Goal: Information Seeking & Learning: Learn about a topic

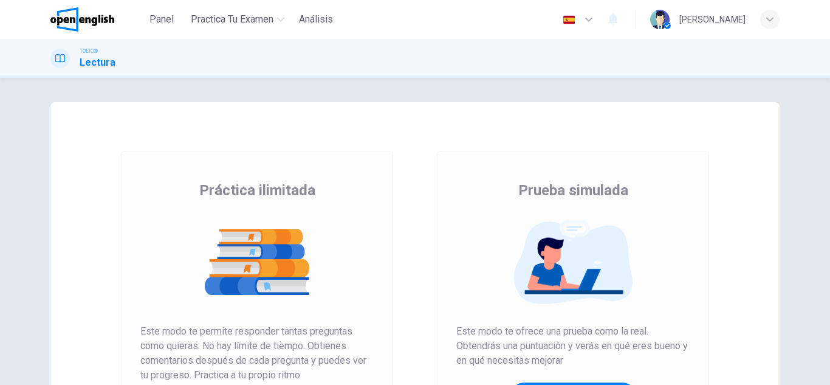
scroll to position [203, 0]
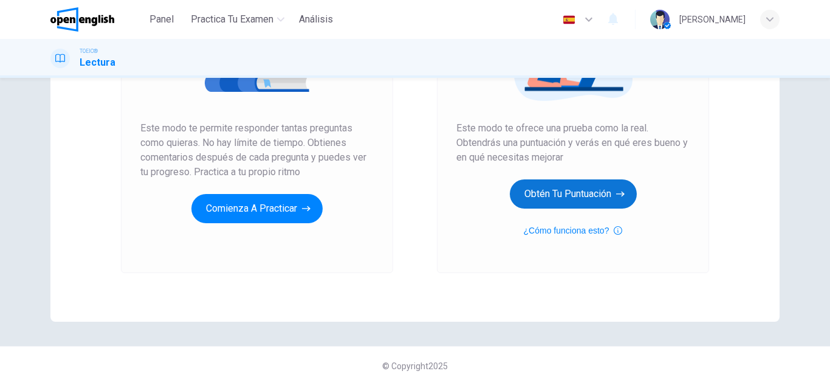
click at [599, 200] on button "Obtén tu puntuación" at bounding box center [573, 193] width 127 height 29
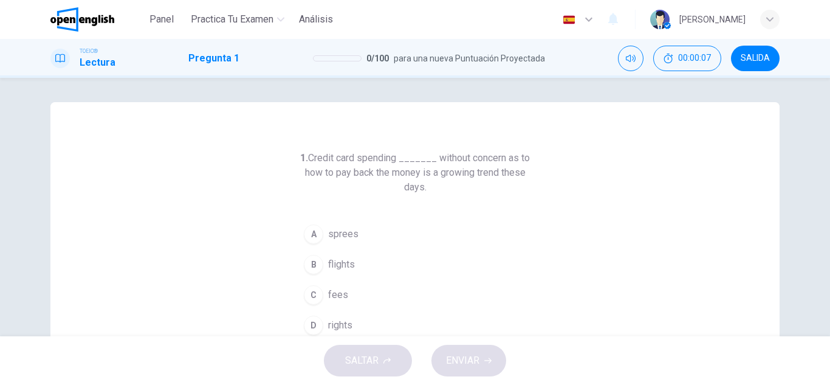
scroll to position [61, 0]
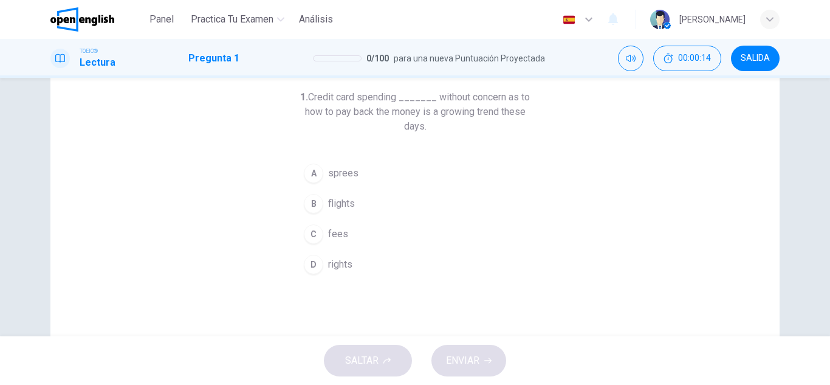
click at [350, 229] on button "C fees" at bounding box center [414, 234] width 233 height 30
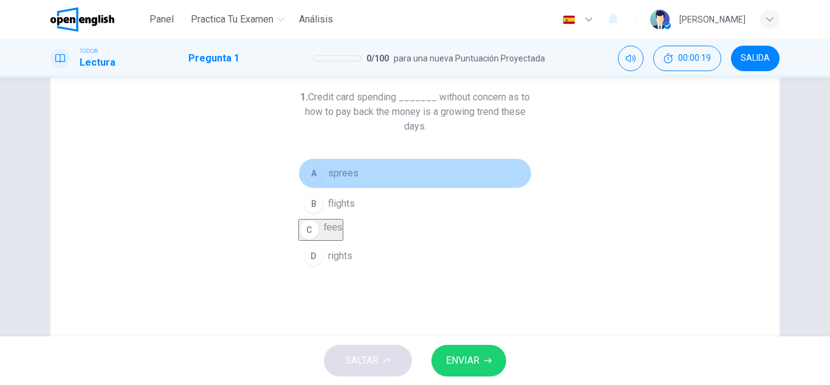
click at [390, 166] on button "A sprees" at bounding box center [414, 173] width 233 height 30
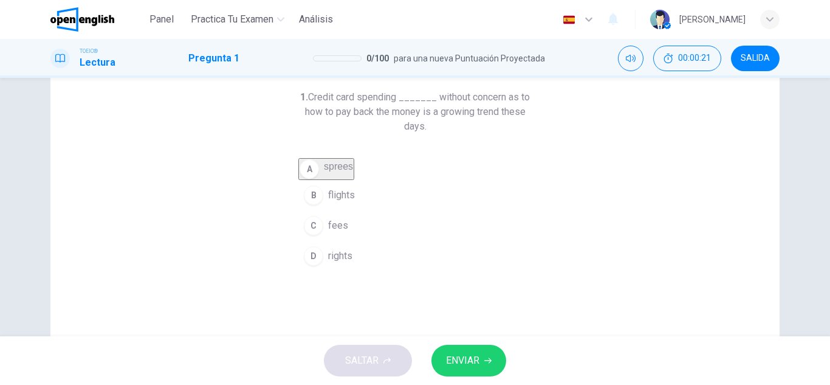
click at [419, 208] on button "B flights" at bounding box center [414, 195] width 233 height 30
click at [421, 256] on button "D rights" at bounding box center [414, 256] width 233 height 30
click at [399, 231] on button "C fees" at bounding box center [414, 234] width 233 height 30
drag, startPoint x: 481, startPoint y: 338, endPoint x: 481, endPoint y: 346, distance: 8.5
click at [481, 346] on div "Panel Practica tu examen Análisis Español ** ​ Nicolas M. TOEIC® Lectura Pregun…" at bounding box center [415, 192] width 830 height 385
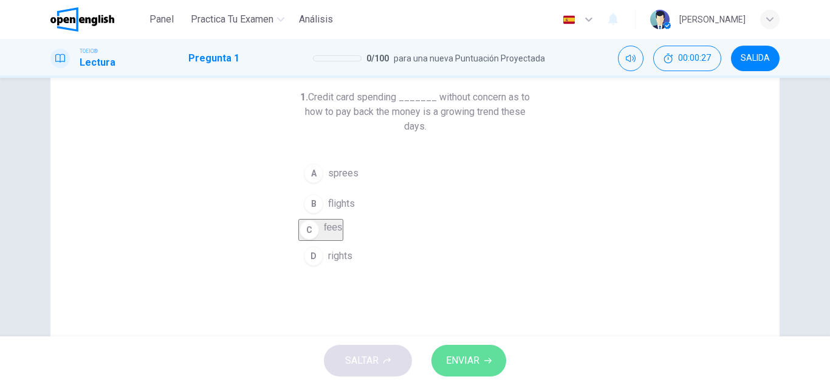
click at [481, 346] on button "ENVIAR" at bounding box center [468, 361] width 75 height 32
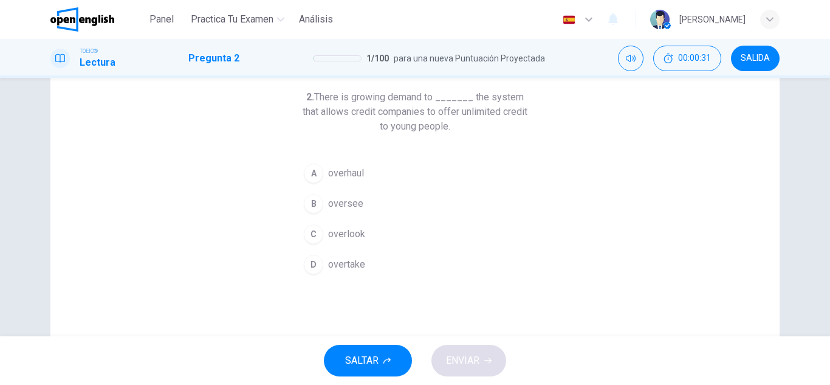
click at [360, 207] on button "B oversee" at bounding box center [414, 203] width 233 height 30
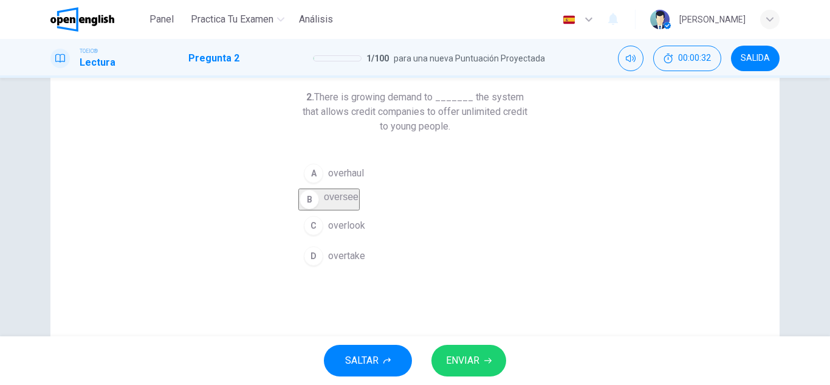
click at [364, 226] on button "C overlook" at bounding box center [414, 225] width 233 height 30
drag, startPoint x: 433, startPoint y: 298, endPoint x: 439, endPoint y: 309, distance: 12.2
click at [435, 301] on div "2. There is growing demand to _______ the system that allows credit companies t…" at bounding box center [414, 252] width 729 height 422
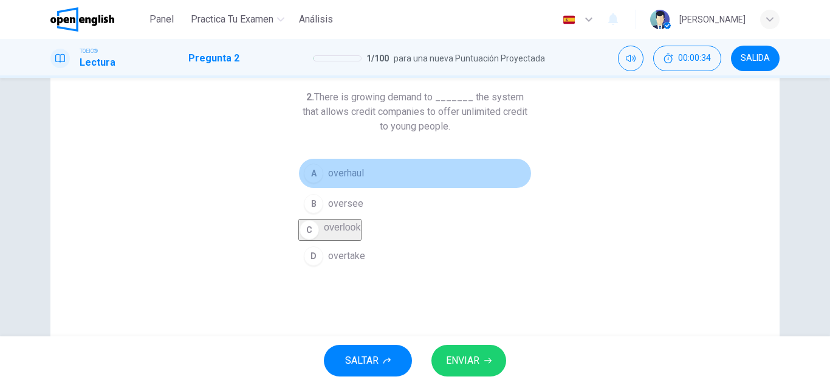
click at [384, 182] on button "A overhaul" at bounding box center [414, 173] width 233 height 30
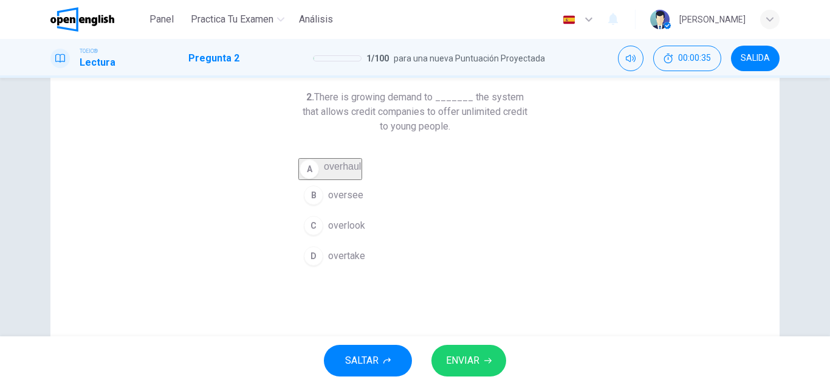
click at [368, 371] on button "SALTAR" at bounding box center [368, 361] width 88 height 32
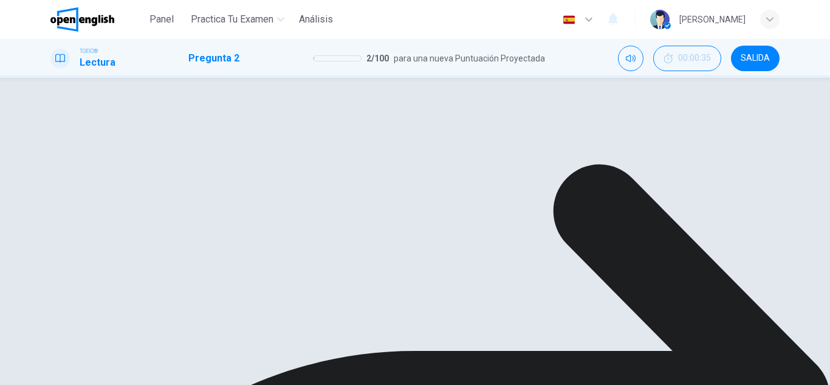
click at [346, 202] on div "A overhaul B oversee C overlook D overtake" at bounding box center [414, 180] width 233 height 44
click at [326, 202] on div "A overhaul B oversee C overlook D overtake" at bounding box center [414, 180] width 233 height 44
click at [306, 202] on div "A overhaul B oversee C overlook D overtake" at bounding box center [414, 180] width 233 height 44
click at [317, 202] on div "A overhaul B oversee C overlook D overtake" at bounding box center [414, 180] width 233 height 44
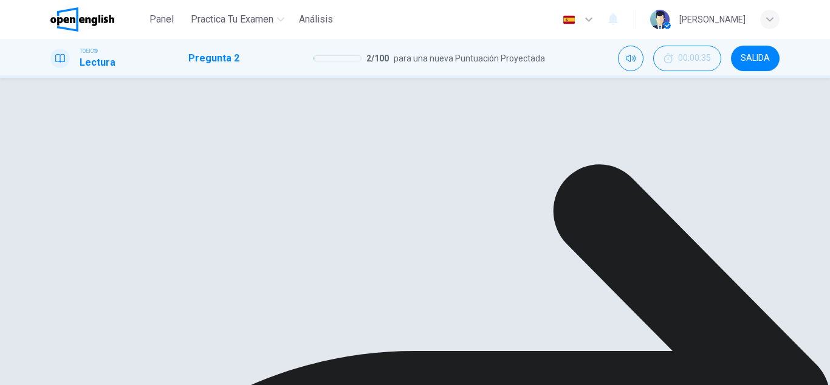
click at [371, 202] on div "A overhaul B oversee C overlook D overtake" at bounding box center [414, 180] width 233 height 44
drag, startPoint x: 329, startPoint y: 151, endPoint x: 332, endPoint y: 166, distance: 15.5
click at [329, 152] on div "2. There is growing demand to _______ the system that allows credit companies t…" at bounding box center [414, 146] width 233 height 112
click at [315, 175] on div "A overhaul B oversee C overlook D overtake" at bounding box center [414, 180] width 233 height 44
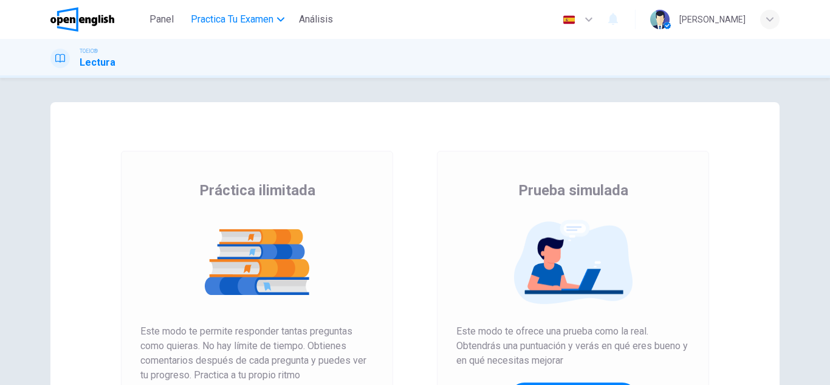
click at [204, 26] on span "Practica tu examen" at bounding box center [232, 19] width 83 height 15
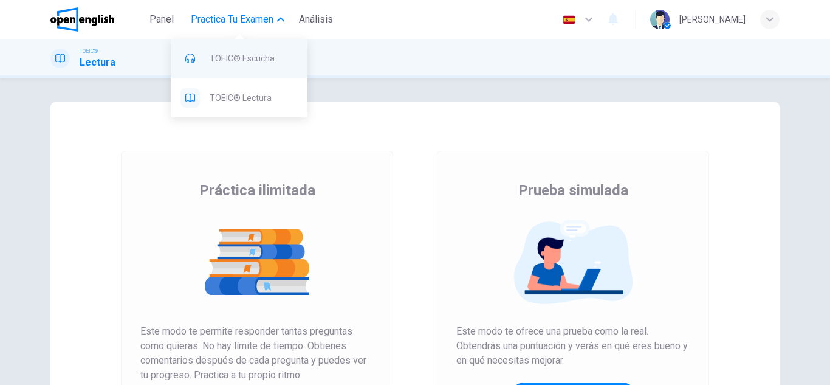
click at [221, 40] on div "TOEIC® Escucha" at bounding box center [239, 58] width 137 height 39
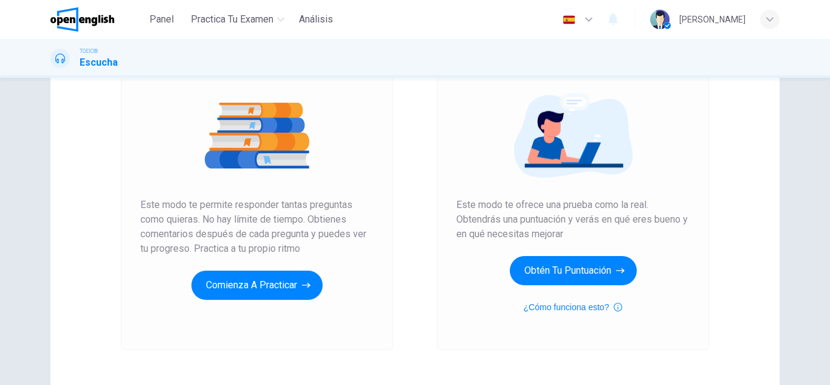
scroll to position [203, 0]
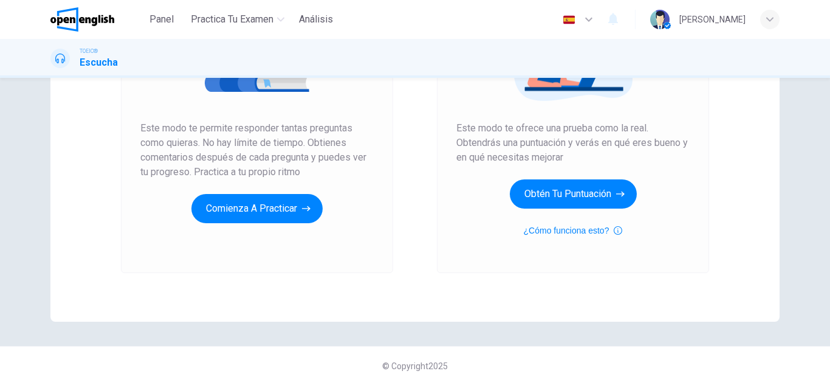
click at [569, 174] on div "Prueba simulada Este modo te ofrece una prueba como la real. Obtendrás una punt…" at bounding box center [572, 108] width 233 height 260
click at [576, 185] on button "Obtén tu puntuación" at bounding box center [573, 193] width 127 height 29
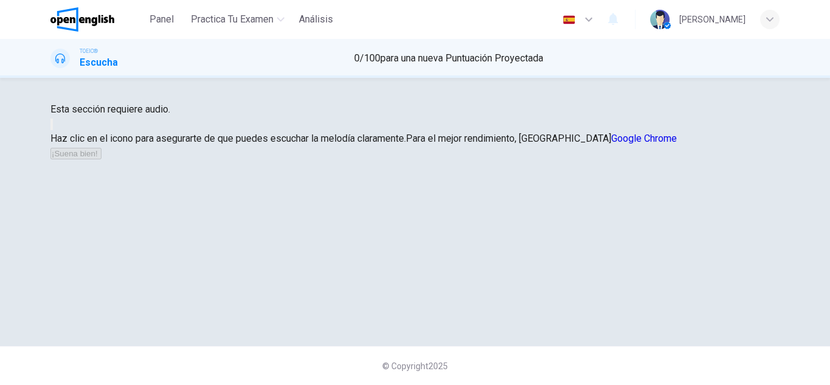
click at [492, 160] on div "Esta sección requiere audio. Haz clic en el icono para asegurarte de que puedes…" at bounding box center [414, 131] width 729 height 58
click at [53, 130] on button "button" at bounding box center [51, 125] width 2 height 12
click at [101, 159] on button "¡Suena bien!" at bounding box center [75, 154] width 51 height 12
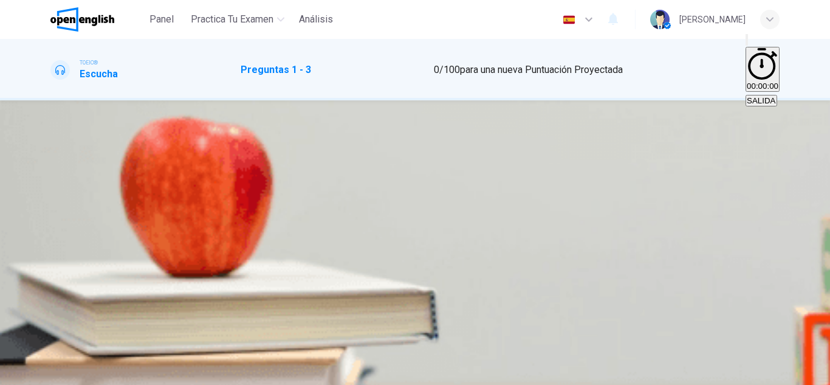
scroll to position [0, 0]
click at [53, 309] on button "button" at bounding box center [51, 315] width 2 height 12
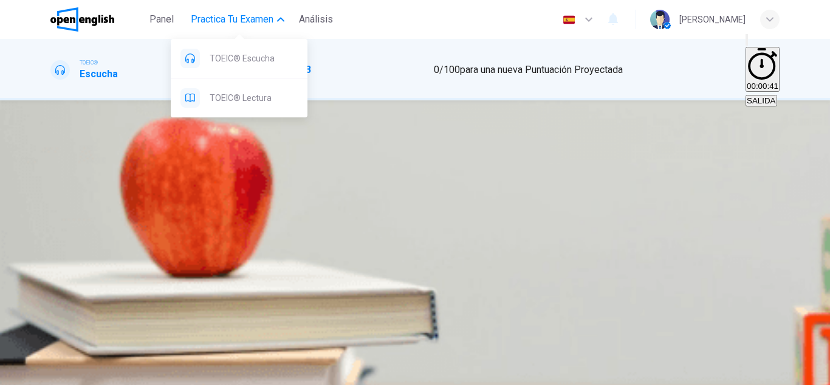
click at [253, 28] on button "Practica tu examen" at bounding box center [237, 20] width 103 height 22
click at [255, 39] on div "TOEIC® Escucha TOEIC® Lectura" at bounding box center [239, 73] width 137 height 87
type input "**"
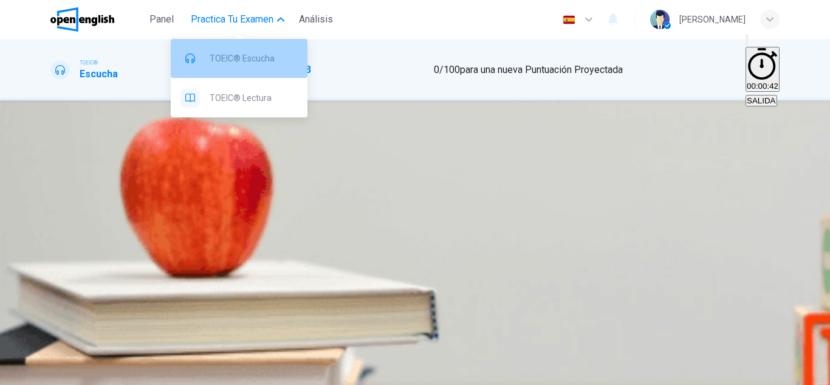
click at [252, 43] on div "TOEIC® Escucha" at bounding box center [239, 58] width 137 height 39
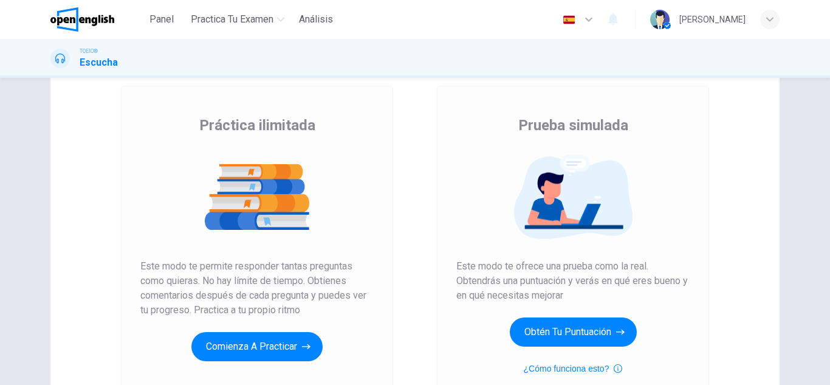
scroll to position [203, 0]
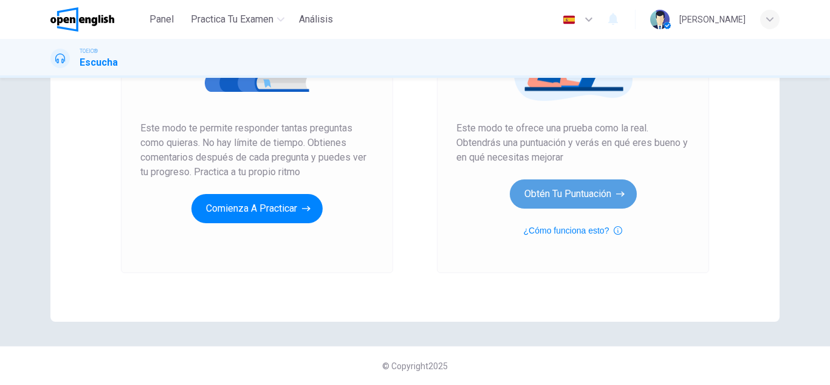
click at [575, 193] on button "Obtén tu puntuación" at bounding box center [573, 193] width 127 height 29
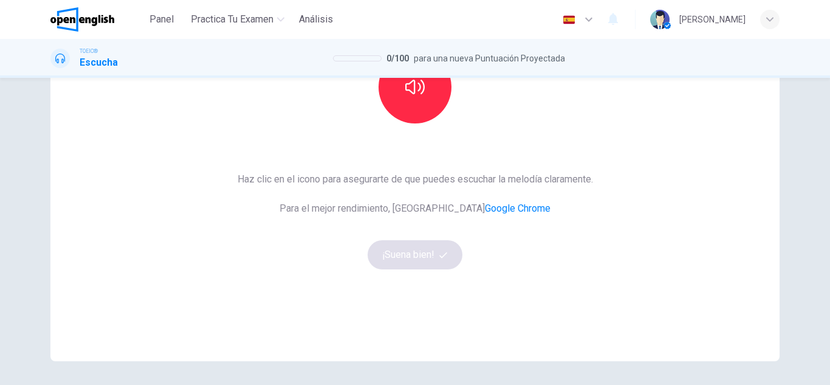
scroll to position [142, 0]
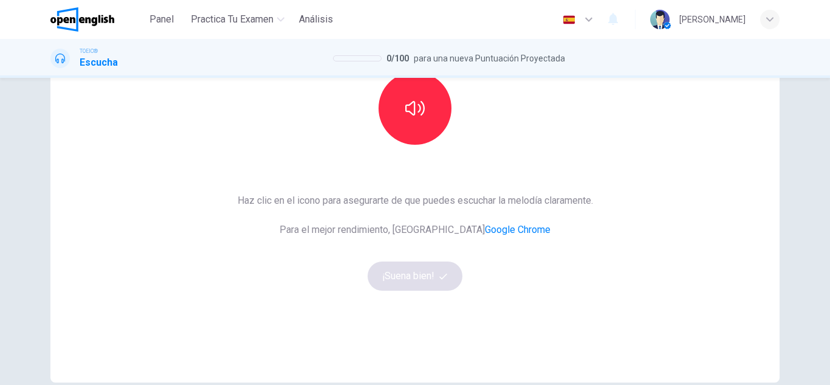
click at [396, 150] on div "Esta sección requiere audio. Haz clic en el icono para asegurarte de que puedes…" at bounding box center [415, 171] width 375 height 422
drag, startPoint x: 401, startPoint y: 144, endPoint x: 408, endPoint y: 136, distance: 10.8
click at [402, 143] on div at bounding box center [414, 108] width 131 height 73
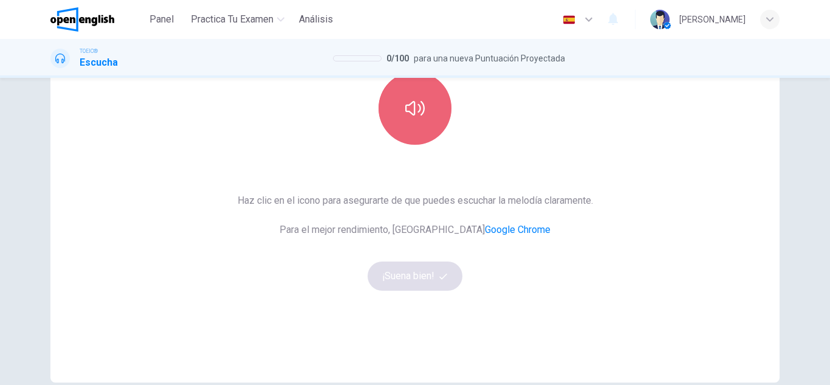
click at [408, 136] on button "button" at bounding box center [415, 108] width 73 height 73
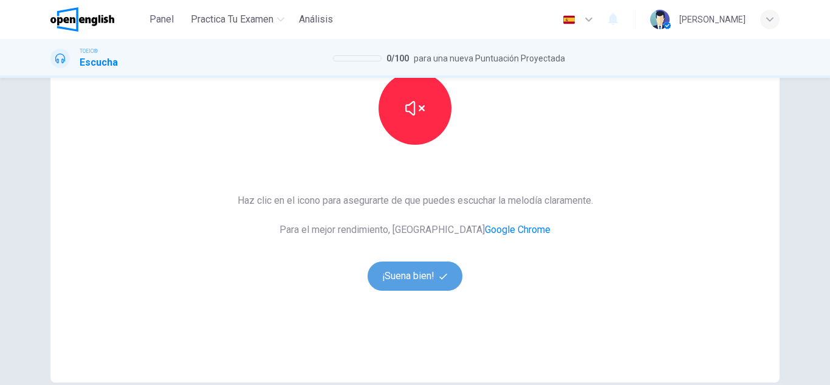
click at [422, 272] on button "¡Suena bien!" at bounding box center [415, 275] width 95 height 29
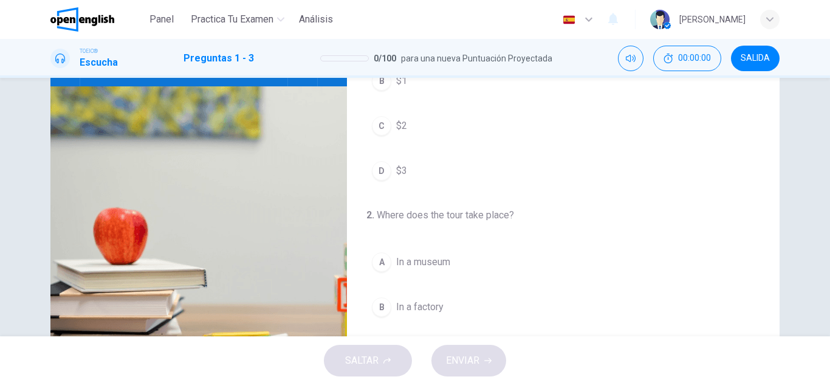
scroll to position [0, 0]
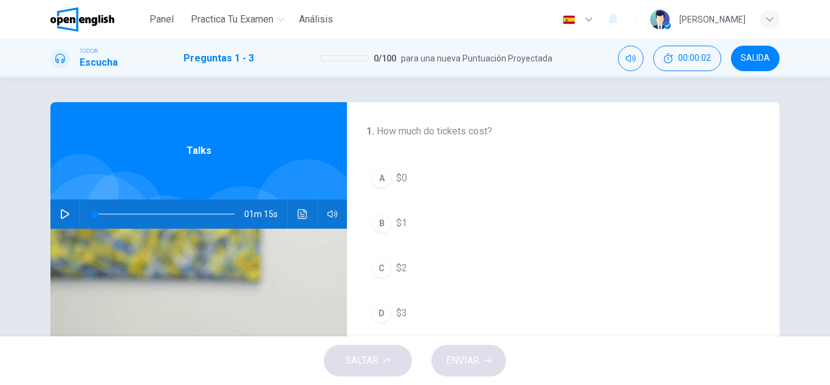
click at [70, 217] on button "button" at bounding box center [64, 213] width 19 height 29
click at [98, 216] on span at bounding box center [165, 213] width 140 height 17
click at [290, 213] on div "00m 08s" at bounding box center [198, 213] width 297 height 29
click at [293, 213] on button "Haz clic para ver la transcripción del audio" at bounding box center [302, 213] width 19 height 29
drag, startPoint x: 555, startPoint y: 107, endPoint x: 562, endPoint y: 105, distance: 7.5
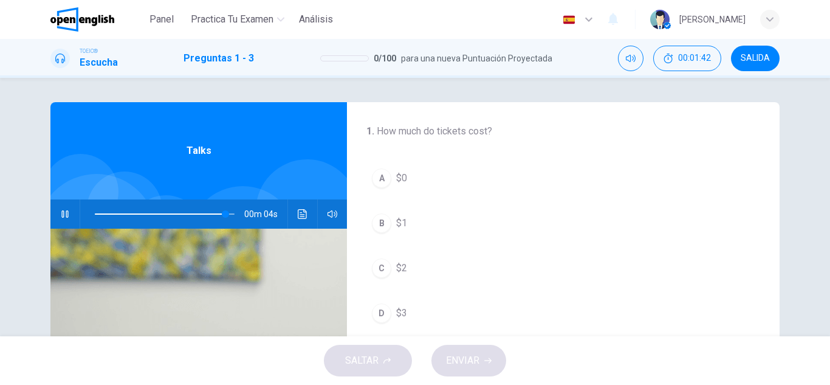
drag, startPoint x: 562, startPoint y: 105, endPoint x: 568, endPoint y: 103, distance: 6.5
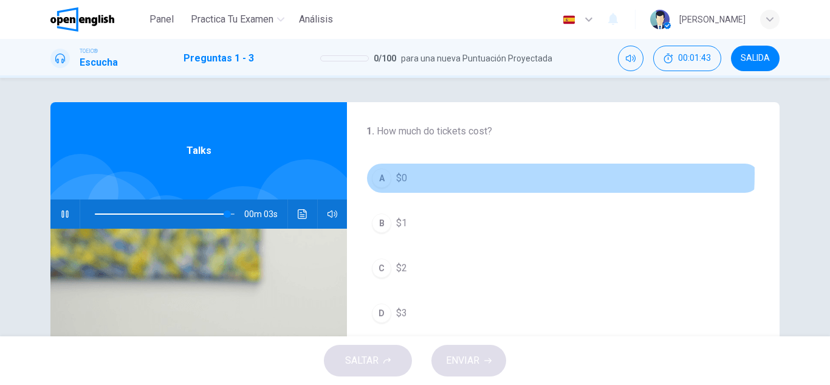
click at [438, 173] on button "A $0" at bounding box center [563, 178] width 394 height 30
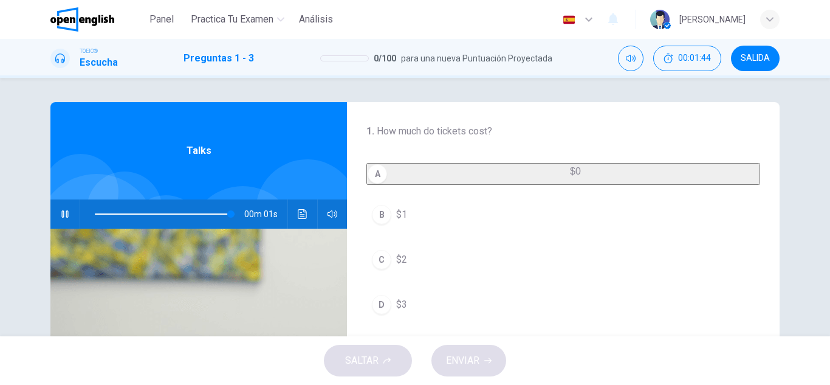
click at [58, 207] on button "button" at bounding box center [64, 213] width 19 height 29
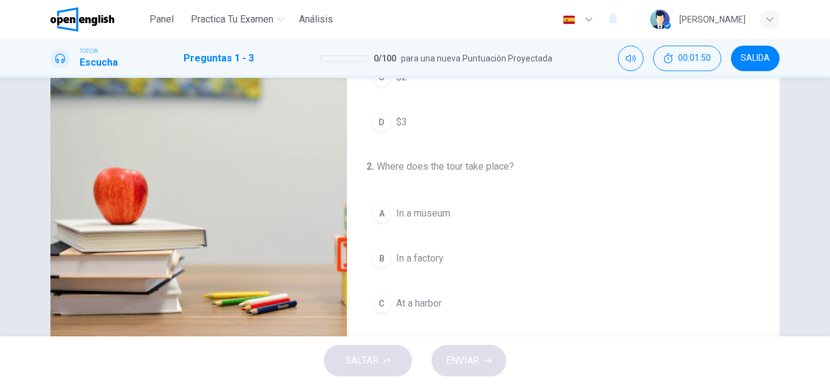
click at [388, 221] on div "A" at bounding box center [381, 213] width 19 height 19
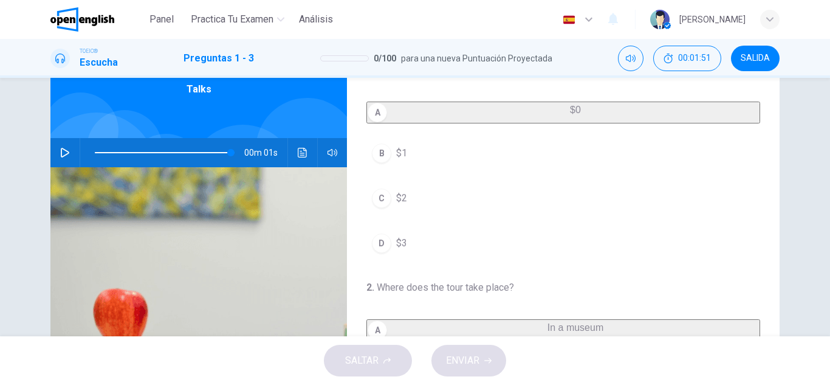
scroll to position [61, 0]
click at [118, 148] on span at bounding box center [165, 153] width 140 height 17
click at [81, 148] on div at bounding box center [162, 153] width 164 height 29
click at [74, 148] on div "01m 01s" at bounding box center [198, 153] width 297 height 29
click at [66, 144] on button "button" at bounding box center [64, 153] width 19 height 29
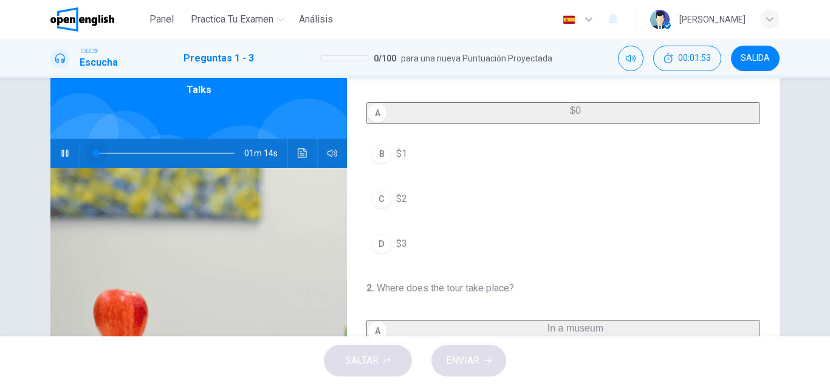
drag, startPoint x: 113, startPoint y: 150, endPoint x: 85, endPoint y: 159, distance: 29.4
click at [92, 157] on span at bounding box center [95, 153] width 7 height 7
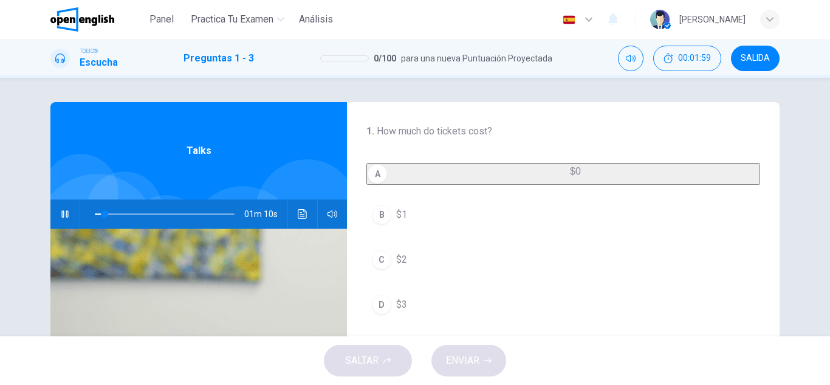
scroll to position [182, 0]
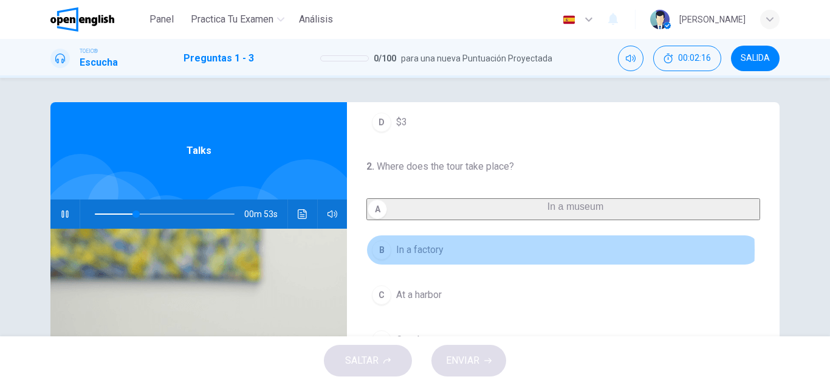
click at [456, 265] on button "B In a factory" at bounding box center [563, 250] width 394 height 30
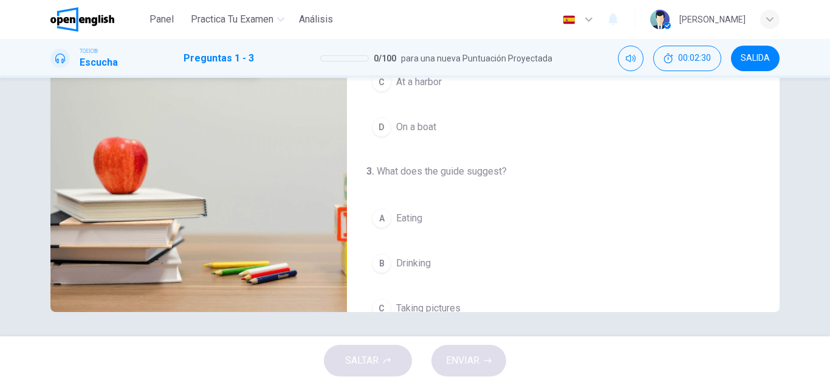
scroll to position [0, 0]
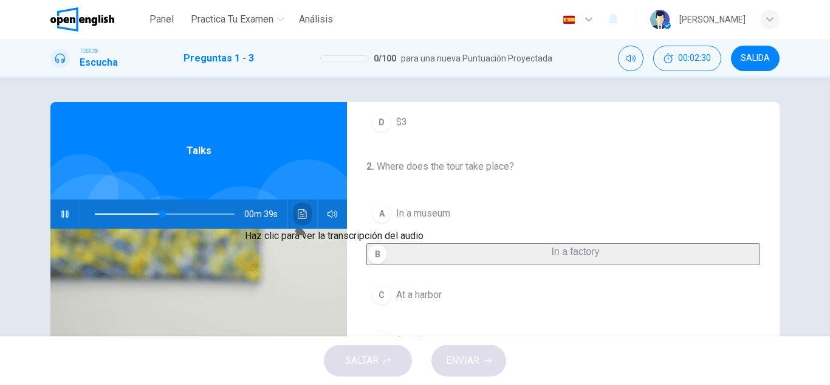
click at [307, 205] on button "Haz clic para ver la transcripción del audio" at bounding box center [302, 213] width 19 height 29
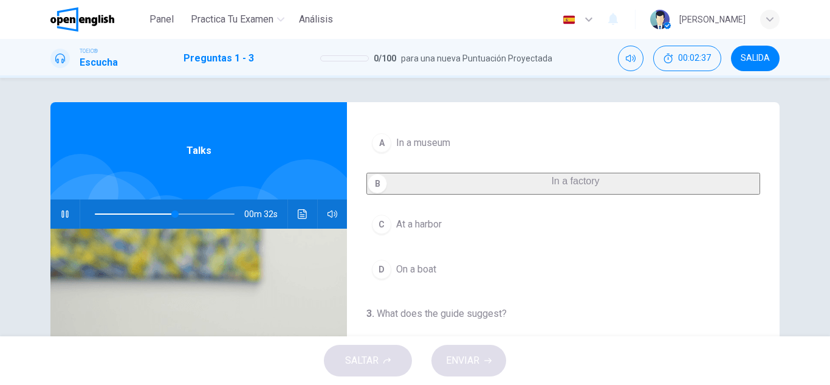
scroll to position [278, 0]
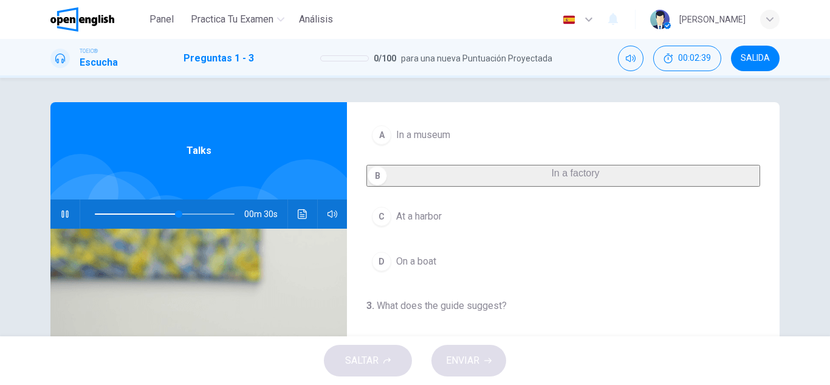
click at [460, 141] on button "A In a museum" at bounding box center [563, 135] width 394 height 30
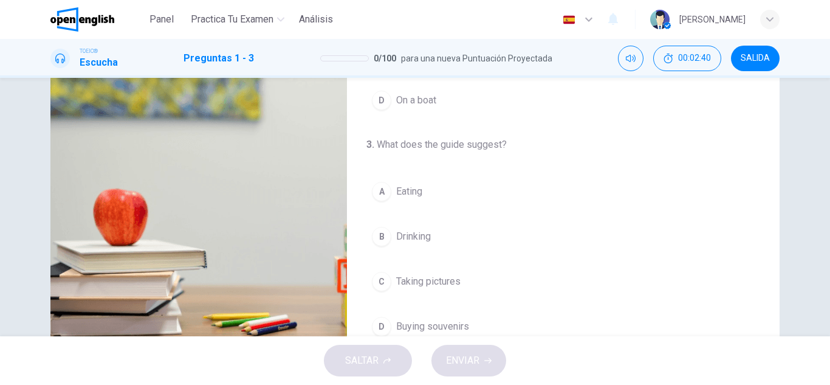
scroll to position [182, 0]
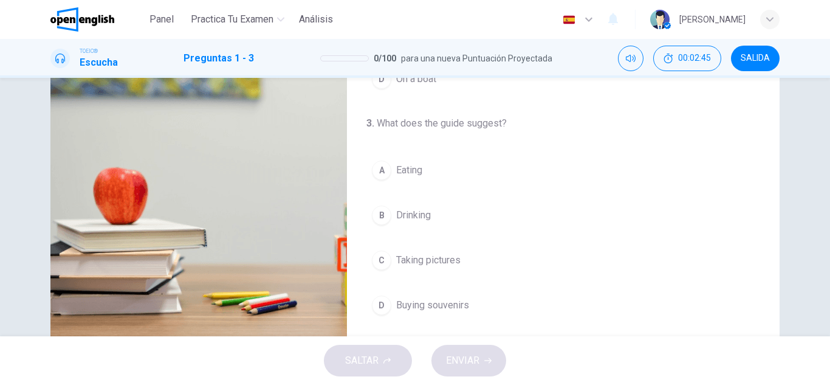
click at [460, 272] on button "C Taking pictures" at bounding box center [563, 260] width 394 height 30
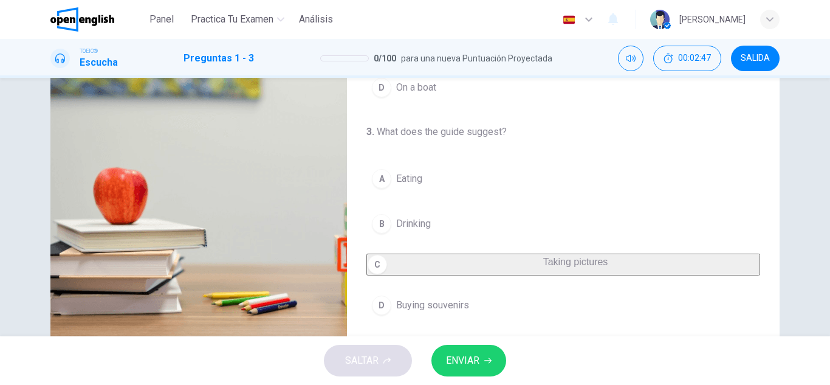
click at [456, 306] on span "Buying souvenirs" at bounding box center [432, 305] width 73 height 15
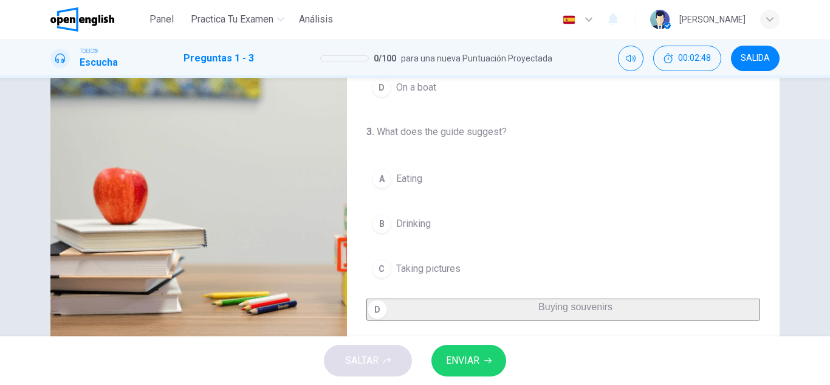
click at [434, 283] on div "A Eating B Drinking C Taking pictures D Buying souvenirs" at bounding box center [563, 241] width 394 height 157
click at [433, 279] on div "A Eating B Drinking C Taking pictures D Buying souvenirs" at bounding box center [563, 241] width 394 height 157
click at [472, 342] on div "SALTAR ENVIAR" at bounding box center [415, 360] width 830 height 49
click at [476, 349] on button "ENVIAR" at bounding box center [468, 361] width 75 height 32
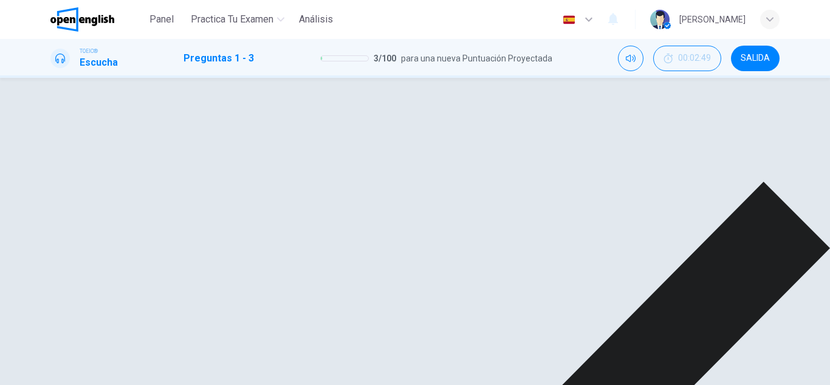
scroll to position [0, 0]
type input "**"
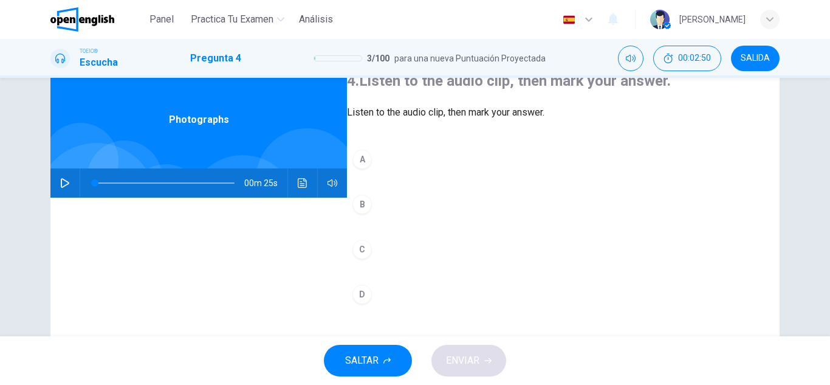
scroll to position [61, 0]
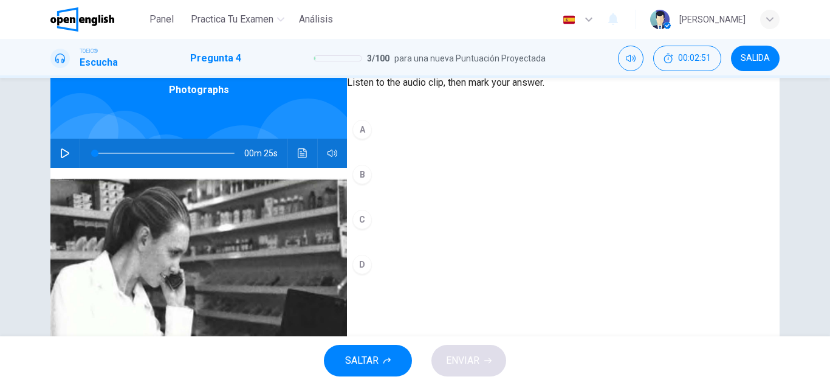
click at [67, 156] on button "button" at bounding box center [64, 153] width 19 height 29
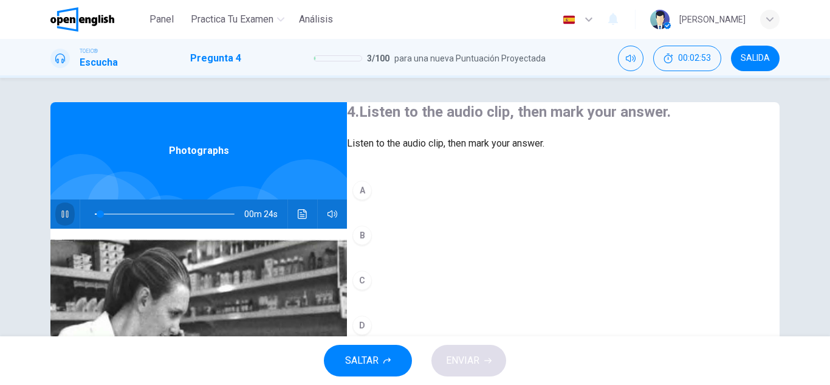
click at [68, 204] on button "button" at bounding box center [64, 213] width 19 height 29
click at [59, 196] on div at bounding box center [96, 234] width 120 height 120
click at [61, 199] on div at bounding box center [96, 234] width 120 height 120
click at [61, 204] on button "button" at bounding box center [64, 213] width 19 height 29
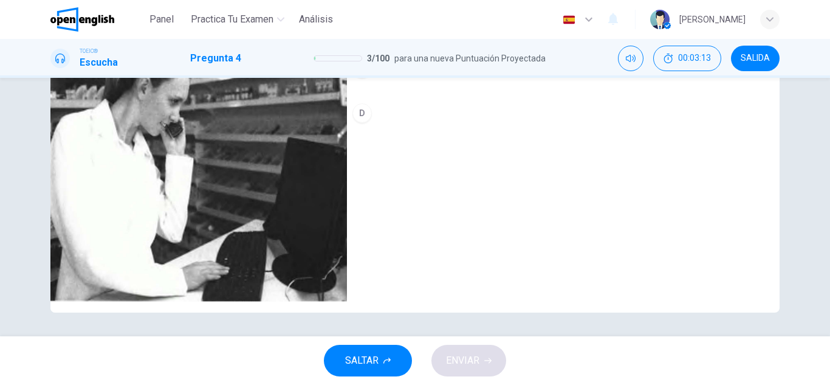
scroll to position [91, 0]
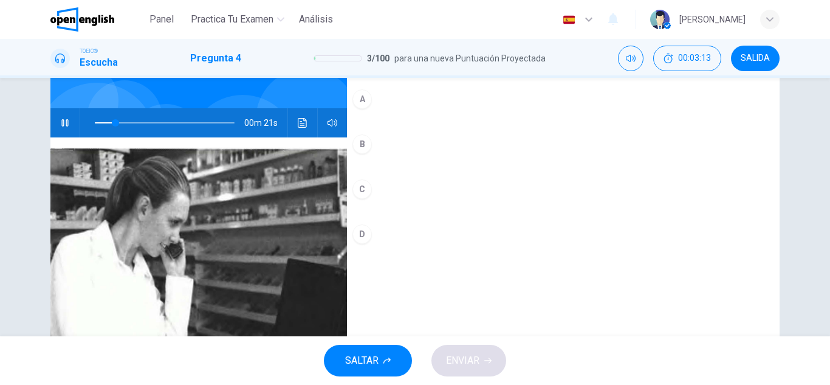
click at [389, 196] on div "A B C D" at bounding box center [563, 179] width 433 height 190
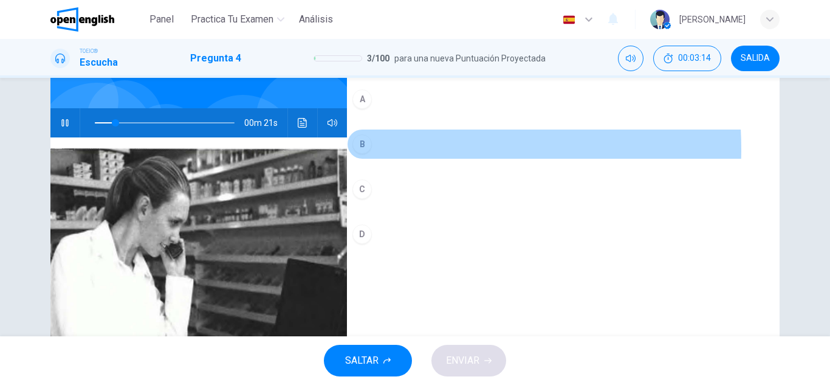
click at [391, 159] on button "B" at bounding box center [563, 144] width 433 height 30
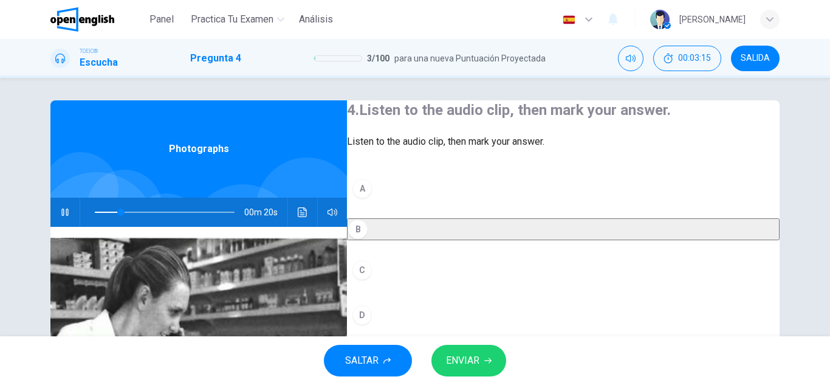
scroll to position [0, 0]
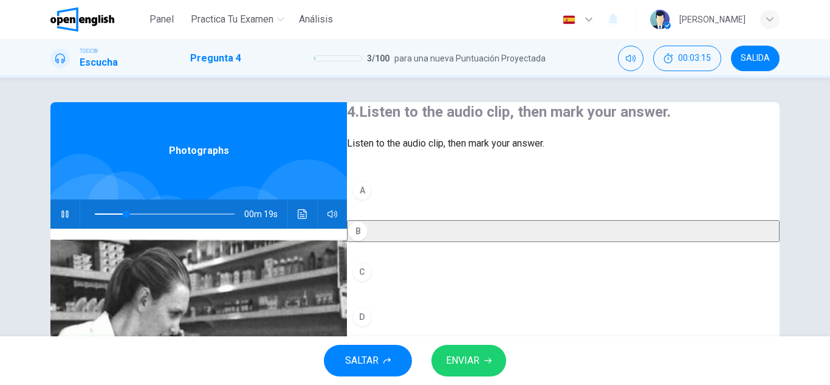
click at [406, 205] on button "A" at bounding box center [563, 190] width 433 height 30
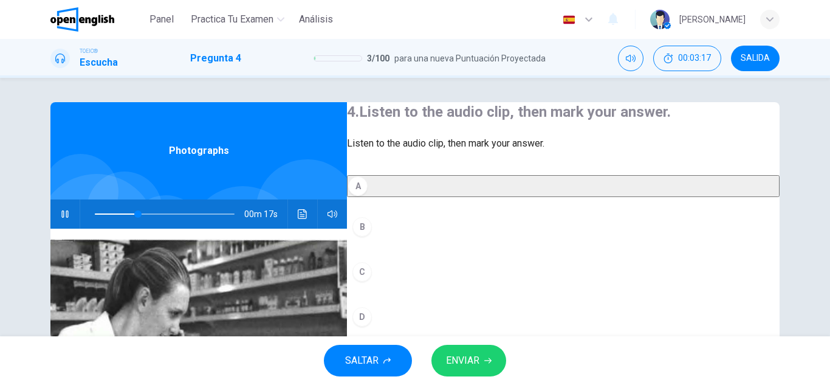
click at [423, 197] on button "A" at bounding box center [563, 186] width 433 height 22
click at [433, 239] on div "A B C D" at bounding box center [563, 265] width 433 height 181
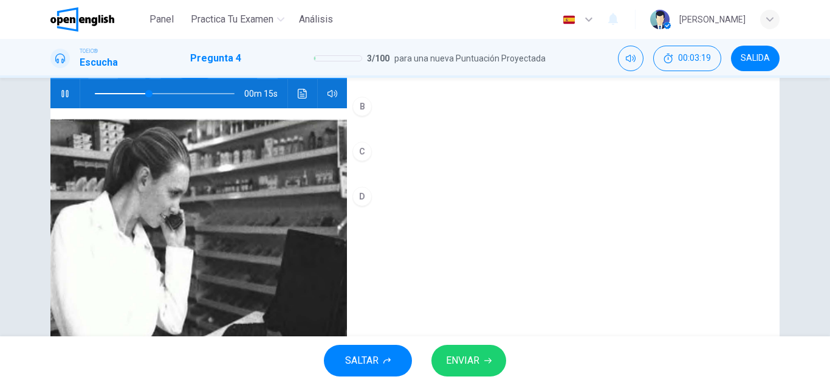
scroll to position [122, 0]
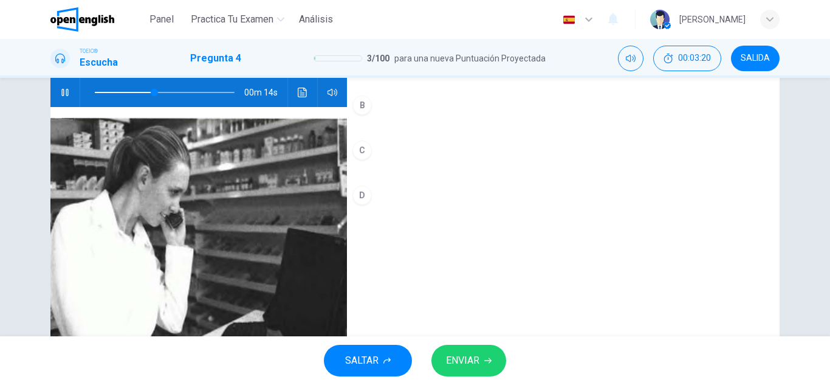
drag, startPoint x: 108, startPoint y: 94, endPoint x: 41, endPoint y: 106, distance: 67.3
click at [41, 106] on div "4. Listen to the audio clip, then mark your answer. Listen to the audio clip, t…" at bounding box center [415, 192] width 768 height 422
click at [299, 97] on icon "Haz clic para ver la transcripción del audio" at bounding box center [302, 93] width 9 height 10
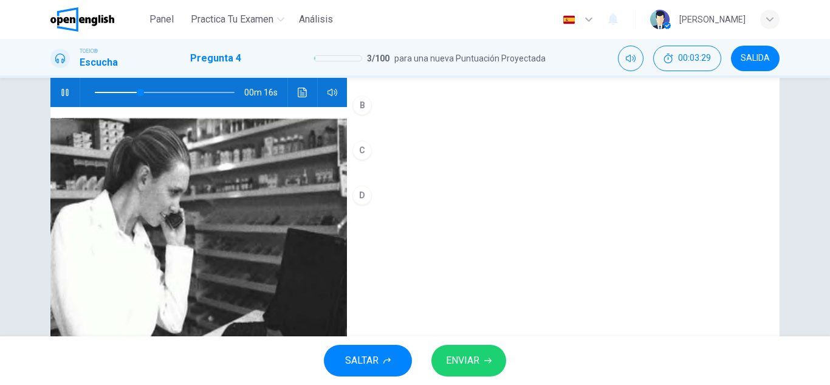
click at [422, 165] on button "C" at bounding box center [563, 150] width 433 height 30
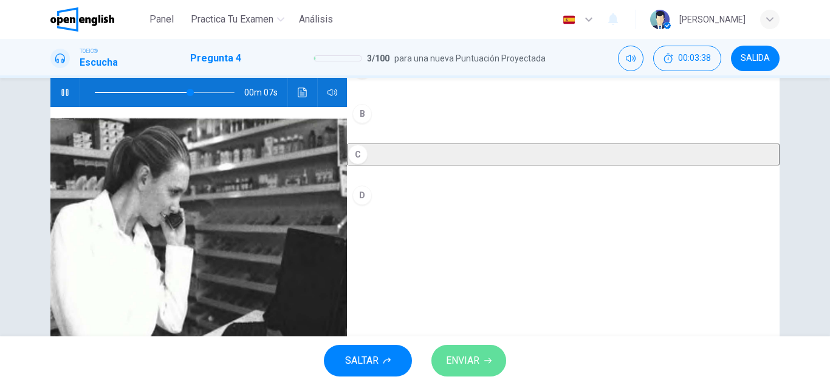
click at [453, 362] on span "ENVIAR" at bounding box center [462, 360] width 33 height 17
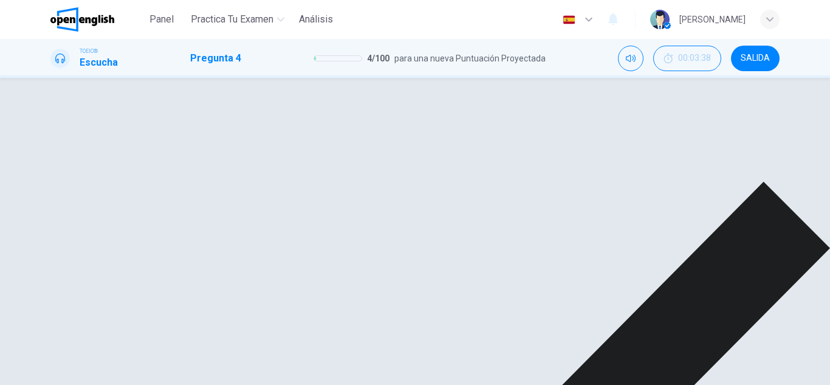
type input "**"
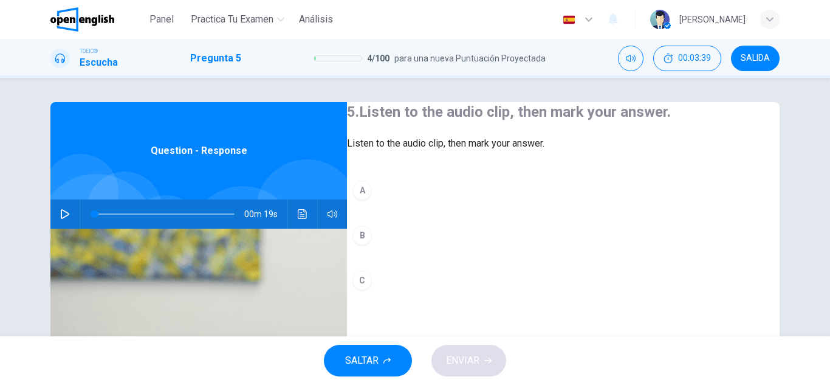
click at [73, 211] on div "00m 19s" at bounding box center [198, 213] width 297 height 29
click at [60, 216] on icon "button" at bounding box center [65, 214] width 10 height 10
drag, startPoint x: 103, startPoint y: 211, endPoint x: 37, endPoint y: 227, distance: 67.5
click at [37, 227] on div "5. Listen to the audio clip, then mark your answer. Listen to the audio clip, t…" at bounding box center [415, 313] width 768 height 422
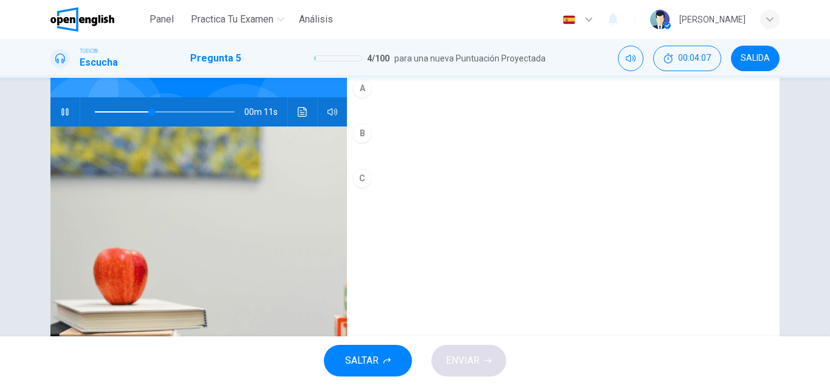
scroll to position [91, 0]
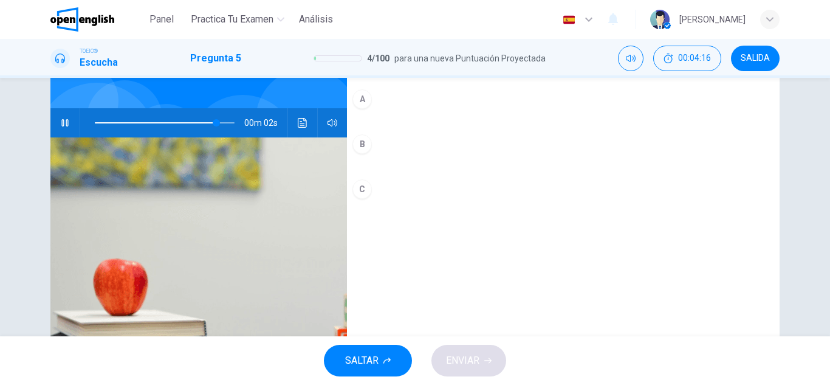
click at [435, 204] on button "C" at bounding box center [563, 189] width 433 height 30
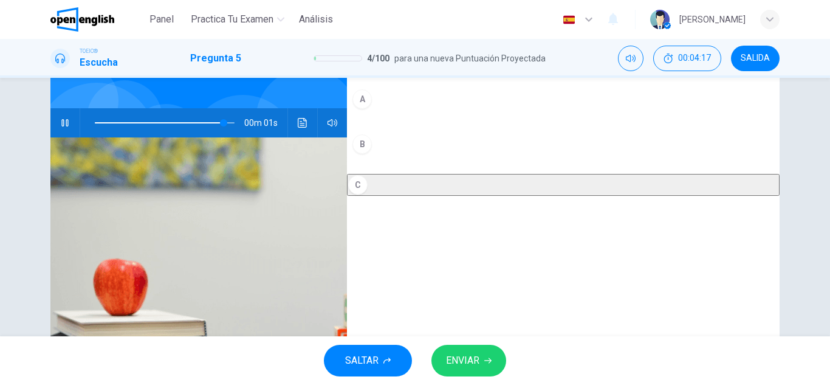
click at [475, 373] on button "ENVIAR" at bounding box center [468, 361] width 75 height 32
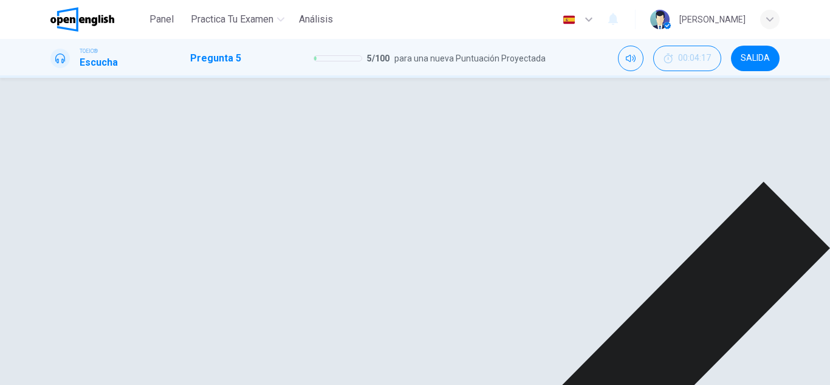
type input "*"
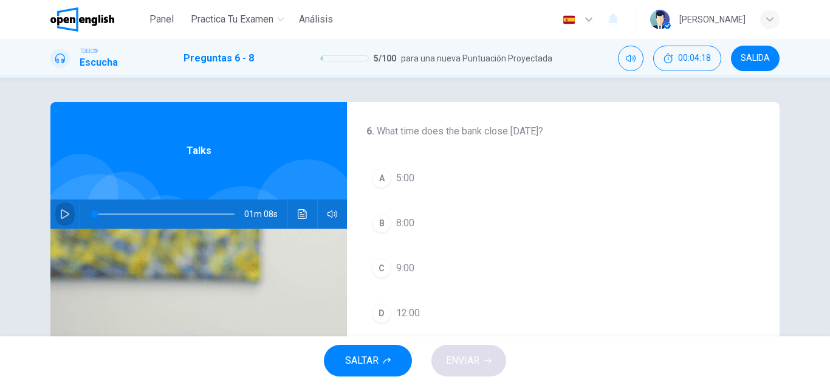
click at [66, 212] on icon "button" at bounding box center [65, 214] width 10 height 10
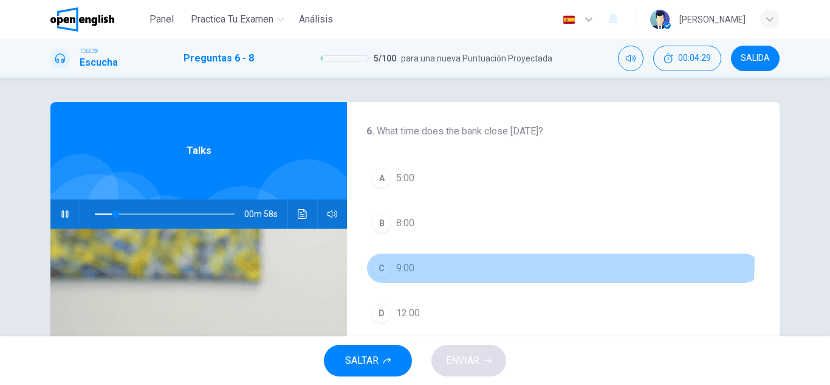
click at [398, 258] on button "C 9:00" at bounding box center [563, 268] width 394 height 30
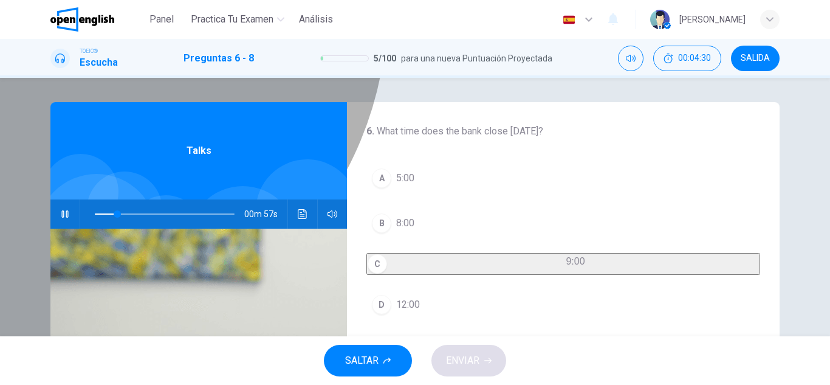
click at [398, 258] on button "C 9:00" at bounding box center [563, 264] width 394 height 22
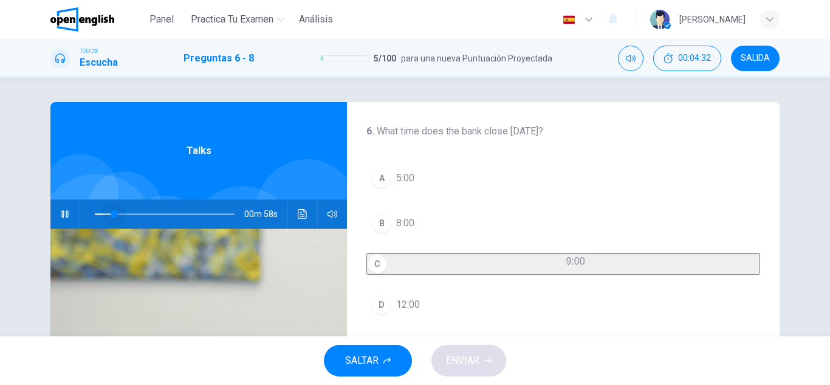
click at [112, 211] on span at bounding box center [114, 213] width 7 height 7
click at [117, 214] on span at bounding box center [120, 213] width 7 height 7
click at [286, 214] on div "00m 58s" at bounding box center [198, 213] width 297 height 29
click at [293, 216] on button "Haz clic para ver la transcripción del audio" at bounding box center [302, 213] width 19 height 29
click at [196, 384] on div at bounding box center [415, 385] width 830 height 0
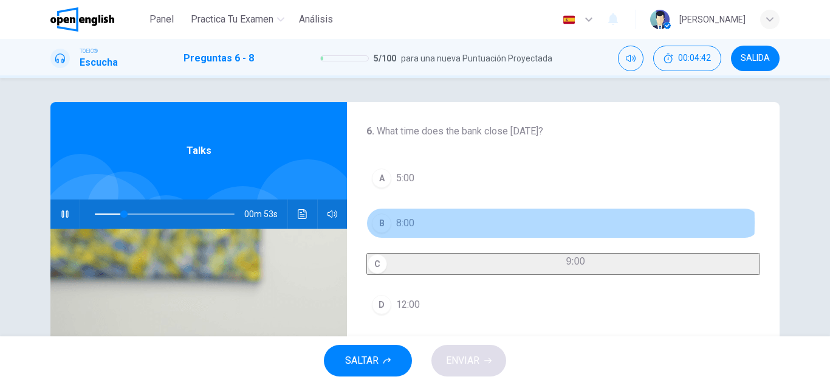
click at [456, 222] on button "B 8:00" at bounding box center [563, 223] width 394 height 30
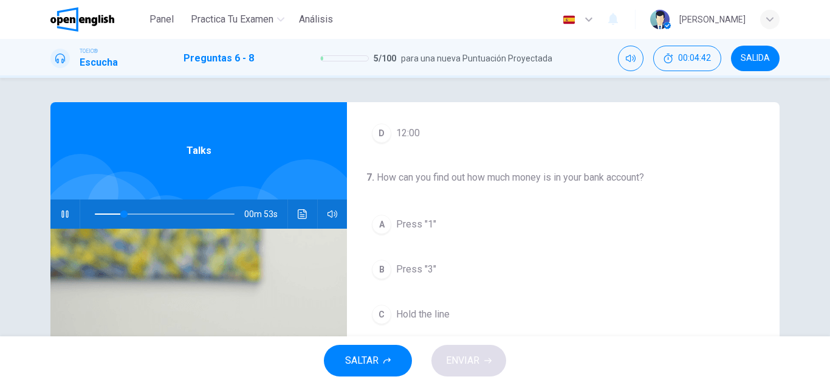
scroll to position [182, 0]
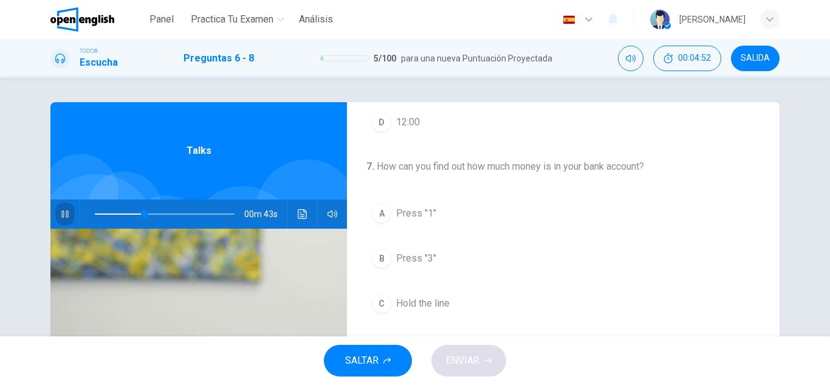
click at [66, 205] on button "button" at bounding box center [64, 213] width 19 height 29
click at [60, 214] on icon "button" at bounding box center [65, 214] width 10 height 10
click at [153, 214] on span at bounding box center [156, 213] width 7 height 7
click at [129, 214] on span at bounding box center [165, 213] width 140 height 17
click at [121, 218] on span at bounding box center [123, 213] width 7 height 7
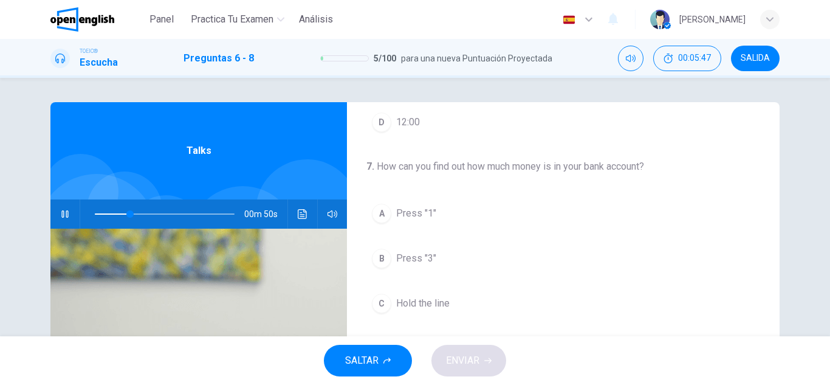
click at [108, 213] on span at bounding box center [165, 213] width 140 height 17
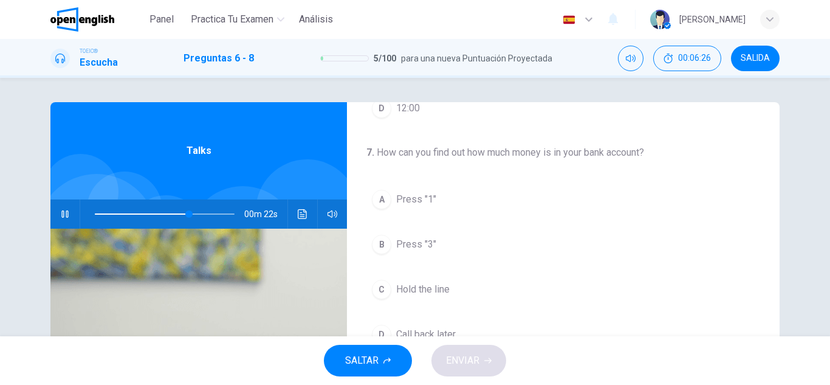
scroll to position [243, 0]
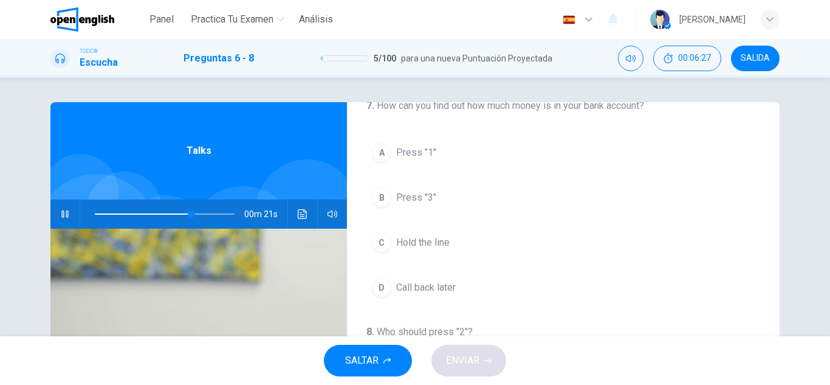
click at [148, 208] on span at bounding box center [165, 213] width 140 height 17
click at [129, 208] on span at bounding box center [165, 213] width 140 height 17
click at [131, 210] on span at bounding box center [134, 213] width 7 height 7
click at [120, 214] on span at bounding box center [122, 213] width 7 height 7
click at [407, 160] on span "Press "1"" at bounding box center [416, 152] width 40 height 15
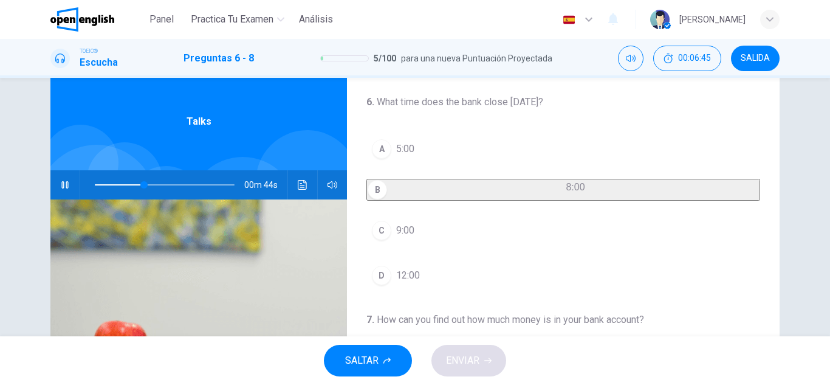
scroll to position [0, 0]
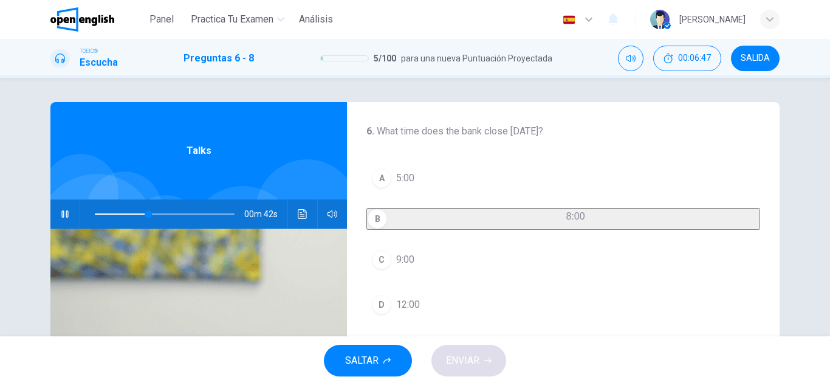
click at [120, 208] on span at bounding box center [165, 213] width 140 height 17
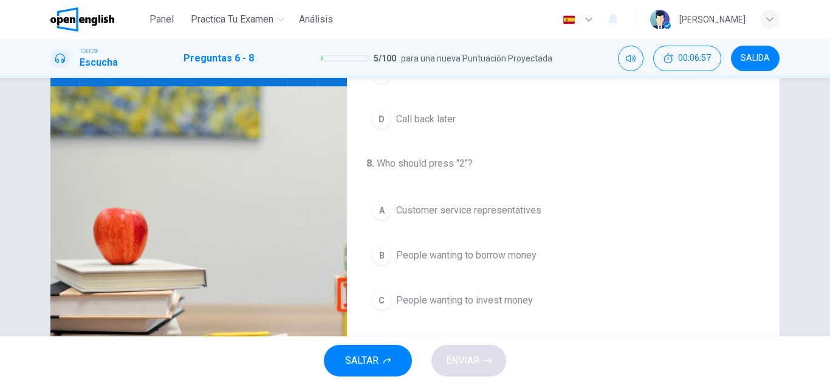
scroll to position [213, 0]
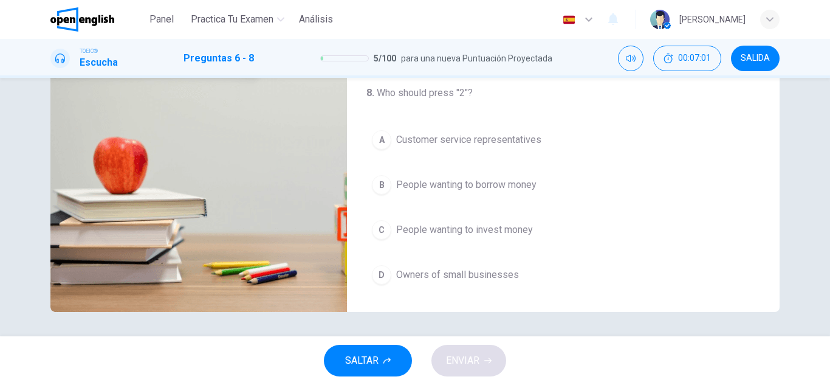
click at [519, 280] on button "D Owners of small businesses" at bounding box center [563, 275] width 394 height 30
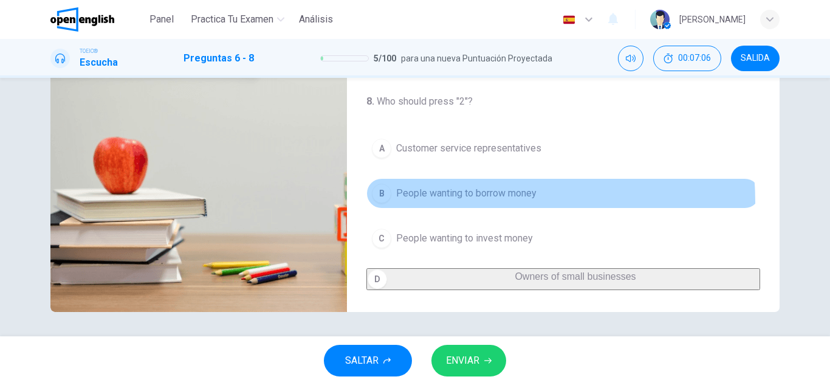
click at [458, 193] on button "B People wanting to borrow money" at bounding box center [563, 193] width 394 height 30
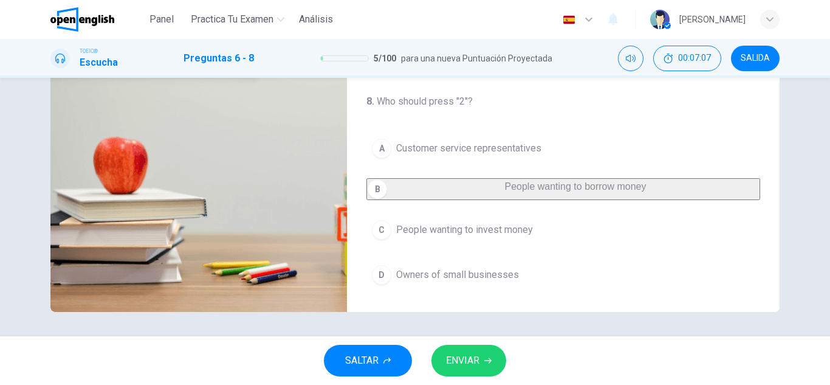
scroll to position [217, 0]
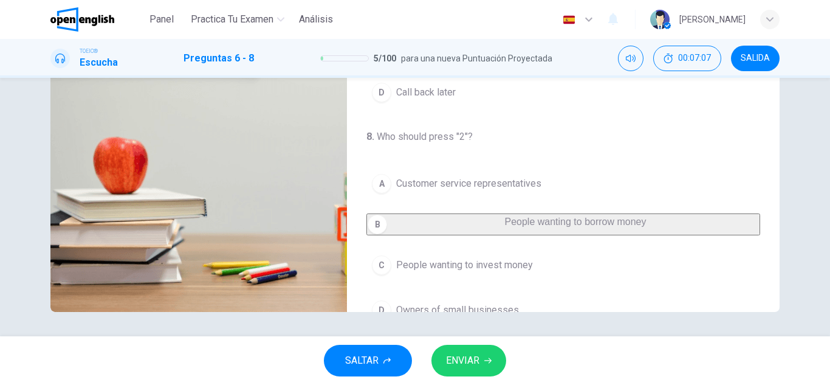
click at [454, 191] on span "Customer service representatives" at bounding box center [468, 183] width 145 height 15
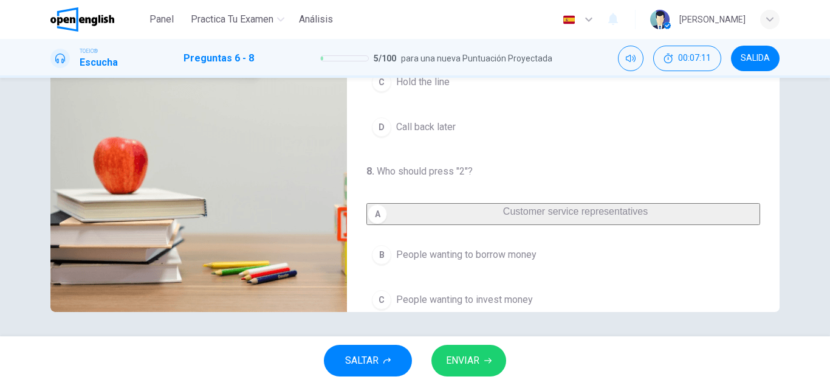
scroll to position [243, 0]
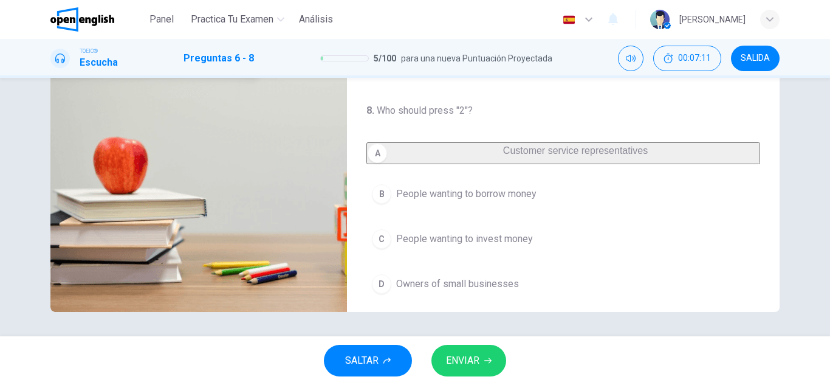
click at [463, 209] on button "B People wanting to borrow money" at bounding box center [563, 194] width 394 height 30
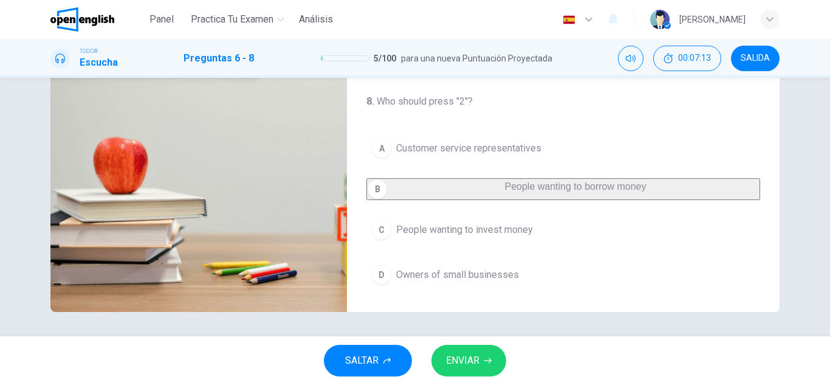
scroll to position [278, 0]
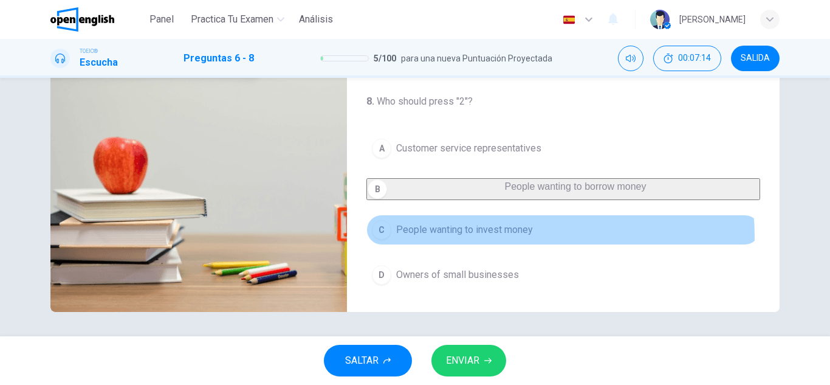
click at [484, 236] on span "People wanting to invest money" at bounding box center [464, 229] width 137 height 15
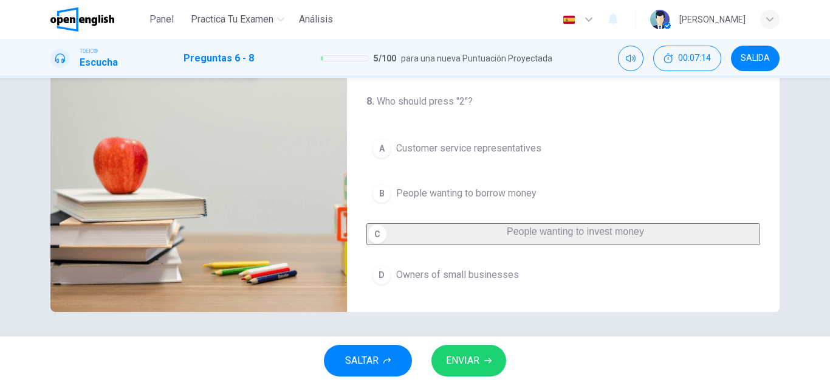
click at [476, 348] on button "ENVIAR" at bounding box center [468, 361] width 75 height 32
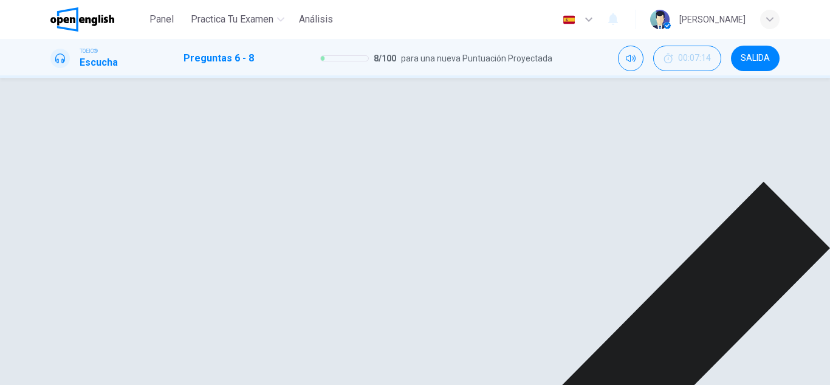
scroll to position [0, 0]
type input "**"
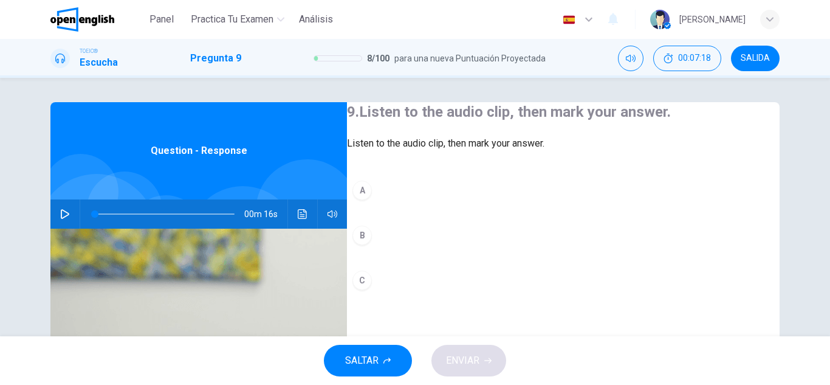
click at [67, 227] on div "00m 16s" at bounding box center [198, 213] width 297 height 29
click at [64, 222] on button "button" at bounding box center [64, 213] width 19 height 29
click at [62, 220] on button "button" at bounding box center [64, 213] width 19 height 29
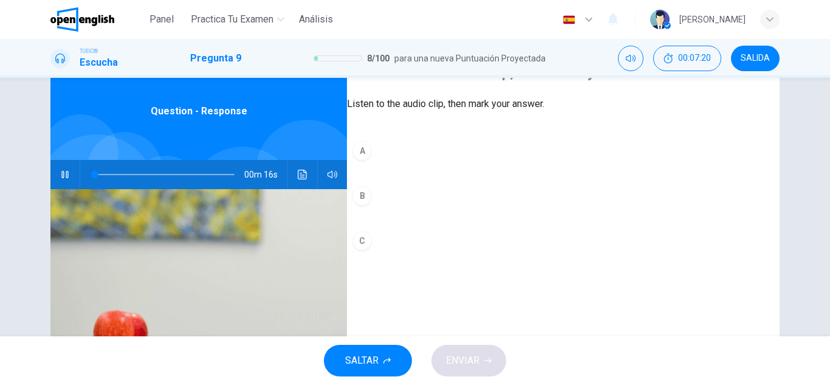
scroll to position [61, 0]
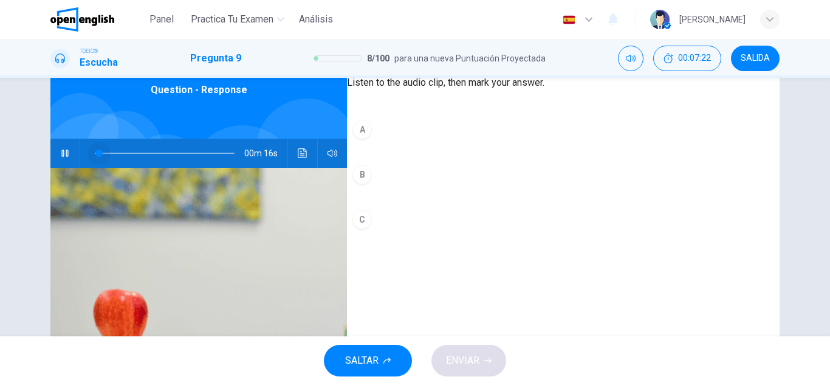
drag, startPoint x: 97, startPoint y: 153, endPoint x: 0, endPoint y: 163, distance: 97.2
click at [0, 163] on div "9. Listen to the audio clip, then mark your answer. Listen to the audio clip, t…" at bounding box center [415, 207] width 830 height 258
type input "*"
click at [306, 147] on button "Haz clic para ver la transcripción del audio" at bounding box center [302, 153] width 19 height 29
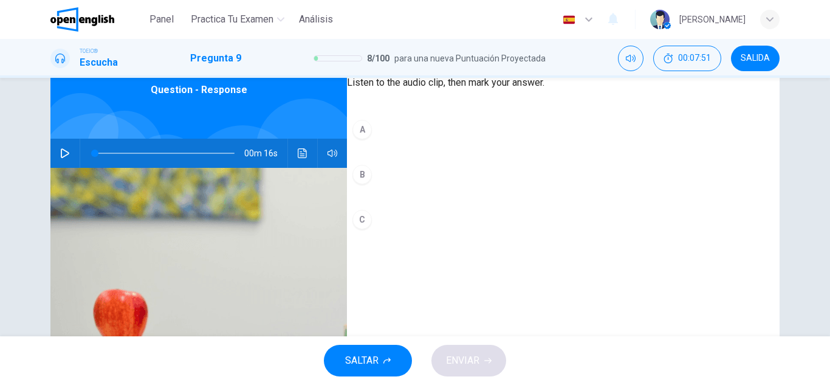
click at [558, 145] on button "A" at bounding box center [563, 129] width 433 height 30
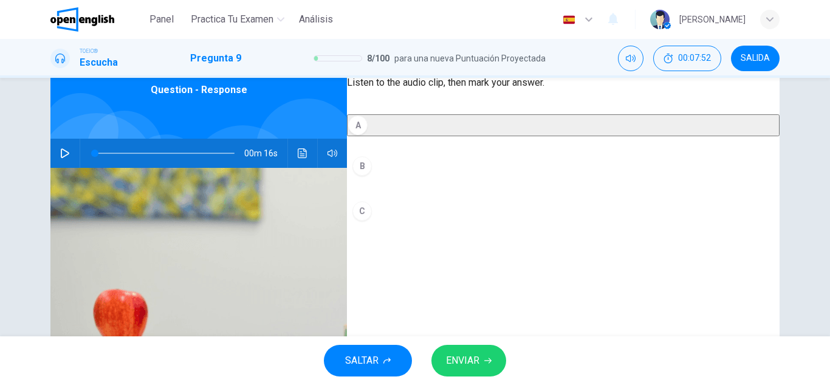
click at [472, 351] on button "ENVIAR" at bounding box center [468, 361] width 75 height 32
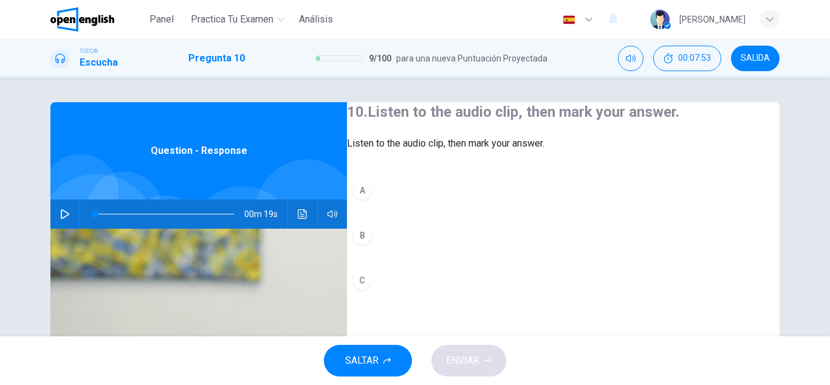
click at [66, 219] on button "button" at bounding box center [64, 213] width 19 height 29
click at [64, 219] on button "button" at bounding box center [64, 213] width 19 height 29
drag, startPoint x: 95, startPoint y: 215, endPoint x: 57, endPoint y: 215, distance: 38.3
click at [57, 215] on div "00m 19s" at bounding box center [198, 213] width 297 height 29
click at [57, 215] on button "button" at bounding box center [64, 213] width 19 height 29
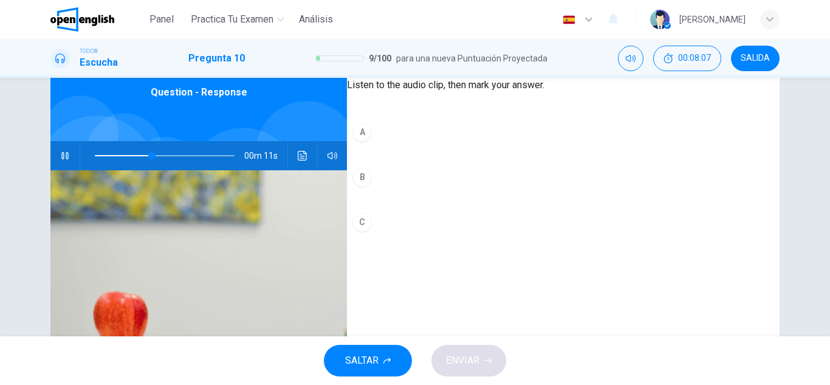
scroll to position [61, 0]
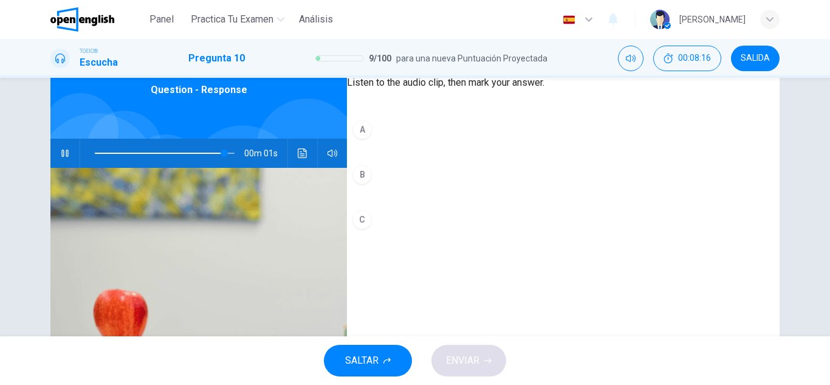
click at [415, 190] on button "B" at bounding box center [563, 174] width 433 height 30
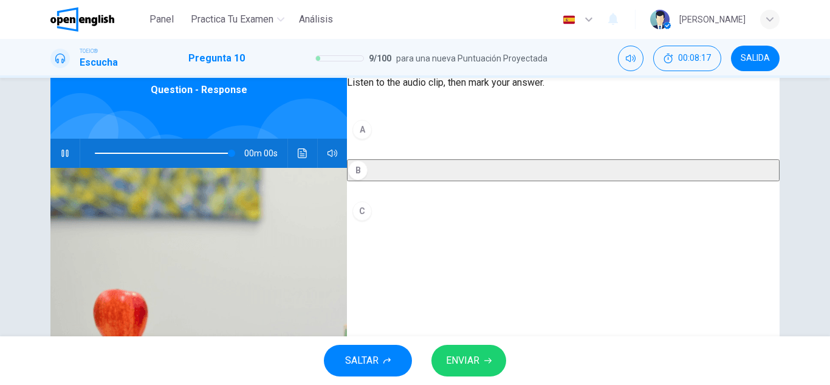
type input "*"
drag, startPoint x: 444, startPoint y: 334, endPoint x: 453, endPoint y: 348, distance: 16.4
click at [450, 344] on div "Panel Practica tu examen Análisis Español ** ​ Nicolas M. TOEIC® Escucha Pregun…" at bounding box center [415, 192] width 830 height 385
click at [453, 348] on button "ENVIAR" at bounding box center [468, 361] width 75 height 32
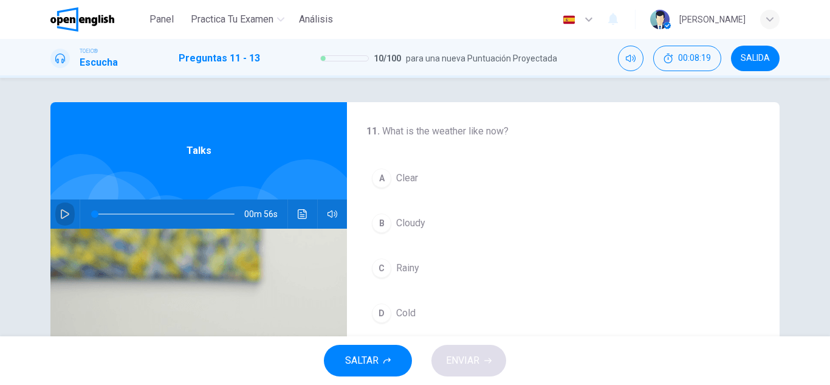
click at [70, 213] on button "button" at bounding box center [64, 213] width 19 height 29
click at [103, 216] on span at bounding box center [165, 213] width 140 height 17
drag, startPoint x: 103, startPoint y: 216, endPoint x: 80, endPoint y: 219, distance: 22.6
click at [92, 218] on span at bounding box center [95, 213] width 7 height 7
click at [297, 225] on button "Haz clic para ver la transcripción del audio" at bounding box center [302, 213] width 19 height 29
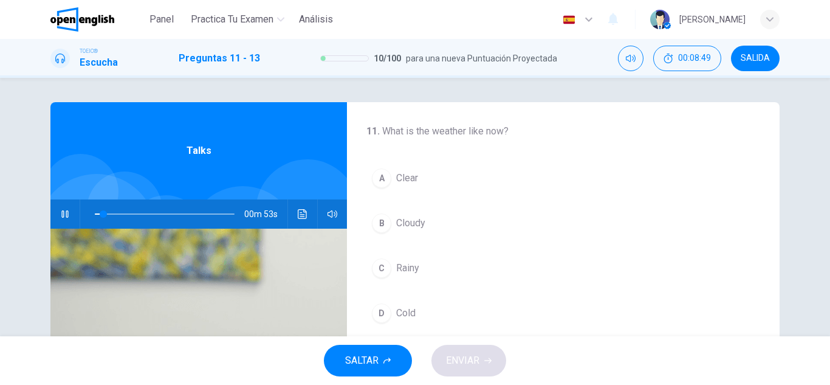
click at [420, 171] on button "A Clear" at bounding box center [563, 178] width 394 height 30
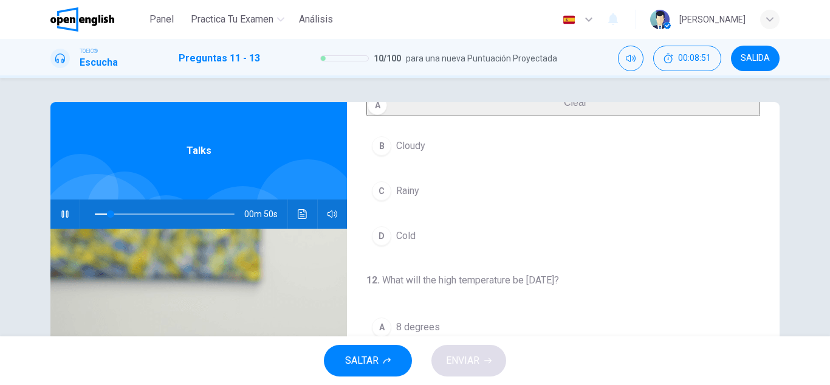
scroll to position [182, 0]
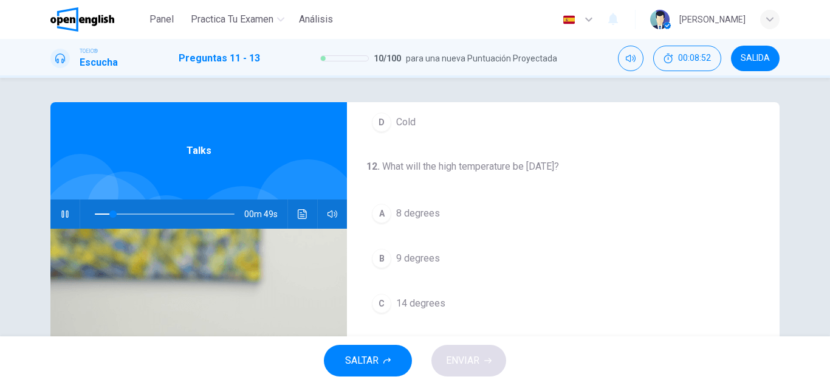
click at [442, 225] on button "A 8 degrees" at bounding box center [563, 213] width 394 height 30
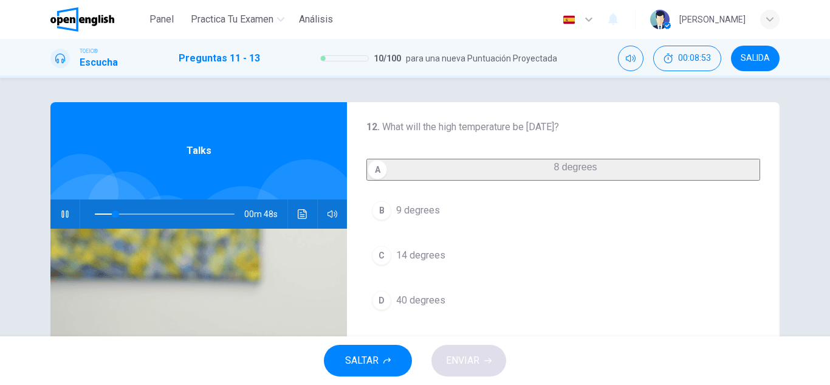
scroll to position [243, 0]
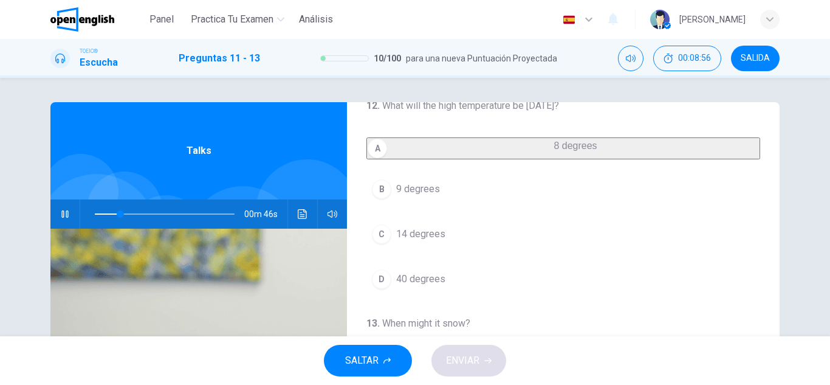
drag, startPoint x: 436, startPoint y: 269, endPoint x: 442, endPoint y: 283, distance: 15.6
click at [437, 271] on div "A 8 degrees B 9 degrees C 14 degrees D 40 degrees" at bounding box center [563, 215] width 394 height 157
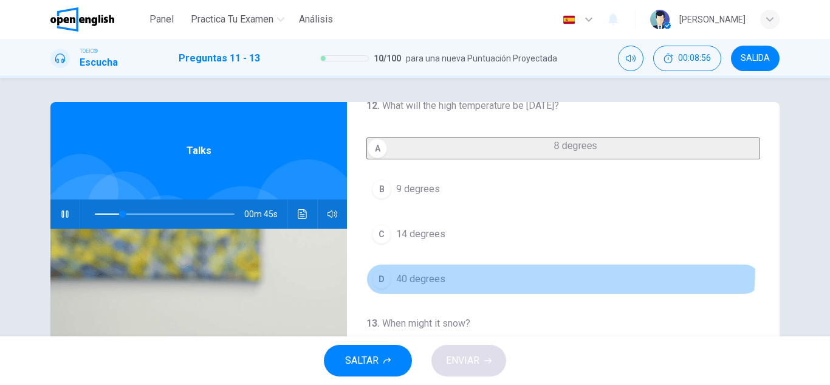
click at [442, 284] on button "D 40 degrees" at bounding box center [563, 279] width 394 height 30
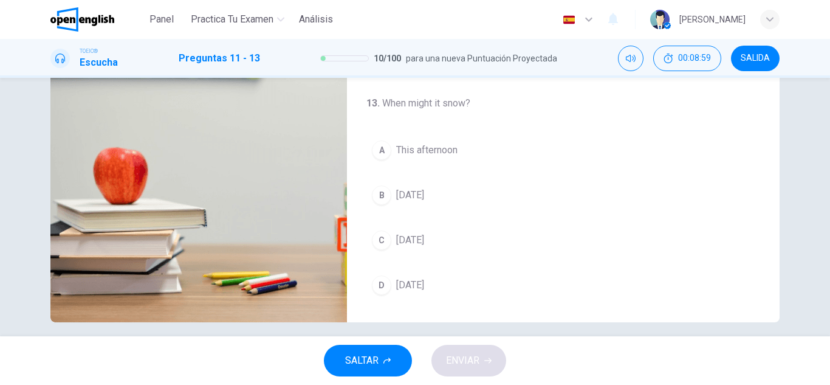
scroll to position [213, 0]
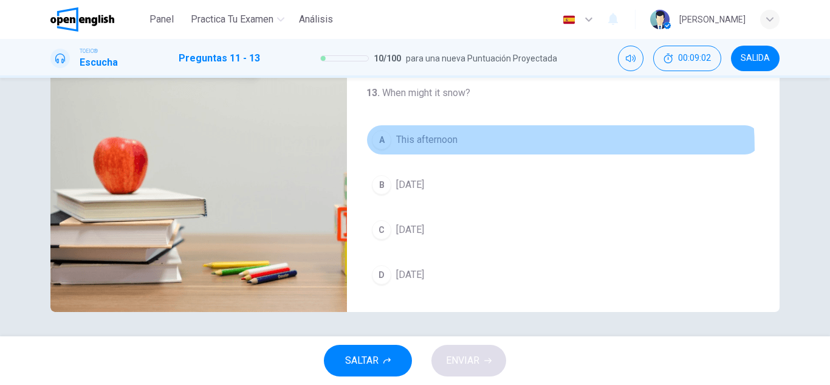
click at [437, 148] on button "A This afternoon" at bounding box center [563, 140] width 394 height 30
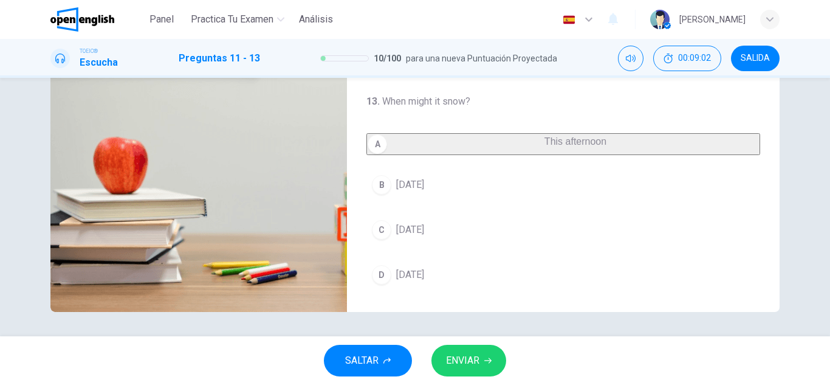
click at [469, 368] on span "ENVIAR" at bounding box center [462, 360] width 33 height 17
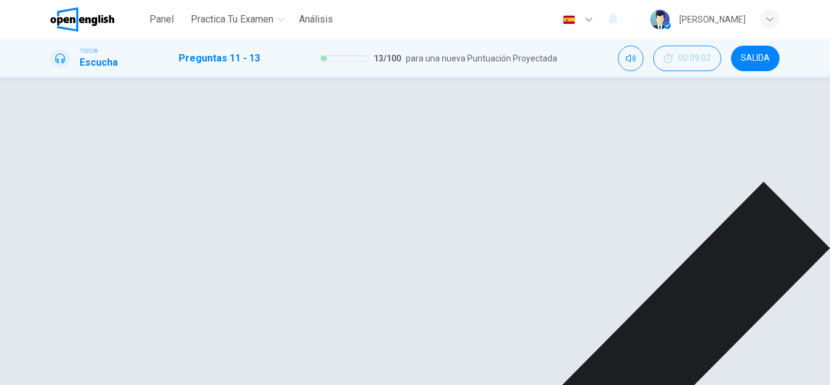
scroll to position [278, 0]
type input "**"
click at [527, 78] on div "11 . What is the weather like now? A Clear B Cloudy C Rainy D Cold 12 . What wi…" at bounding box center [415, 78] width 830 height 0
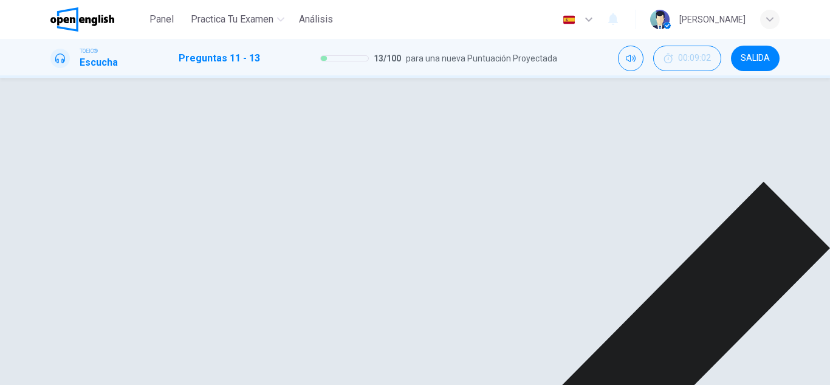
scroll to position [0, 0]
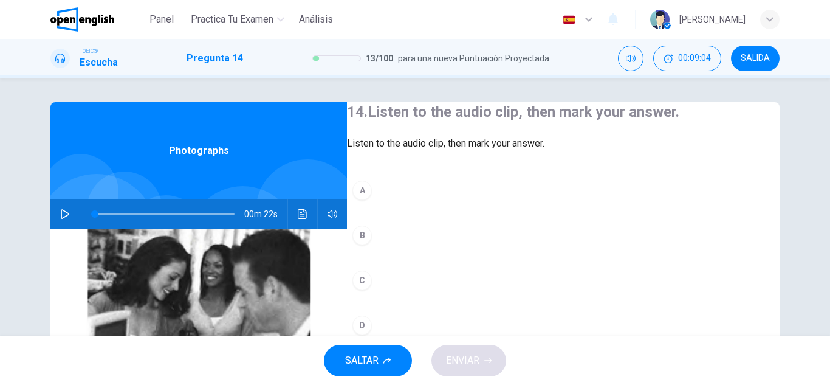
click at [57, 217] on button "button" at bounding box center [64, 213] width 19 height 29
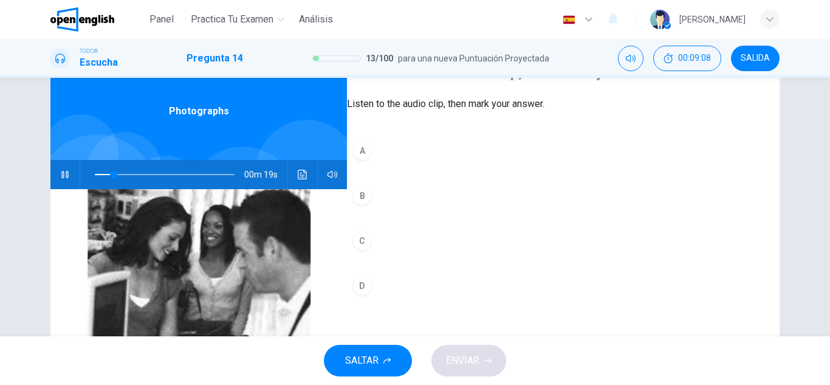
scroll to position [61, 0]
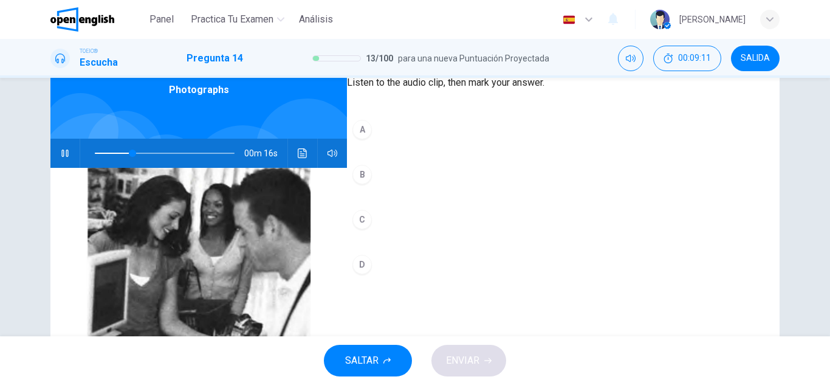
click at [307, 148] on button "Haz clic para ver la transcripción del audio" at bounding box center [302, 153] width 19 height 29
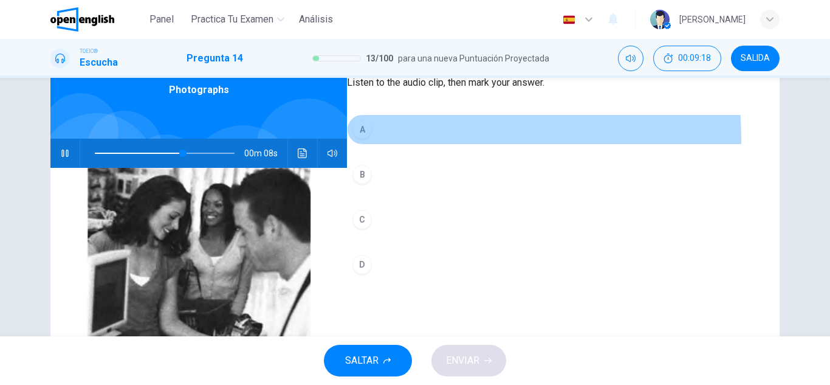
click at [404, 145] on button "A" at bounding box center [563, 129] width 433 height 30
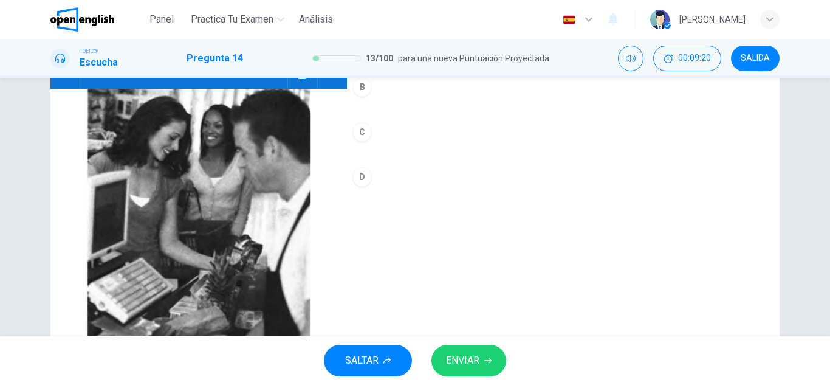
scroll to position [122, 0]
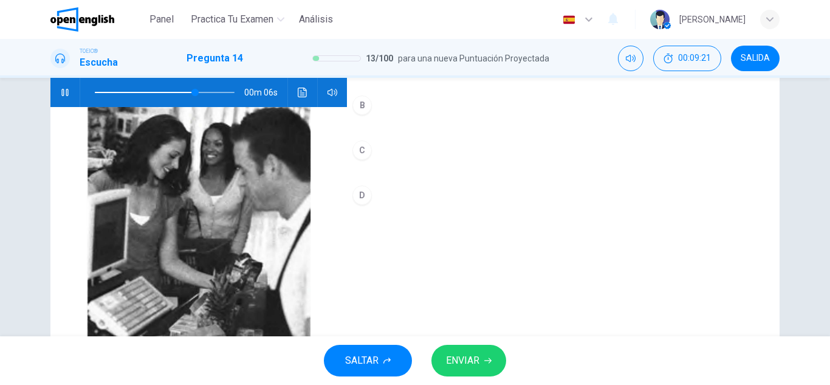
click at [406, 75] on button "A" at bounding box center [563, 64] width 433 height 22
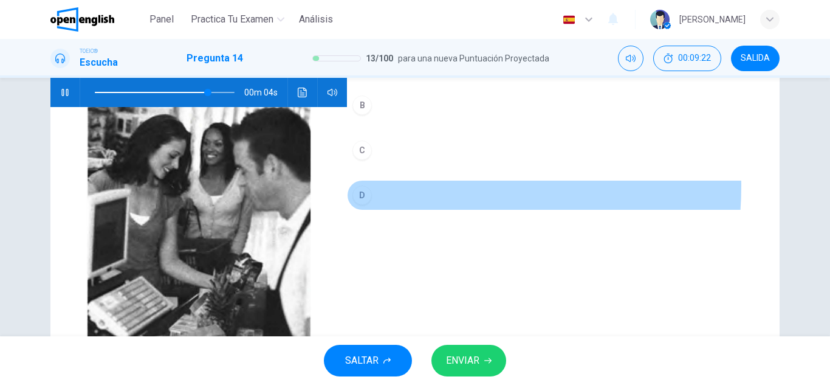
click at [425, 210] on button "D" at bounding box center [563, 195] width 433 height 30
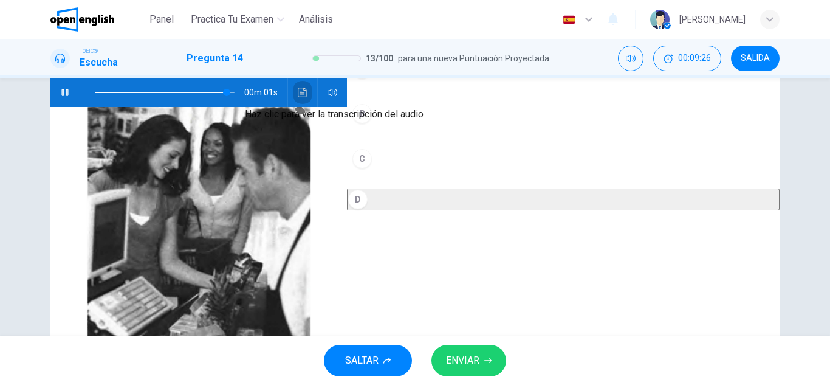
click at [303, 97] on button "Haz clic para ver la transcripción del audio" at bounding box center [302, 92] width 19 height 29
type input "*"
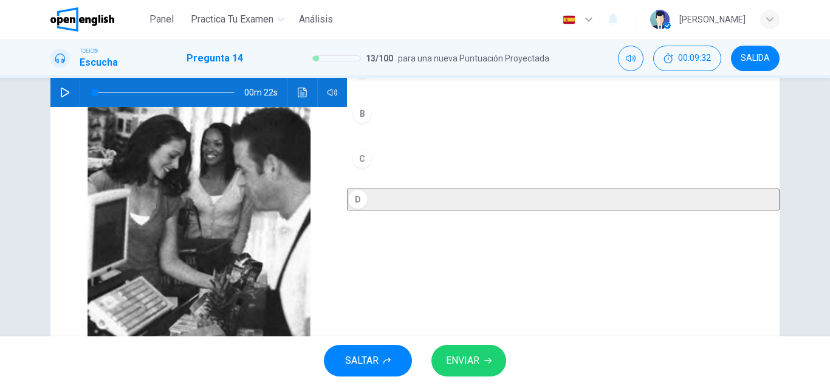
click at [539, 129] on button "B" at bounding box center [563, 113] width 433 height 30
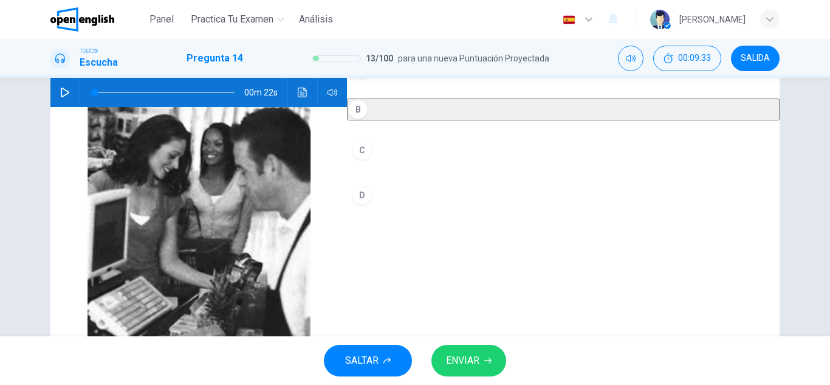
drag, startPoint x: 521, startPoint y: 326, endPoint x: 507, endPoint y: 338, distance: 18.1
click at [507, 338] on div "Panel Practica tu examen Análisis Español ** ​ Nicolas M. TOEIC® Escucha Pregun…" at bounding box center [415, 192] width 830 height 385
drag, startPoint x: 503, startPoint y: 342, endPoint x: 483, endPoint y: 353, distance: 23.1
click at [483, 353] on div "SALTAR ENVIAR" at bounding box center [415, 360] width 830 height 49
click at [481, 352] on button "ENVIAR" at bounding box center [468, 361] width 75 height 32
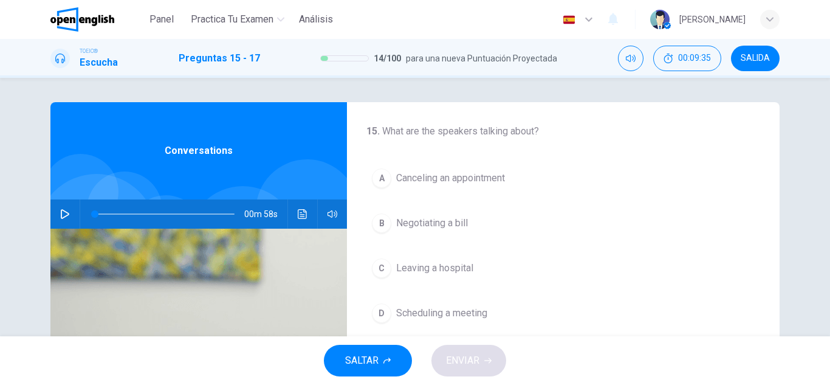
click at [68, 213] on button "button" at bounding box center [64, 213] width 19 height 29
click at [453, 195] on div "A Canceling an appointment B Negotiating a bill C Leaving a hospital D Scheduli…" at bounding box center [563, 245] width 394 height 165
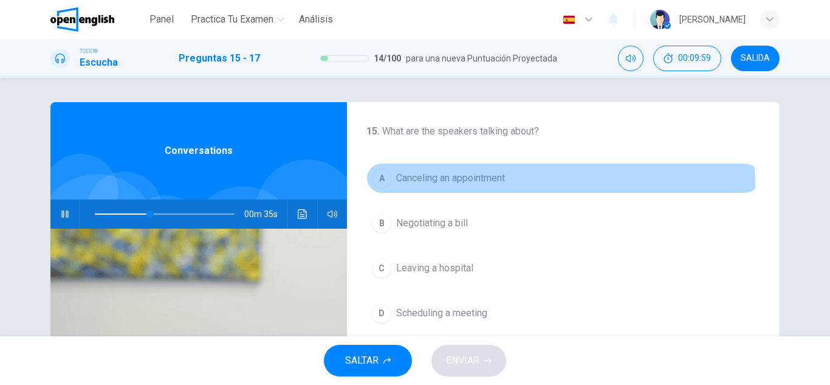
click at [450, 188] on button "A Canceling an appointment" at bounding box center [563, 178] width 394 height 30
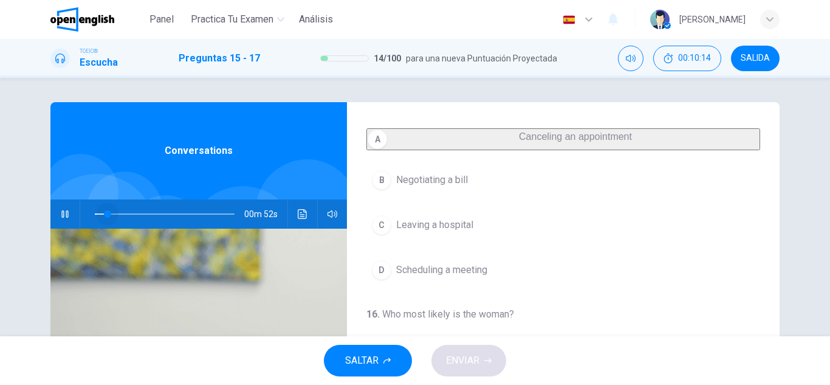
click at [105, 211] on span at bounding box center [165, 213] width 140 height 17
drag, startPoint x: 77, startPoint y: 218, endPoint x: 36, endPoint y: 226, distance: 41.6
click at [36, 226] on div "15 . What are the speakers talking about? A Canceling an appointment B Negotiat…" at bounding box center [415, 313] width 768 height 422
drag, startPoint x: 91, startPoint y: 214, endPoint x: 40, endPoint y: 221, distance: 51.5
click at [40, 221] on div "15 . What are the speakers talking about? A Canceling an appointment B Negotiat…" at bounding box center [415, 313] width 768 height 422
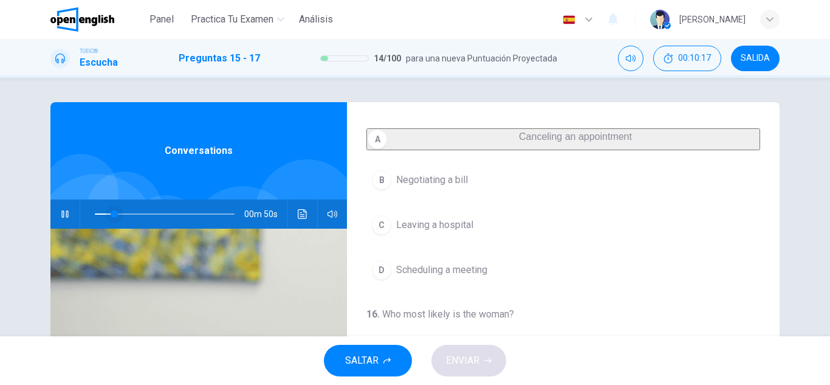
drag, startPoint x: 94, startPoint y: 215, endPoint x: 89, endPoint y: 224, distance: 10.1
click at [95, 222] on span at bounding box center [165, 213] width 140 height 17
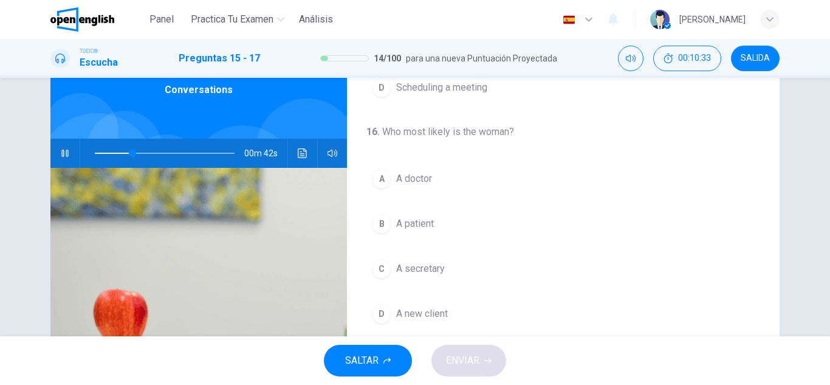
scroll to position [217, 0]
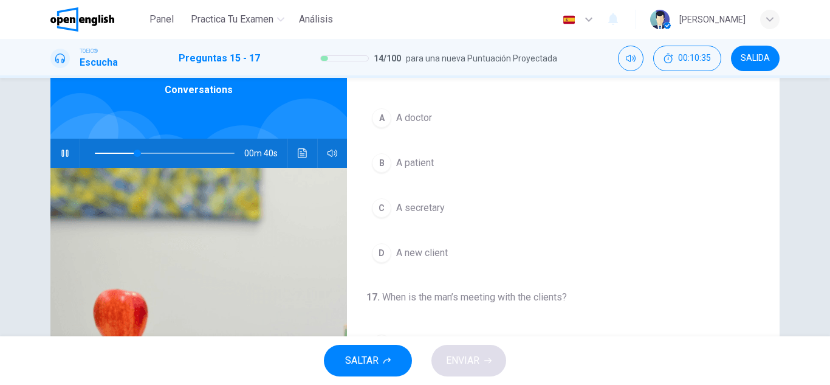
click at [298, 151] on icon "Haz clic para ver la transcripción del audio" at bounding box center [303, 153] width 10 height 10
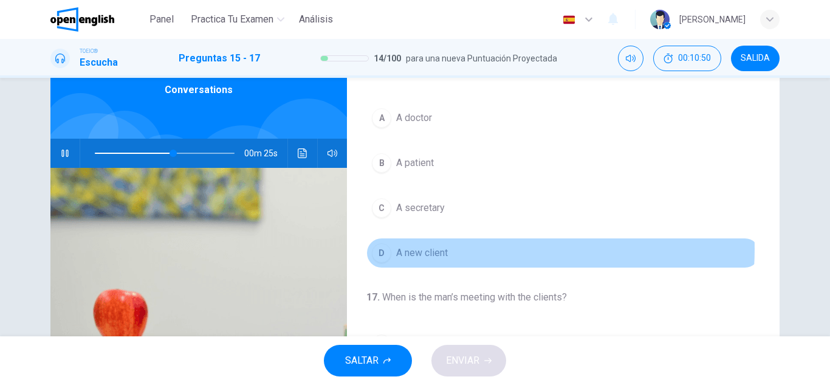
click at [472, 258] on button "D A new client" at bounding box center [563, 253] width 394 height 30
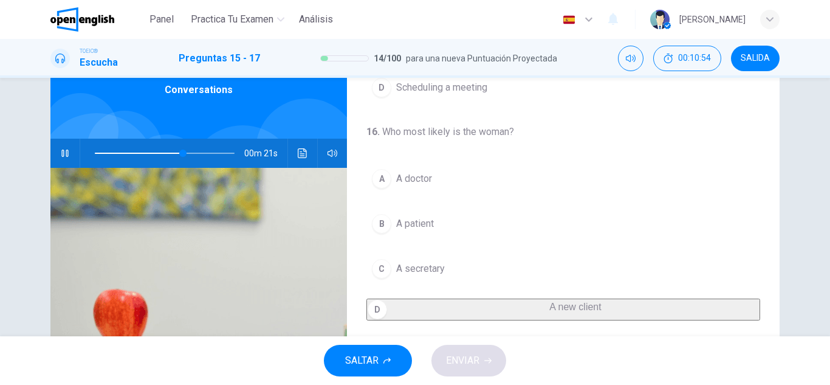
scroll to position [0, 0]
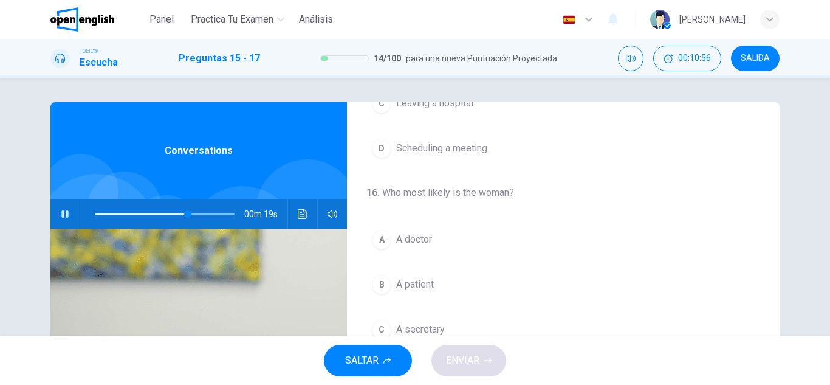
click at [154, 213] on span at bounding box center [165, 213] width 140 height 17
click at [294, 213] on button "Haz clic para ver la transcripción del audio" at bounding box center [302, 213] width 19 height 29
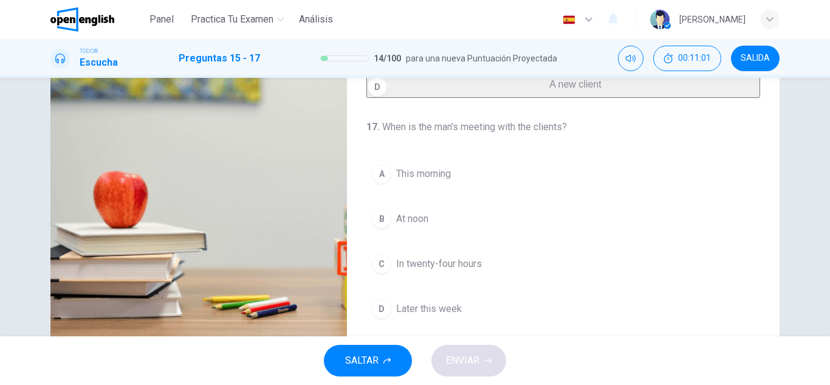
scroll to position [182, 0]
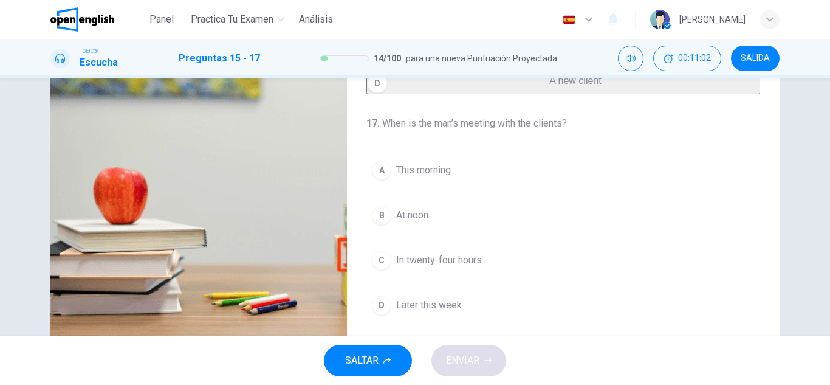
click at [512, 184] on button "A This morning" at bounding box center [563, 170] width 394 height 30
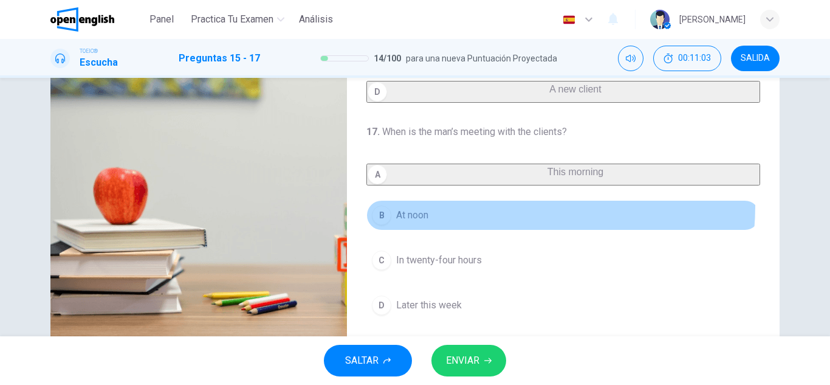
click at [496, 206] on button "B At noon" at bounding box center [563, 215] width 394 height 30
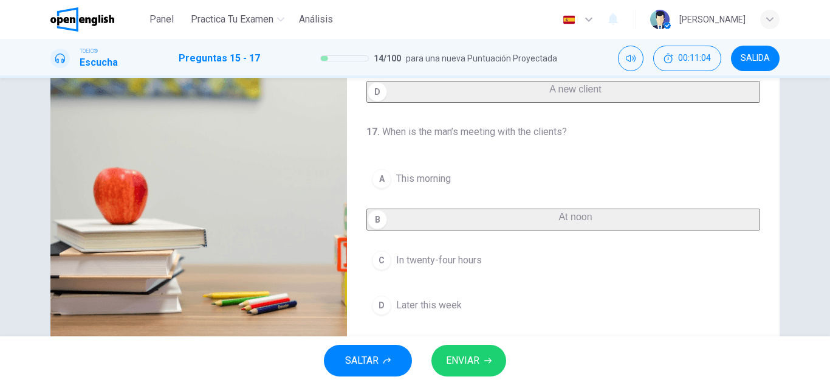
click at [486, 253] on button "C In twenty-four hours" at bounding box center [563, 260] width 394 height 30
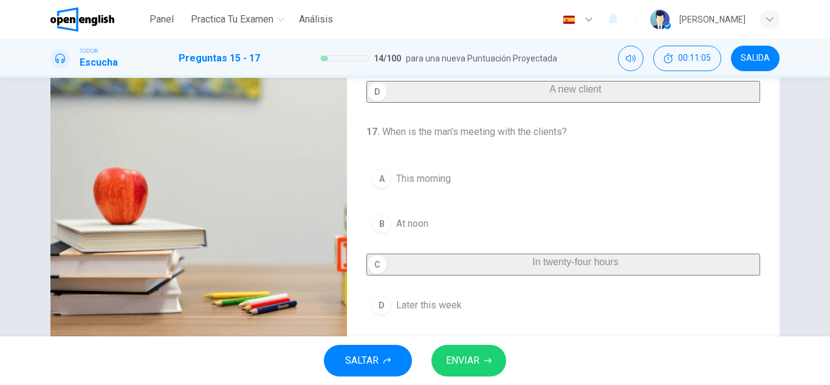
click at [475, 357] on span "ENVIAR" at bounding box center [462, 360] width 33 height 17
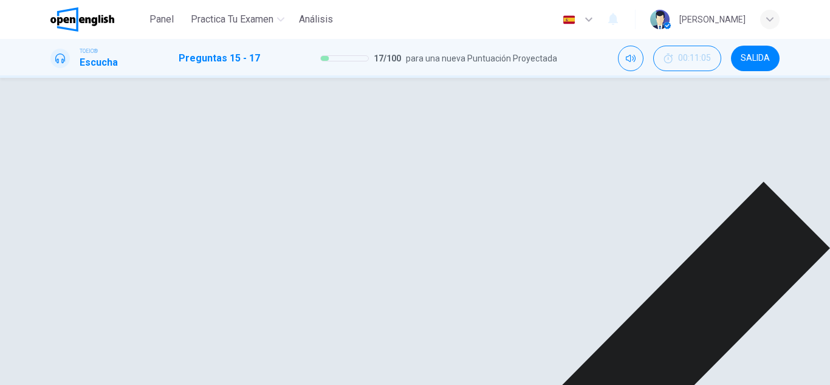
scroll to position [156, 0]
type input "**"
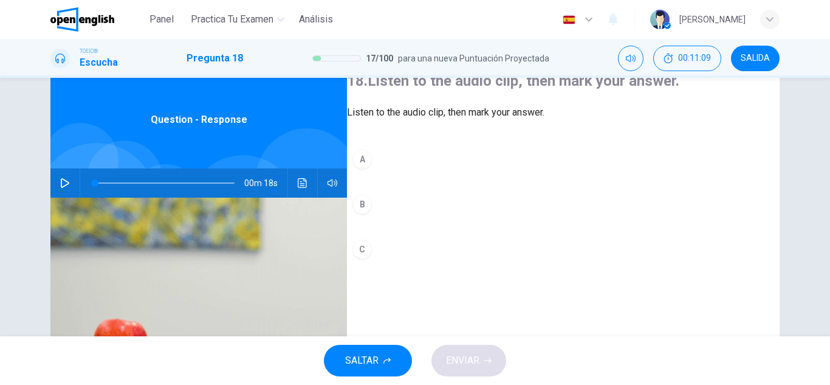
scroll to position [61, 0]
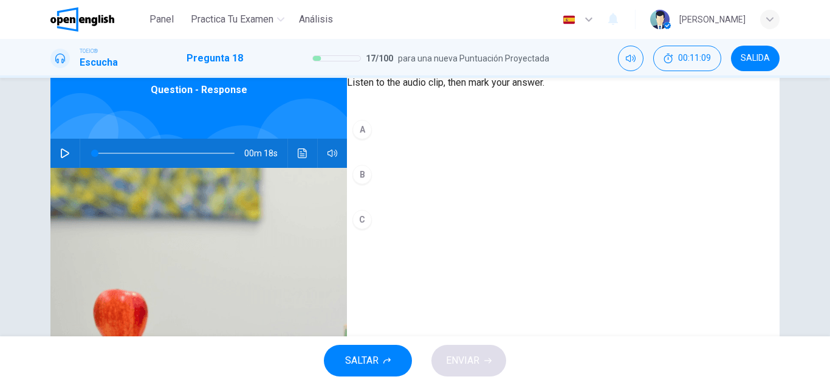
click at [388, 145] on button "A" at bounding box center [563, 129] width 433 height 30
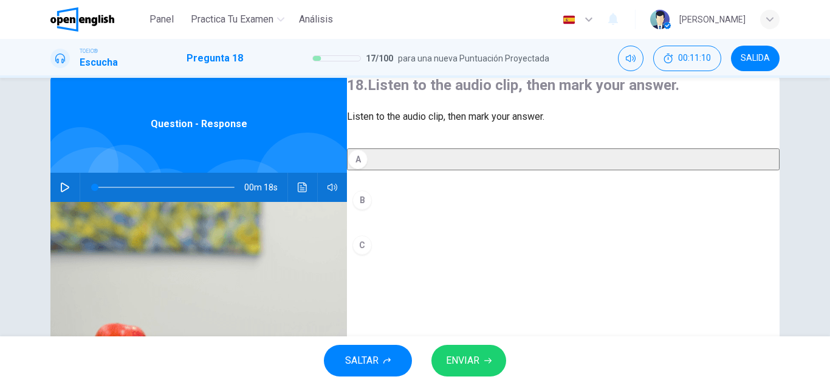
scroll to position [0, 0]
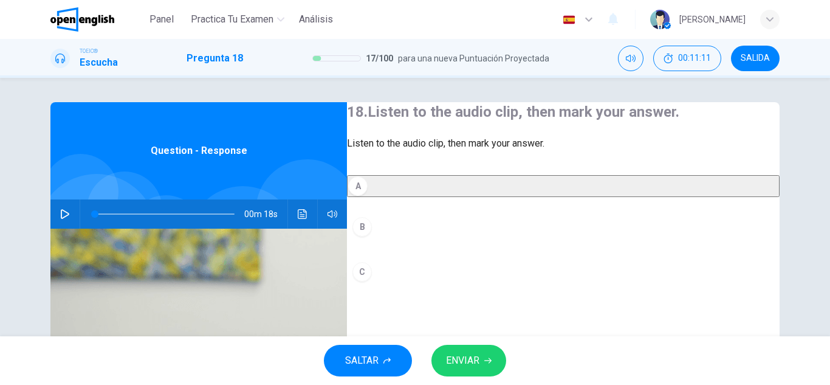
click at [63, 207] on button "button" at bounding box center [64, 213] width 19 height 29
click at [308, 214] on button "Haz clic para ver la transcripción del audio" at bounding box center [302, 213] width 19 height 29
click at [518, 230] on div "A B C" at bounding box center [563, 243] width 433 height 136
click at [502, 242] on button "B" at bounding box center [563, 226] width 433 height 30
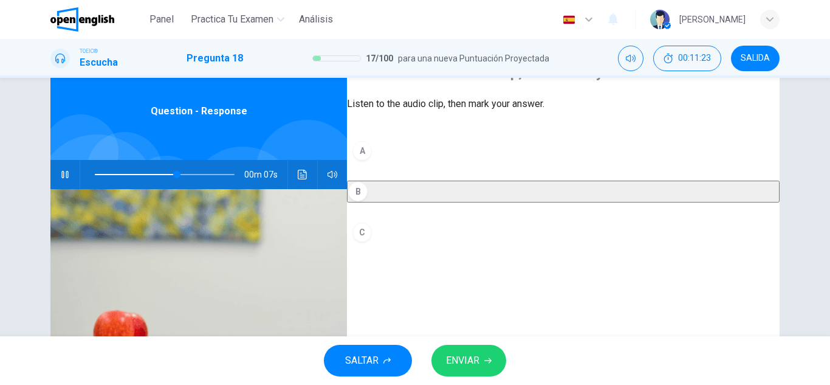
scroll to position [61, 0]
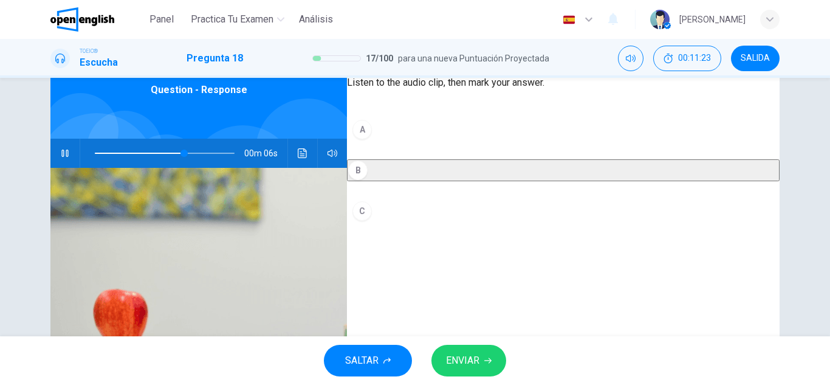
click at [469, 346] on button "ENVIAR" at bounding box center [468, 361] width 75 height 32
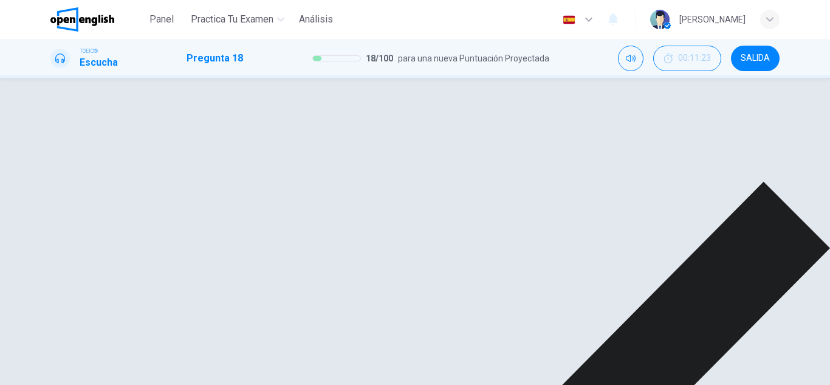
type input "**"
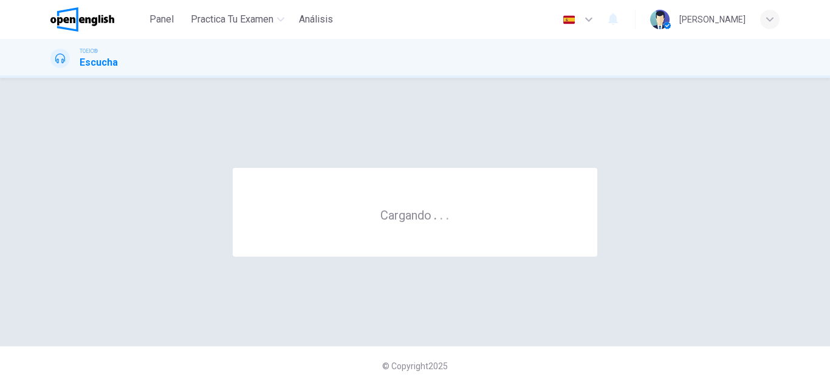
scroll to position [0, 0]
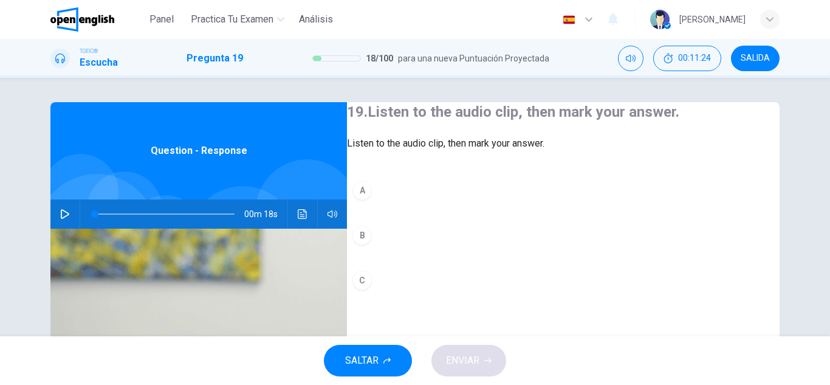
click at [51, 224] on div "00m 18s" at bounding box center [198, 213] width 297 height 29
click at [55, 225] on div "00m 18s" at bounding box center [198, 213] width 297 height 29
click at [60, 216] on icon "button" at bounding box center [65, 214] width 10 height 10
click at [288, 219] on div "00m 13s" at bounding box center [198, 213] width 297 height 29
click at [289, 219] on div "00m 13s" at bounding box center [198, 213] width 297 height 29
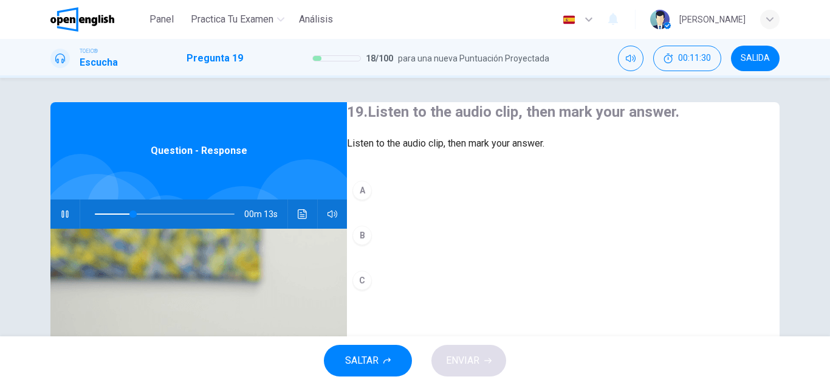
click at [298, 223] on button "Haz clic para ver la transcripción del audio" at bounding box center [302, 213] width 19 height 29
drag, startPoint x: 408, startPoint y: 281, endPoint x: 403, endPoint y: 277, distance: 6.5
click at [404, 278] on div "A B C" at bounding box center [563, 247] width 433 height 145
click at [397, 250] on button "B" at bounding box center [563, 235] width 433 height 30
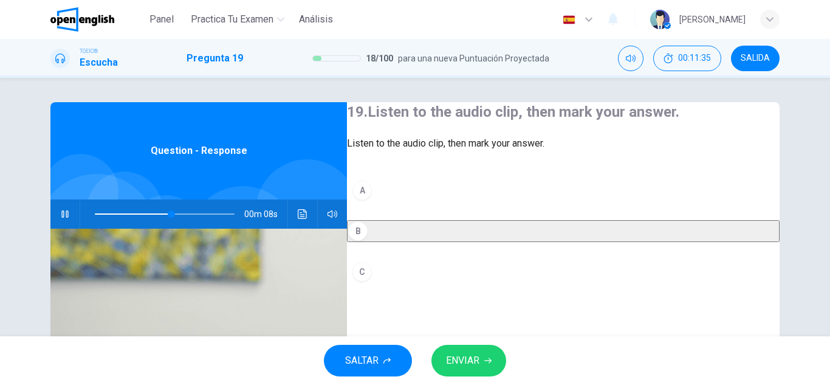
click at [470, 351] on button "ENVIAR" at bounding box center [468, 361] width 75 height 32
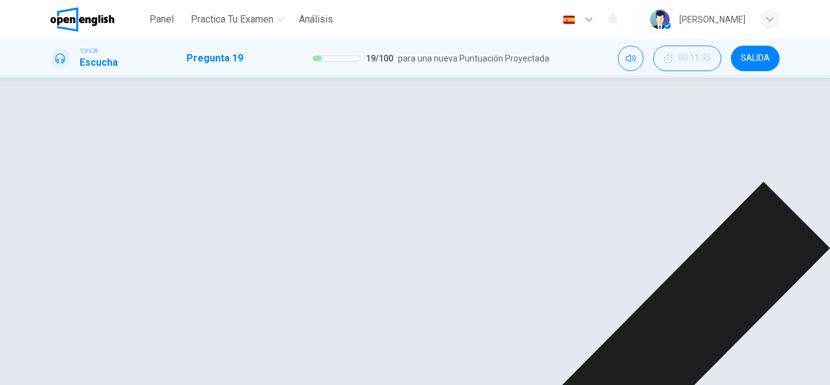
type input "**"
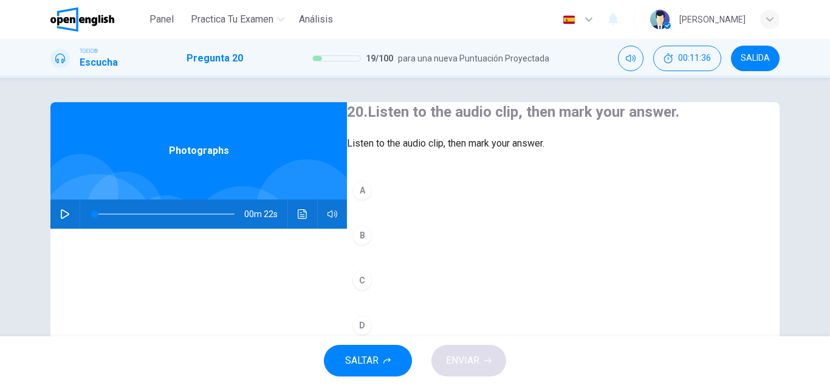
click at [58, 209] on div "00m 22s" at bounding box center [198, 213] width 297 height 29
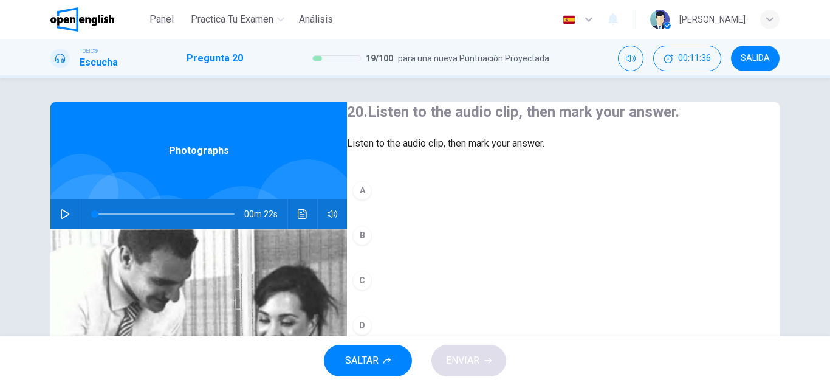
click at [63, 210] on icon "button" at bounding box center [65, 214] width 10 height 10
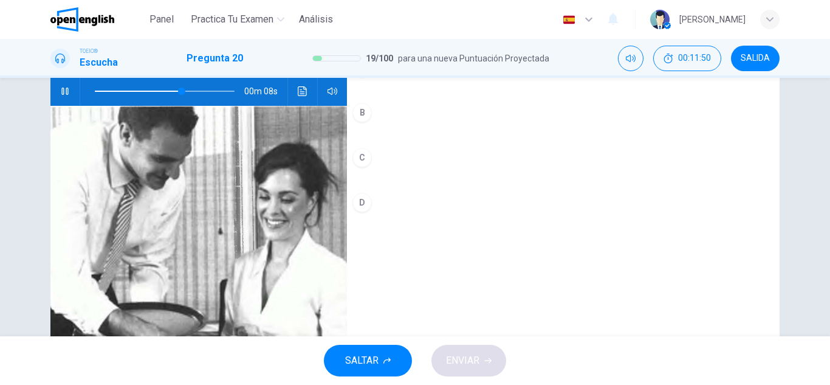
scroll to position [152, 0]
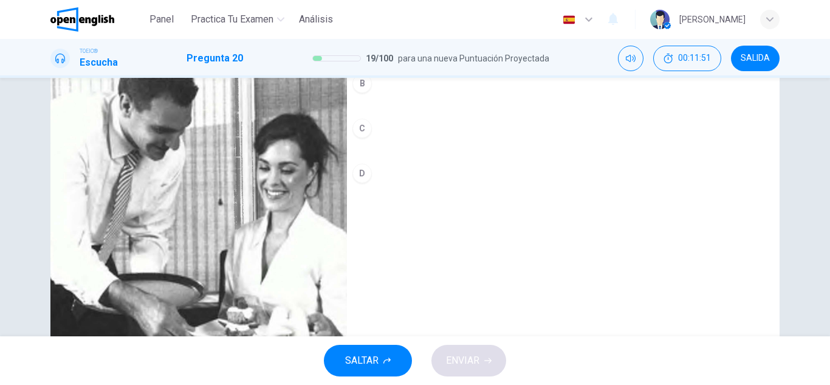
click at [403, 143] on button "C" at bounding box center [563, 128] width 433 height 30
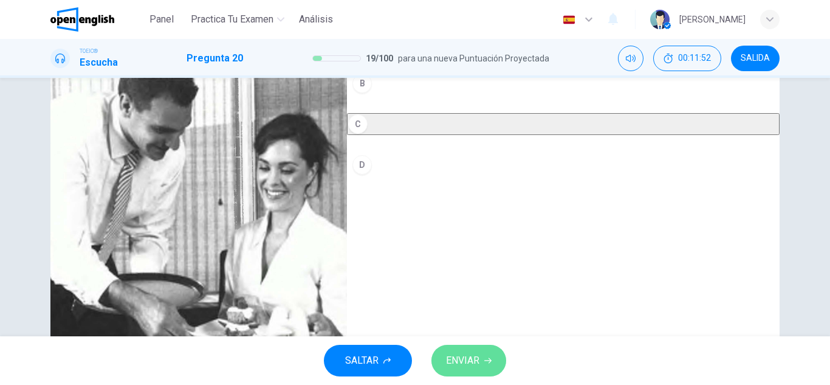
click at [466, 360] on span "ENVIAR" at bounding box center [462, 360] width 33 height 17
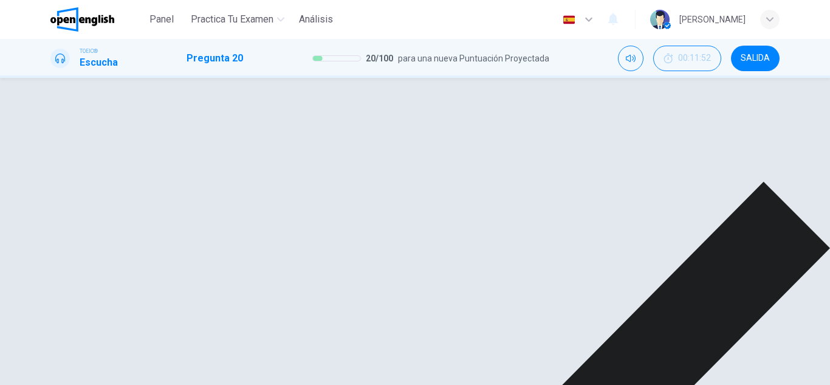
type input "**"
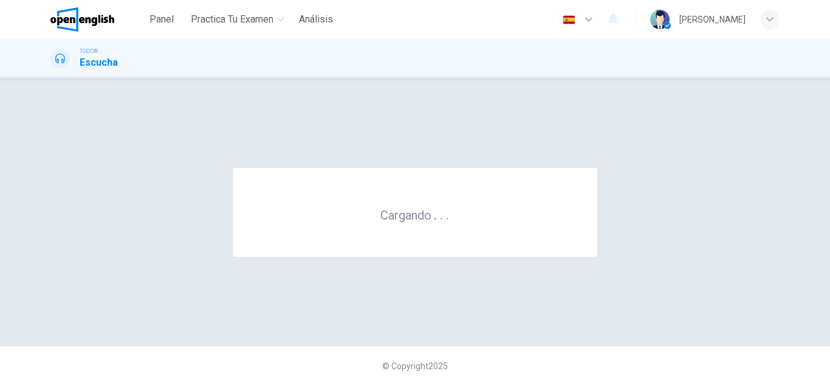
scroll to position [0, 0]
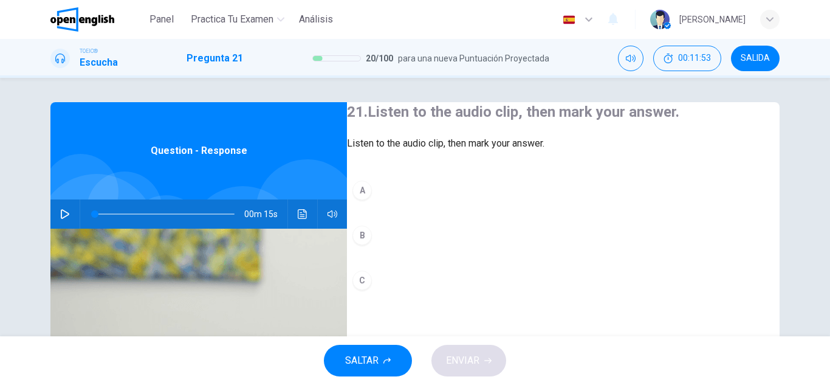
drag, startPoint x: 0, startPoint y: 206, endPoint x: 19, endPoint y: 211, distance: 19.6
click at [3, 207] on div "21. Listen to the audio clip, then mark your answer. Listen to the audio clip, …" at bounding box center [415, 207] width 830 height 258
click at [43, 210] on div "21. Listen to the audio clip, then mark your answer. Listen to the audio clip, …" at bounding box center [415, 313] width 768 height 422
click at [52, 211] on div "00m 15s" at bounding box center [198, 213] width 297 height 29
click at [63, 218] on icon "button" at bounding box center [65, 214] width 10 height 10
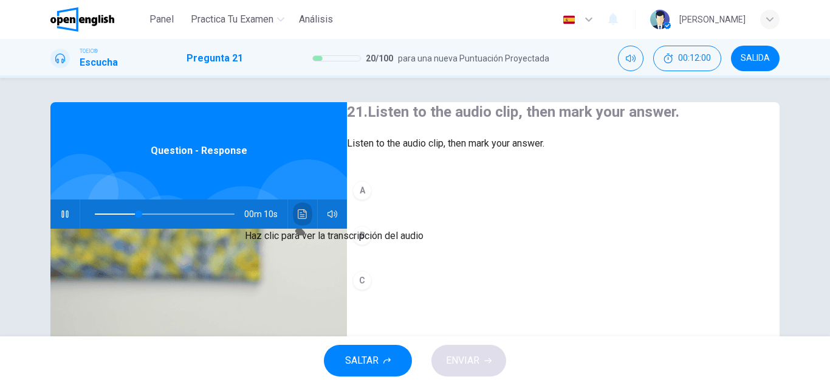
click at [309, 215] on button "Haz clic para ver la transcripción del audio" at bounding box center [302, 213] width 19 height 29
drag, startPoint x: 503, startPoint y: 171, endPoint x: 481, endPoint y: 200, distance: 36.1
click at [495, 182] on div "21. Listen to the audio clip, then mark your answer. Listen to the audio clip, …" at bounding box center [563, 211] width 433 height 218
click at [481, 200] on button "A" at bounding box center [563, 190] width 433 height 30
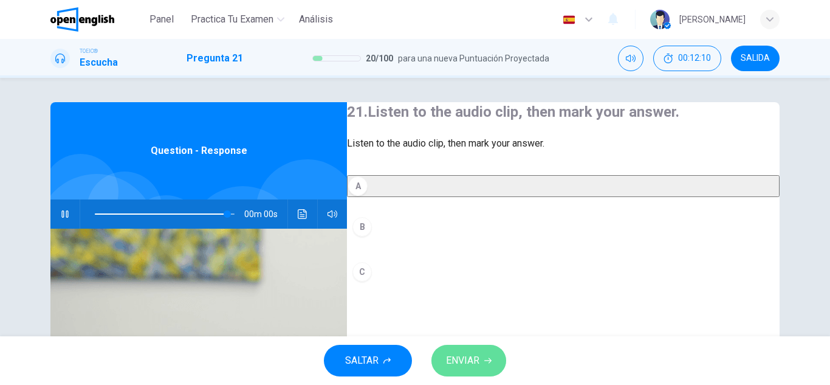
click at [461, 356] on span "ENVIAR" at bounding box center [462, 360] width 33 height 17
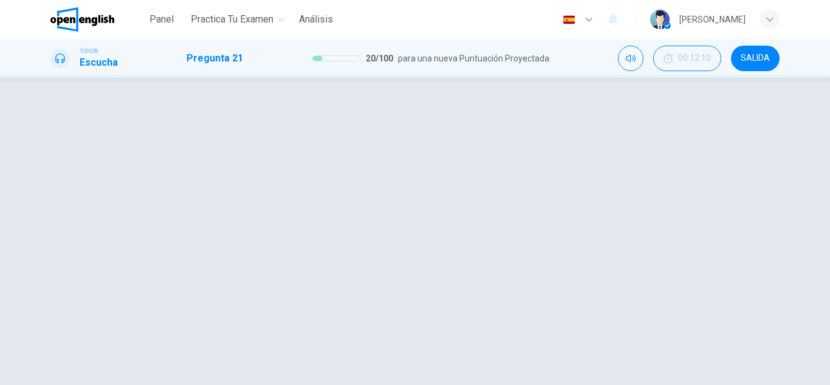
type input "*"
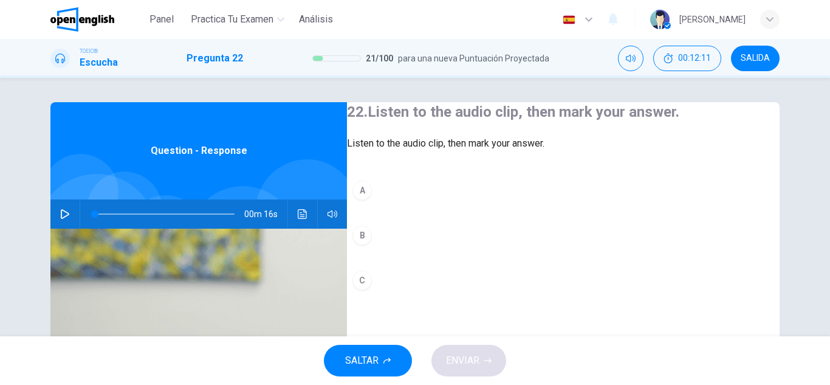
click at [50, 210] on div "00m 16s" at bounding box center [198, 213] width 297 height 29
click at [65, 219] on button "button" at bounding box center [64, 213] width 19 height 29
click at [95, 217] on span at bounding box center [165, 213] width 140 height 17
click at [291, 207] on div "00m 15s" at bounding box center [198, 213] width 297 height 29
click at [293, 208] on button "Haz clic para ver la transcripción del audio" at bounding box center [302, 213] width 19 height 29
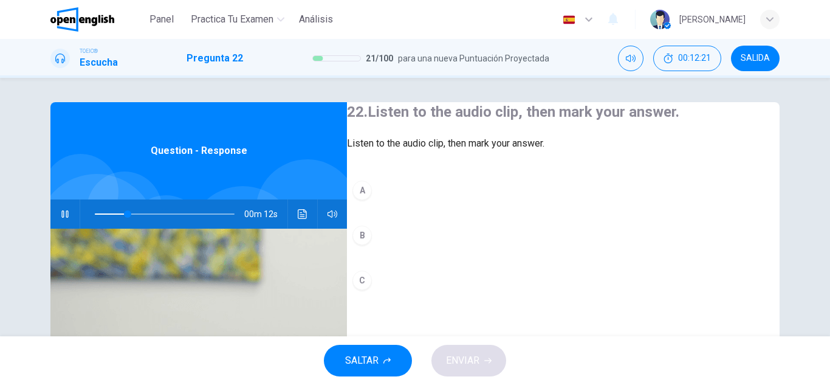
drag, startPoint x: 408, startPoint y: 189, endPoint x: 414, endPoint y: 197, distance: 10.0
click at [410, 191] on div "22. Listen to the audio clip, then mark your answer. Listen to the audio clip, …" at bounding box center [563, 211] width 433 height 218
click at [414, 198] on div "22. Listen to the audio clip, then mark your answer. Listen to the audio clip, …" at bounding box center [563, 211] width 433 height 218
click at [411, 204] on button "A" at bounding box center [563, 190] width 433 height 30
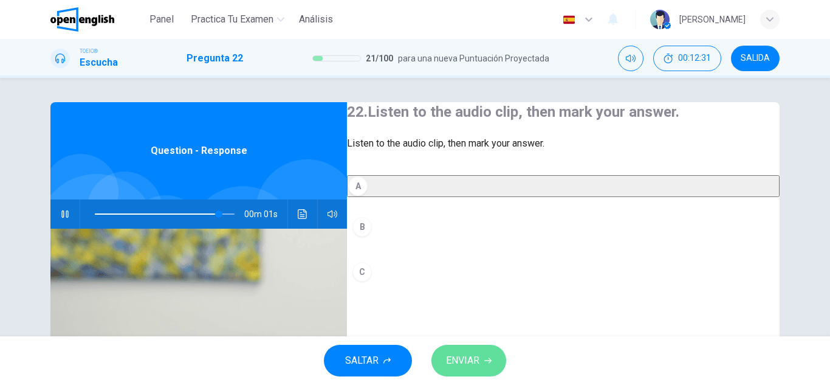
click at [464, 356] on span "ENVIAR" at bounding box center [462, 360] width 33 height 17
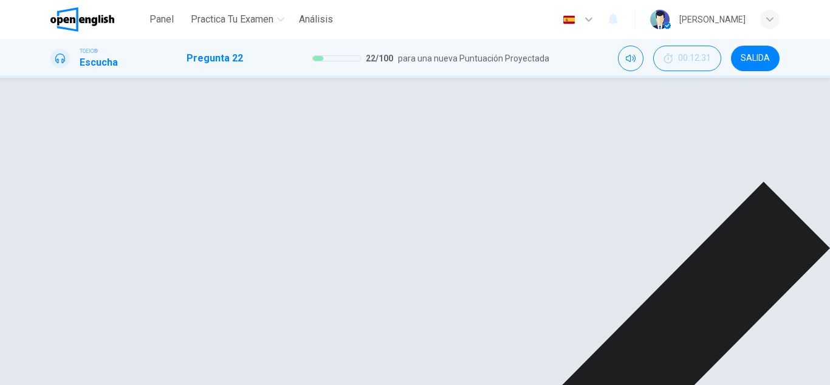
type input "*"
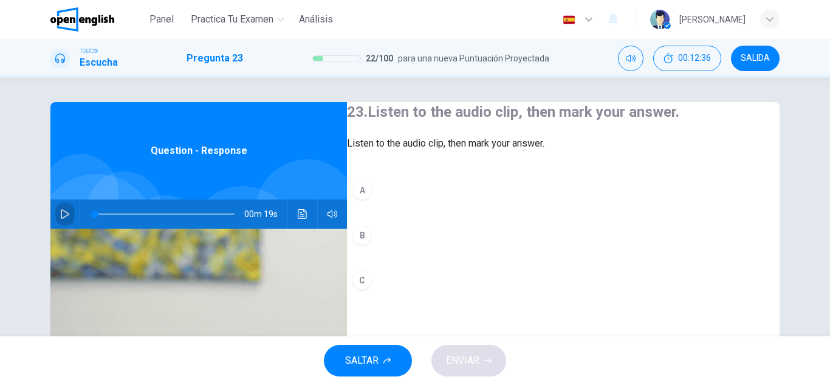
click at [60, 212] on icon "button" at bounding box center [65, 214] width 10 height 10
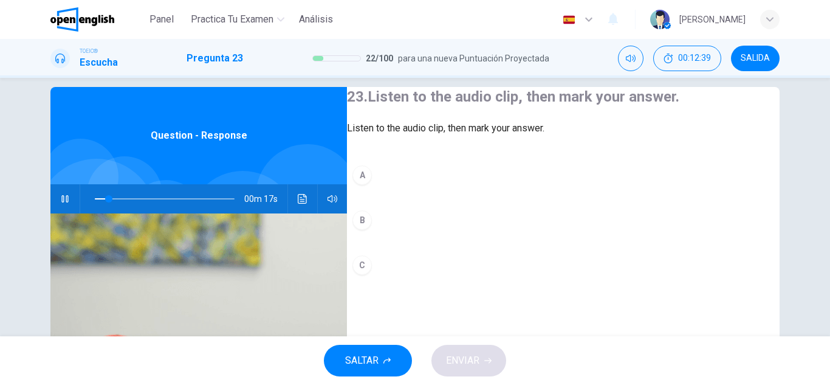
scroll to position [61, 0]
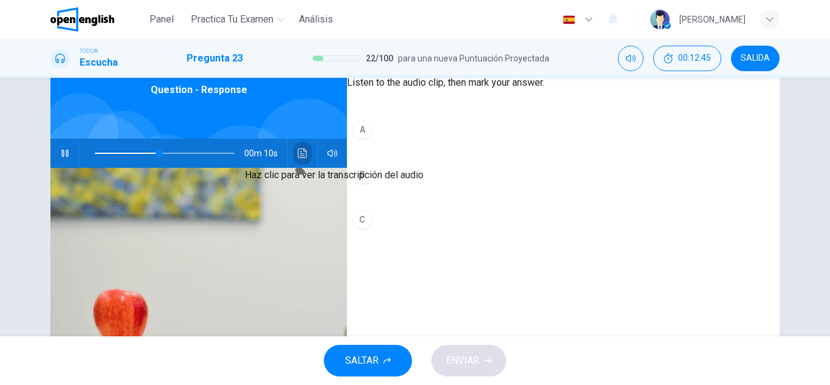
click at [303, 160] on button "Haz clic para ver la transcripción del audio" at bounding box center [302, 153] width 19 height 29
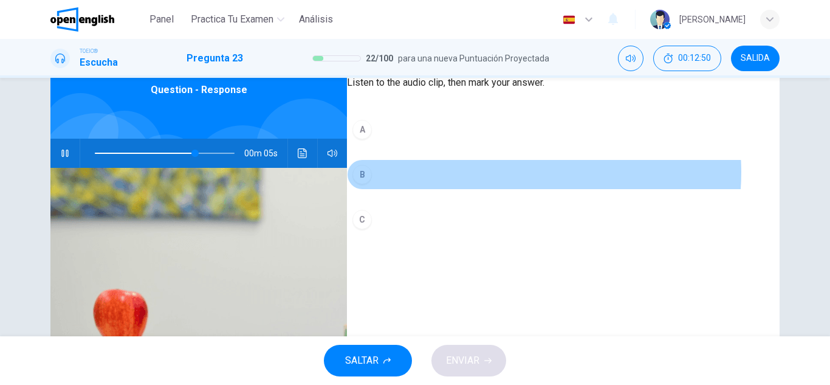
click at [517, 190] on button "B" at bounding box center [563, 174] width 433 height 30
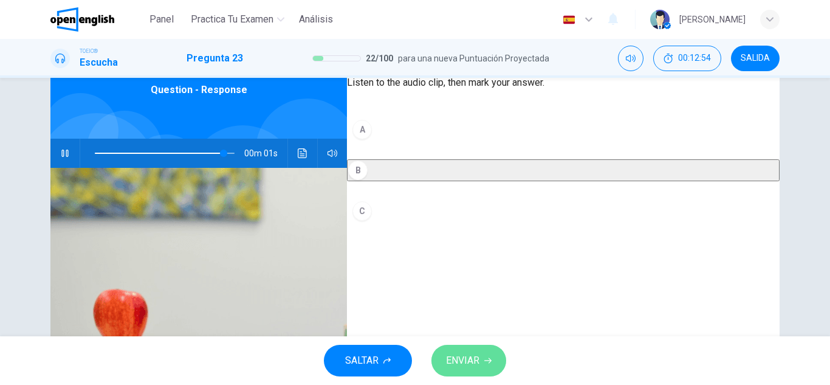
click at [471, 352] on span "ENVIAR" at bounding box center [462, 360] width 33 height 17
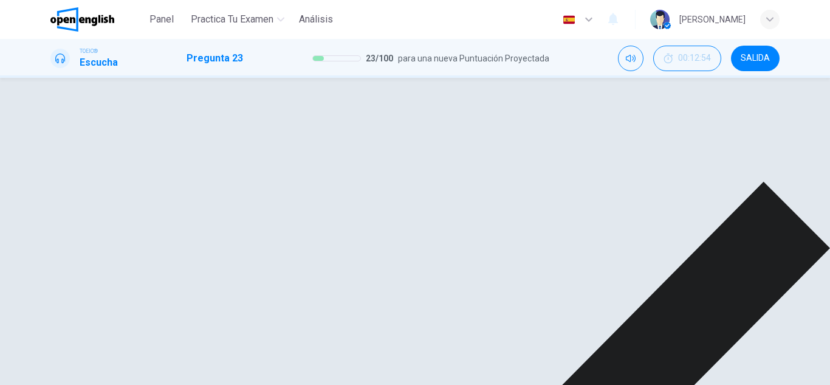
type input "*"
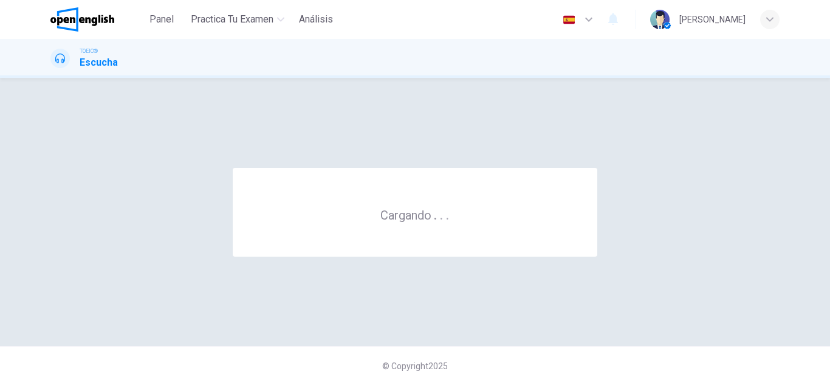
scroll to position [0, 0]
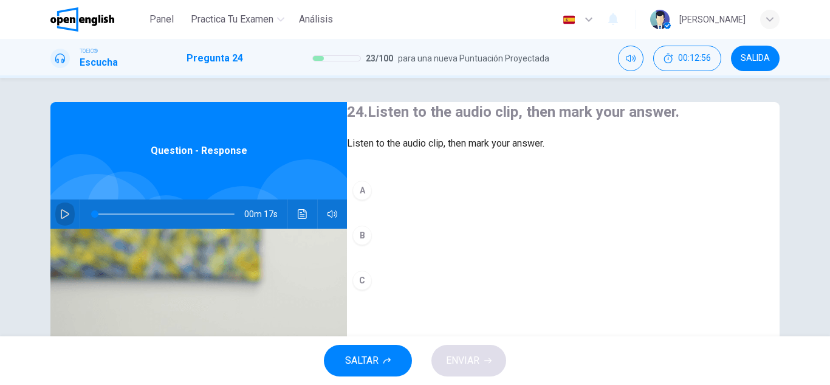
click at [64, 210] on icon "button" at bounding box center [65, 214] width 10 height 10
click at [298, 216] on icon "Haz clic para ver la transcripción del audio" at bounding box center [302, 214] width 9 height 10
click at [475, 239] on div "A B C" at bounding box center [563, 247] width 433 height 145
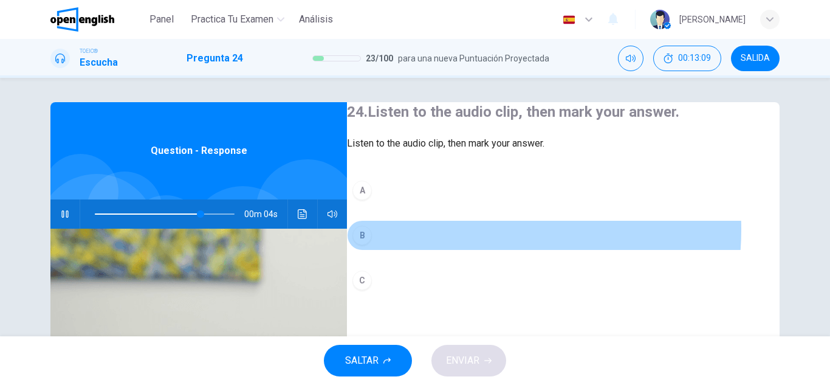
click at [473, 250] on button "B" at bounding box center [563, 235] width 433 height 30
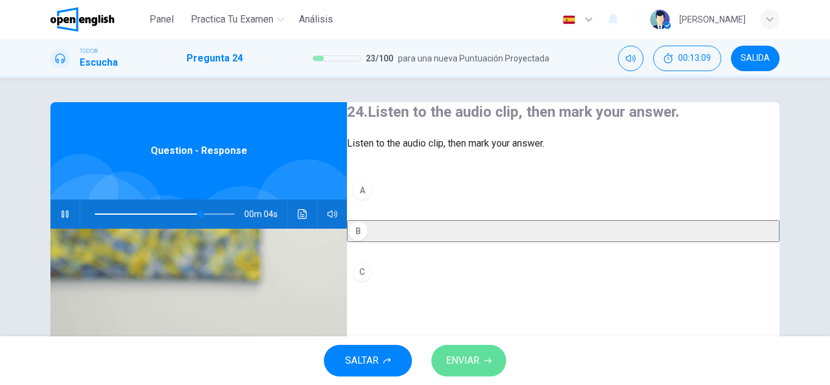
click at [492, 375] on button "ENVIAR" at bounding box center [468, 361] width 75 height 32
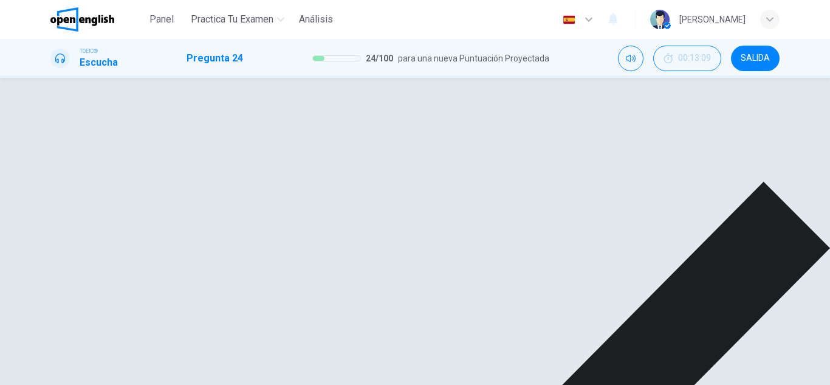
type input "**"
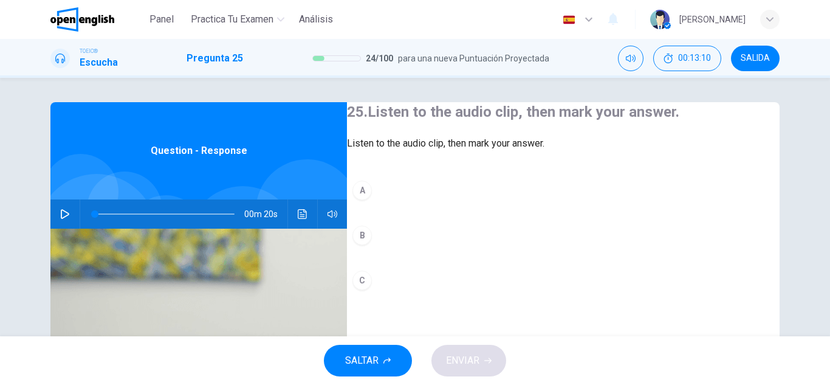
click at [69, 218] on button "button" at bounding box center [64, 213] width 19 height 29
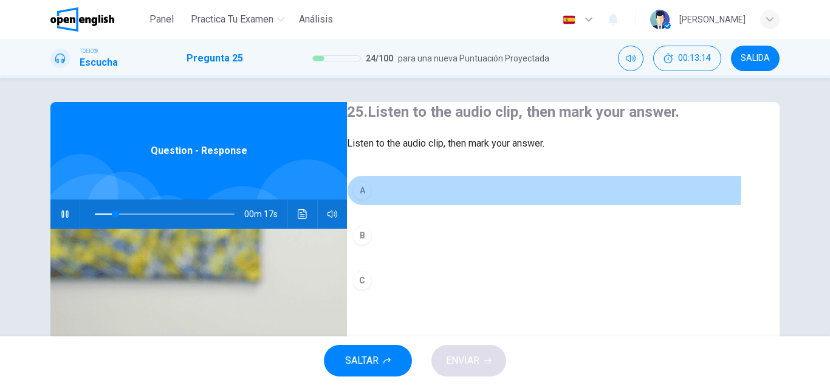
click at [433, 205] on button "A" at bounding box center [563, 190] width 433 height 30
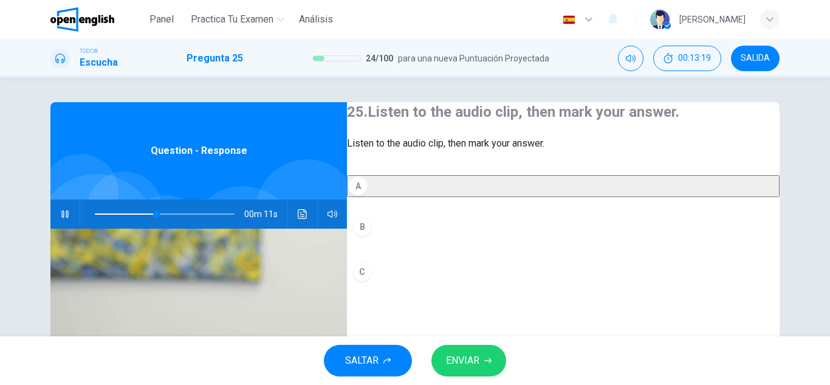
drag, startPoint x: 457, startPoint y: 331, endPoint x: 466, endPoint y: 343, distance: 15.3
click at [460, 311] on div "A B C" at bounding box center [563, 243] width 433 height 136
click at [466, 343] on div "SALTAR ENVIAR" at bounding box center [415, 360] width 830 height 49
click at [470, 346] on button "ENVIAR" at bounding box center [468, 361] width 75 height 32
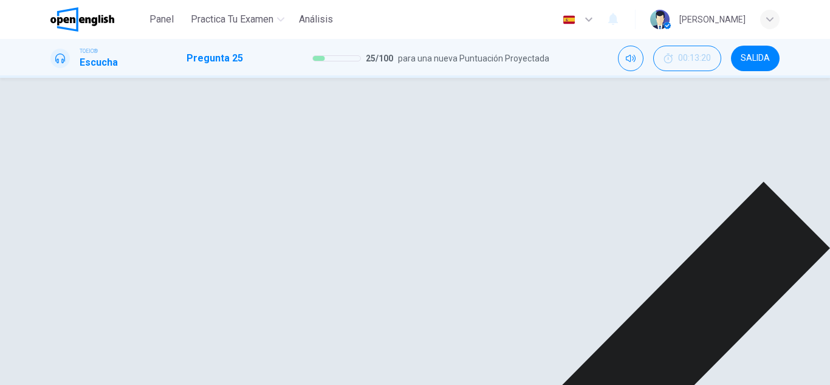
type input "**"
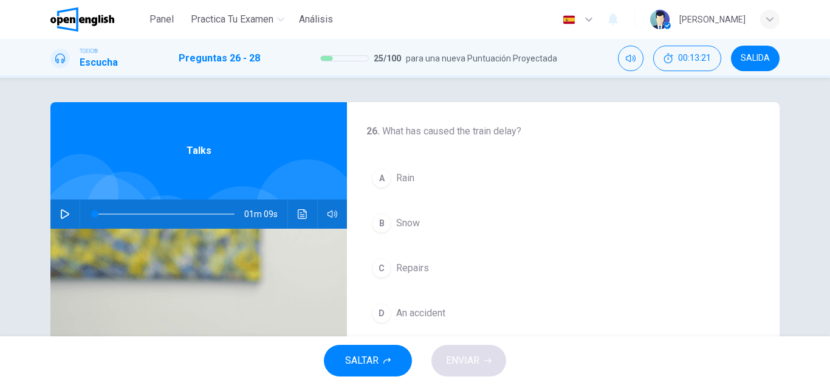
click at [63, 219] on button "button" at bounding box center [64, 213] width 19 height 29
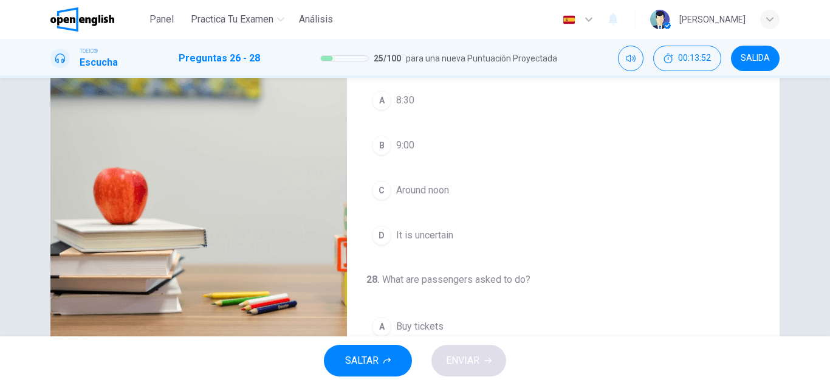
scroll to position [61, 0]
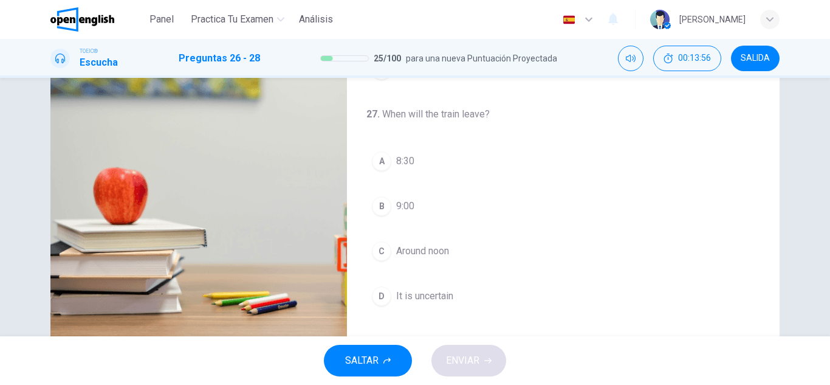
click at [429, 248] on span "Around noon" at bounding box center [422, 251] width 53 height 15
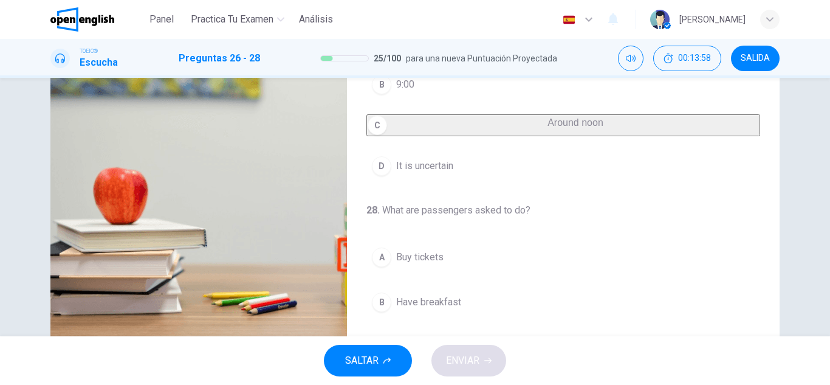
scroll to position [243, 0]
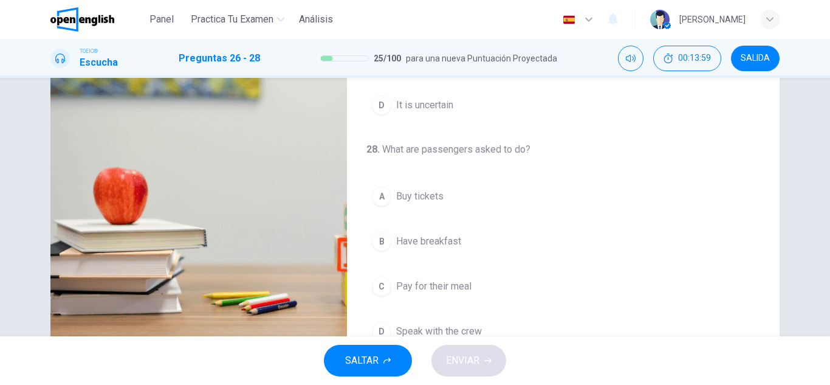
click at [447, 249] on span "Have breakfast" at bounding box center [428, 241] width 65 height 15
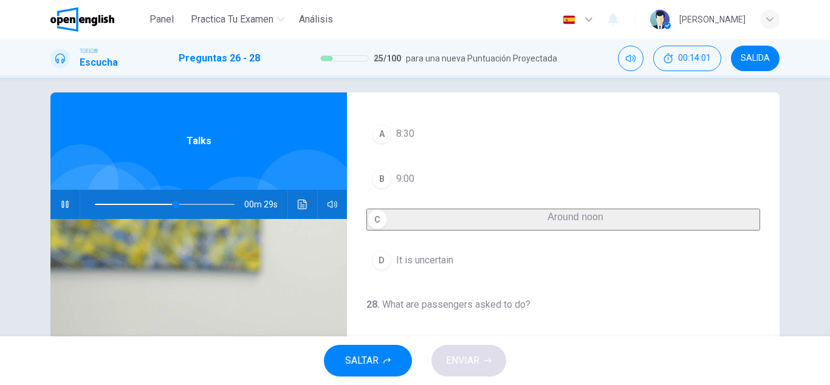
scroll to position [0, 0]
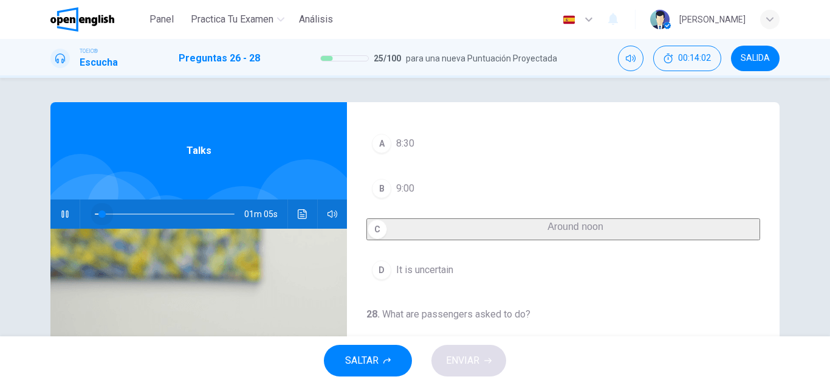
click at [99, 216] on span at bounding box center [165, 213] width 140 height 17
click at [303, 207] on button "Haz clic para ver la transcripción del audio" at bounding box center [302, 213] width 19 height 29
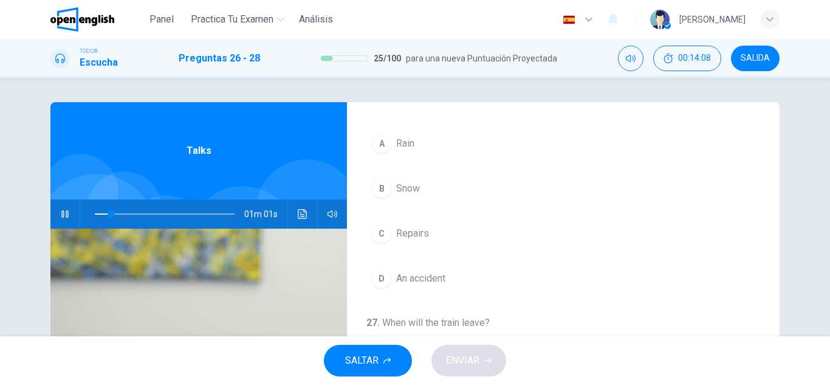
click at [489, 188] on button "B Snow" at bounding box center [563, 188] width 394 height 30
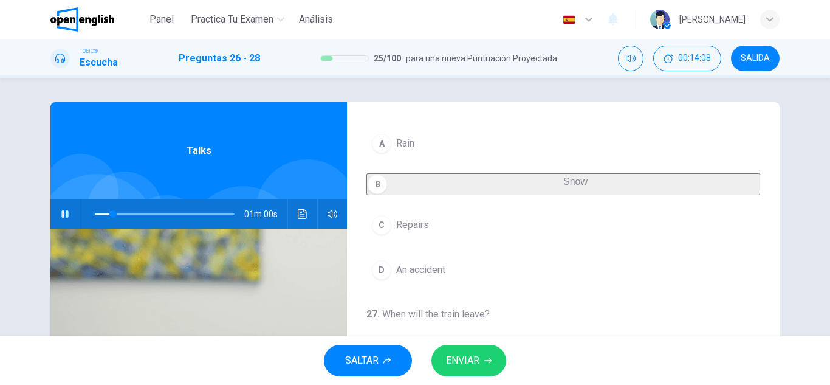
scroll to position [217, 0]
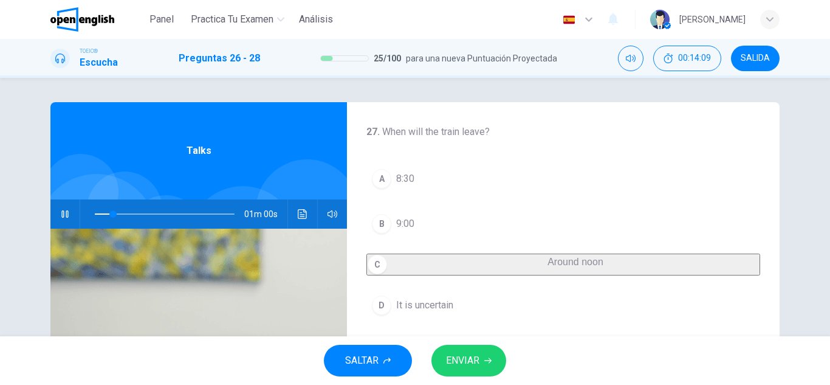
click at [491, 351] on button "ENVIAR" at bounding box center [468, 361] width 75 height 32
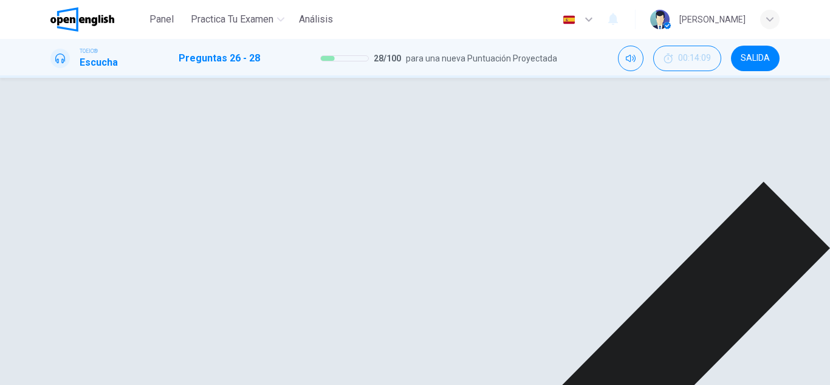
scroll to position [182, 0]
type input "**"
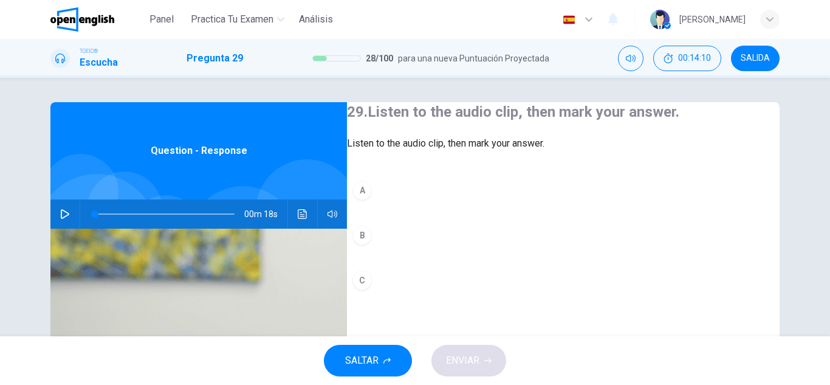
click at [69, 206] on button "button" at bounding box center [64, 213] width 19 height 29
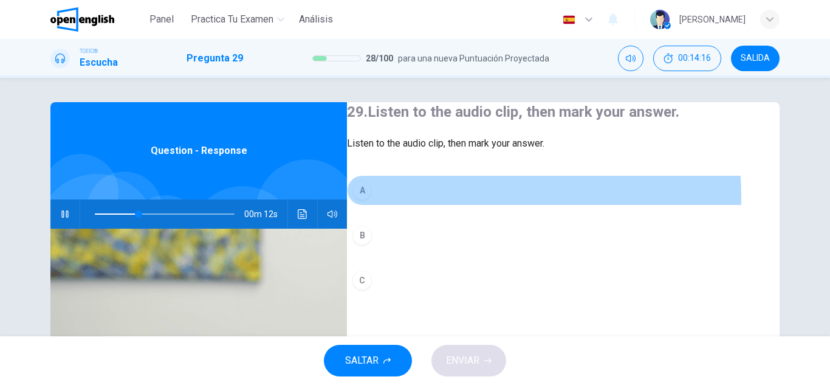
click at [427, 205] on button "A" at bounding box center [563, 190] width 433 height 30
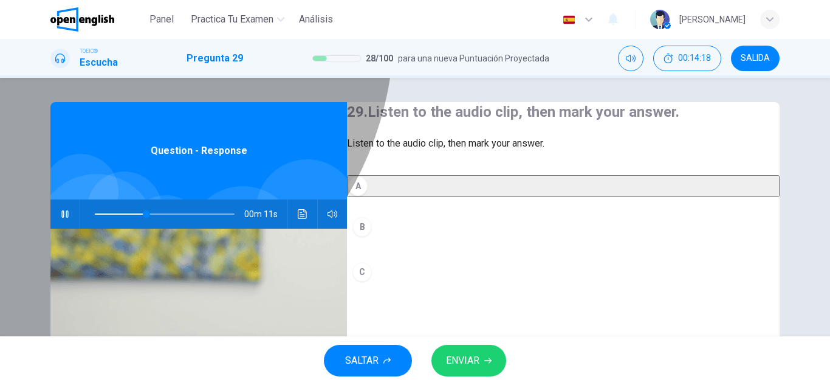
click at [424, 197] on button "A" at bounding box center [563, 186] width 433 height 22
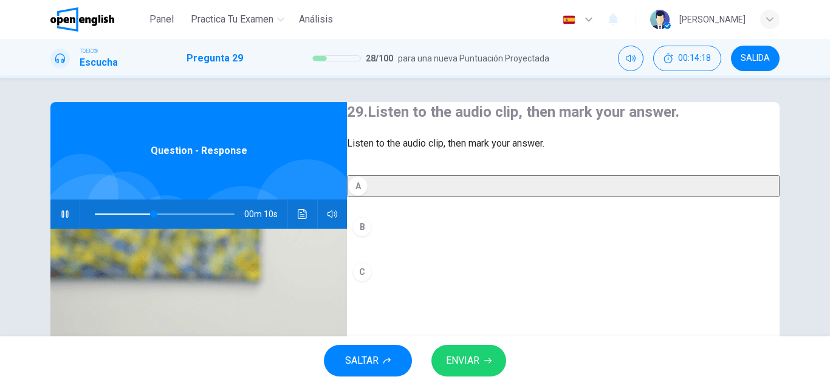
click at [401, 275] on div "A B C" at bounding box center [563, 243] width 433 height 136
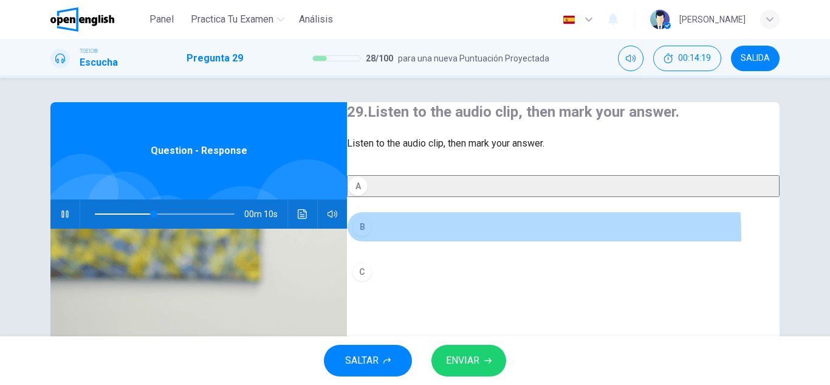
click at [397, 242] on button "B" at bounding box center [563, 226] width 433 height 30
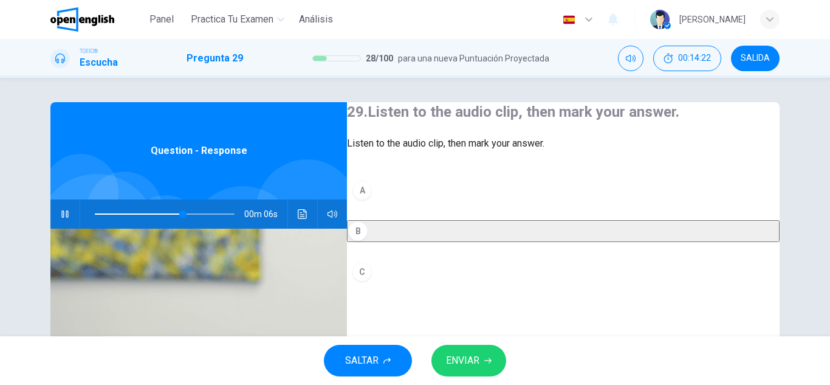
scroll to position [61, 0]
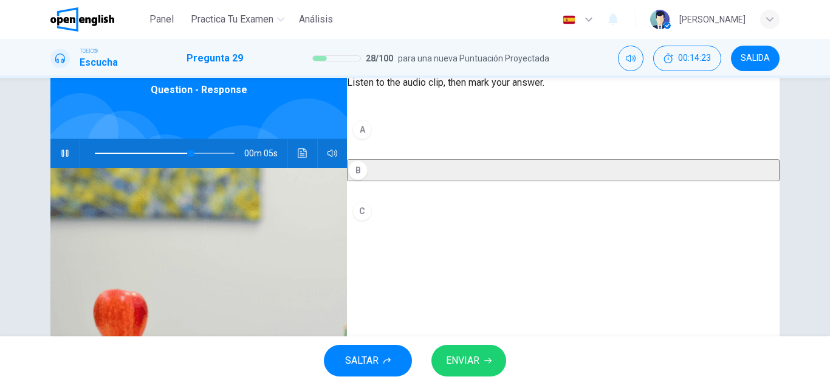
click at [396, 226] on button "C" at bounding box center [563, 211] width 433 height 30
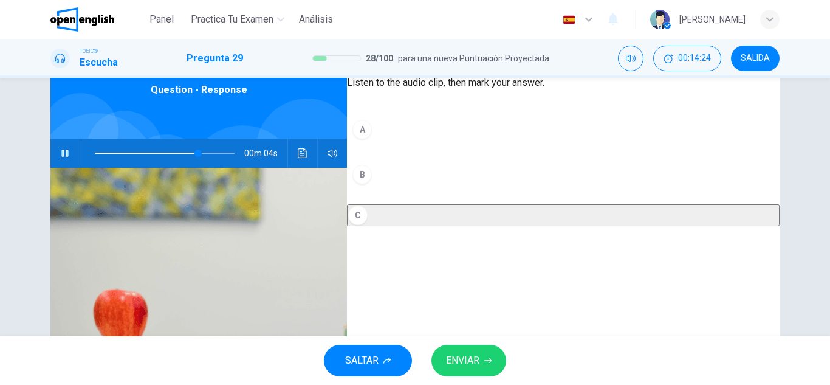
click at [299, 155] on icon "Haz clic para ver la transcripción del audio" at bounding box center [303, 153] width 10 height 10
type input "*"
drag, startPoint x: 535, startPoint y: 171, endPoint x: 522, endPoint y: 198, distance: 29.4
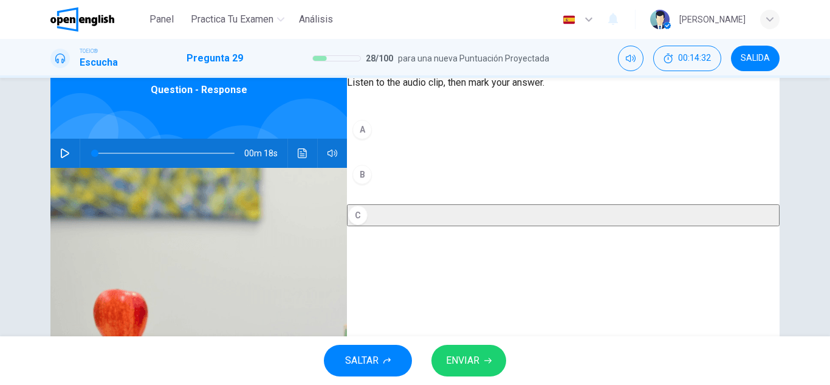
click at [528, 182] on div "A B C" at bounding box center [563, 182] width 433 height 136
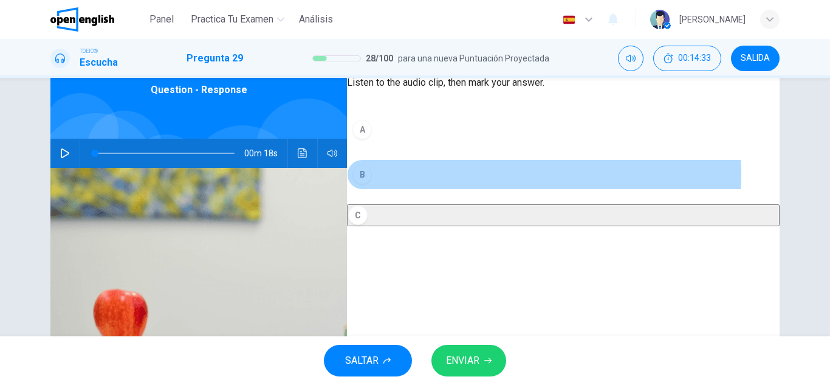
click at [522, 190] on button "B" at bounding box center [563, 174] width 433 height 30
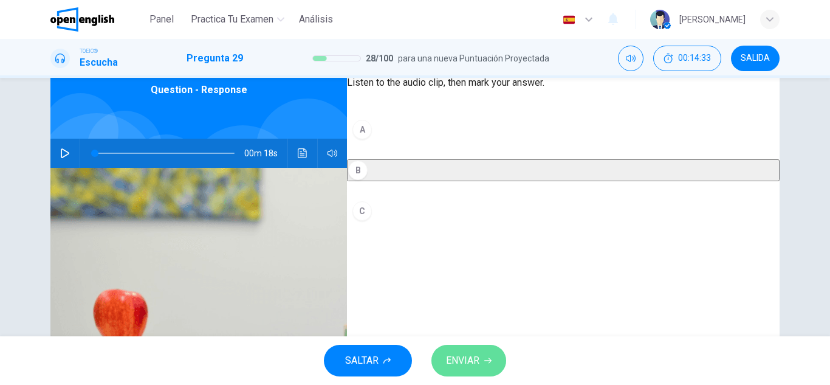
click at [484, 356] on button "ENVIAR" at bounding box center [468, 361] width 75 height 32
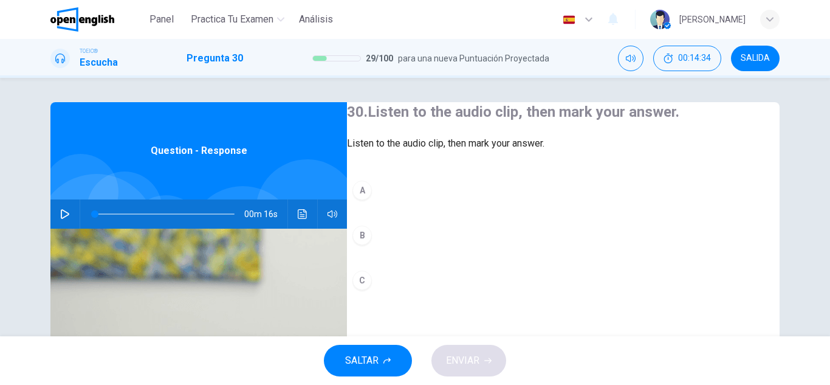
click at [55, 207] on button "button" at bounding box center [64, 213] width 19 height 29
click at [300, 216] on icon "Haz clic para ver la transcripción del audio" at bounding box center [302, 214] width 9 height 10
click at [523, 202] on button "A" at bounding box center [563, 190] width 433 height 30
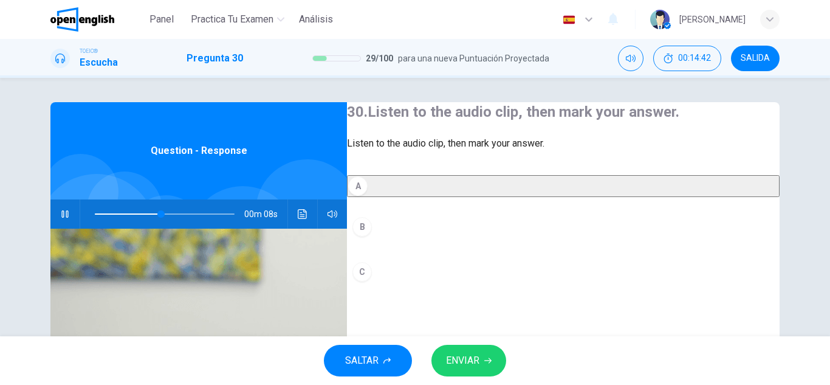
click at [524, 197] on button "A" at bounding box center [563, 186] width 433 height 22
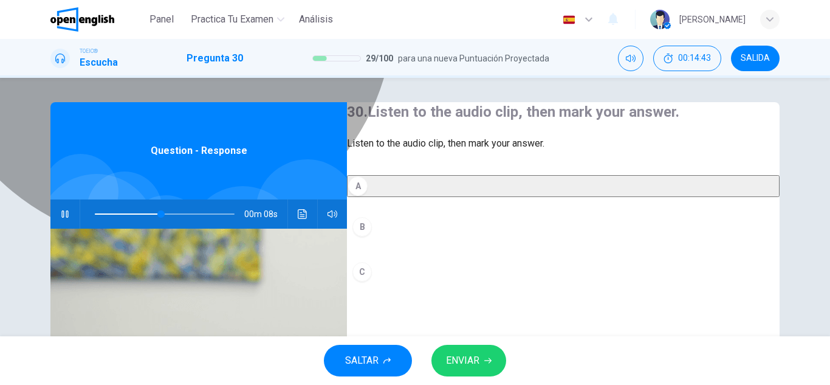
click at [524, 197] on button "A" at bounding box center [563, 186] width 433 height 22
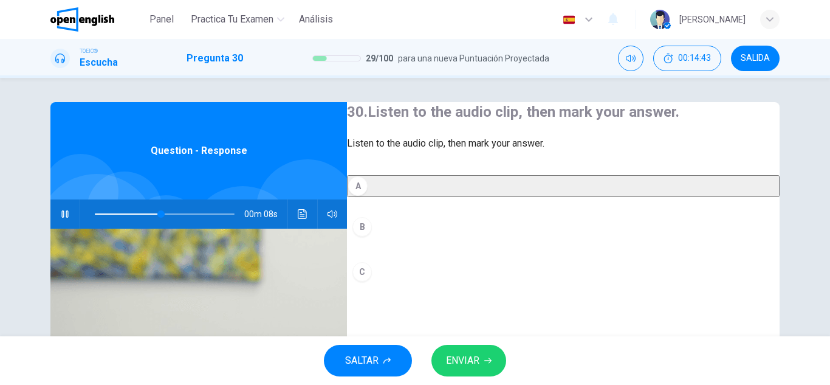
drag, startPoint x: 522, startPoint y: 112, endPoint x: 593, endPoint y: 137, distance: 74.8
click at [477, 359] on span "ENVIAR" at bounding box center [462, 360] width 33 height 17
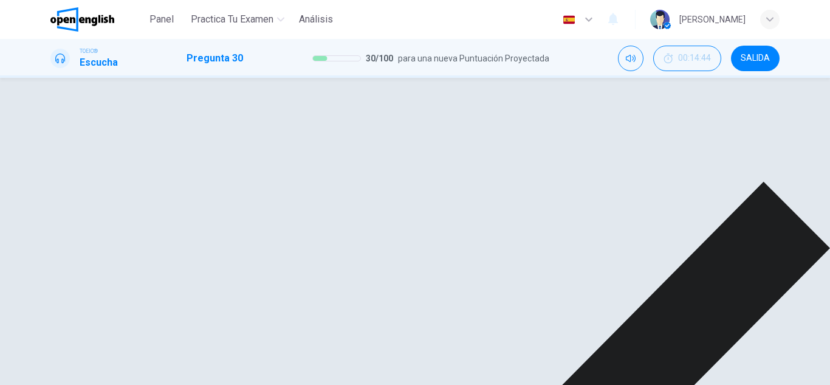
type input "**"
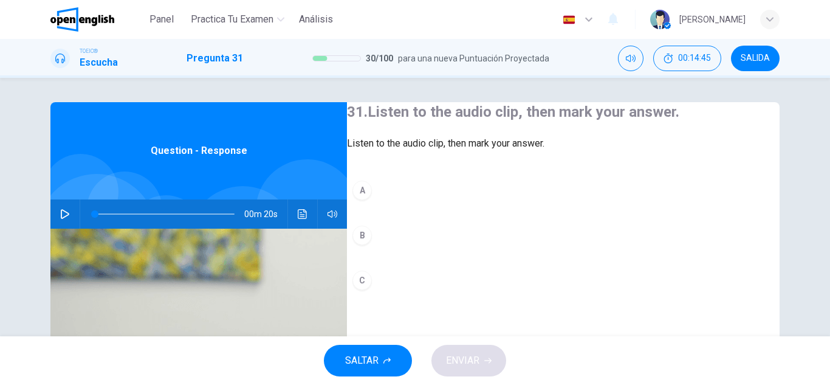
drag, startPoint x: 49, startPoint y: 198, endPoint x: 59, endPoint y: 207, distance: 13.8
click at [51, 199] on div "Question - Response 00m 20s" at bounding box center [198, 313] width 297 height 422
click at [59, 207] on button "button" at bounding box center [64, 213] width 19 height 29
drag, startPoint x: 44, startPoint y: 232, endPoint x: 8, endPoint y: 241, distance: 37.7
click at [8, 241] on div "31. Listen to the audio clip, then mark your answer. Listen to the audio clip, …" at bounding box center [415, 207] width 830 height 258
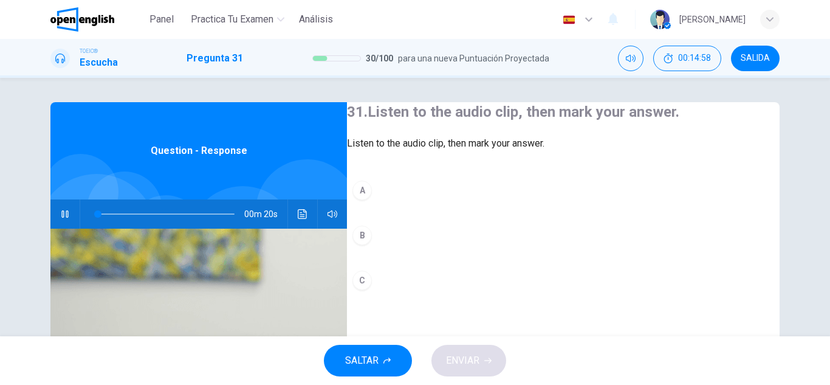
click at [301, 211] on icon "Haz clic para ver la transcripción del audio" at bounding box center [303, 214] width 10 height 10
click at [496, 295] on button "C" at bounding box center [563, 280] width 433 height 30
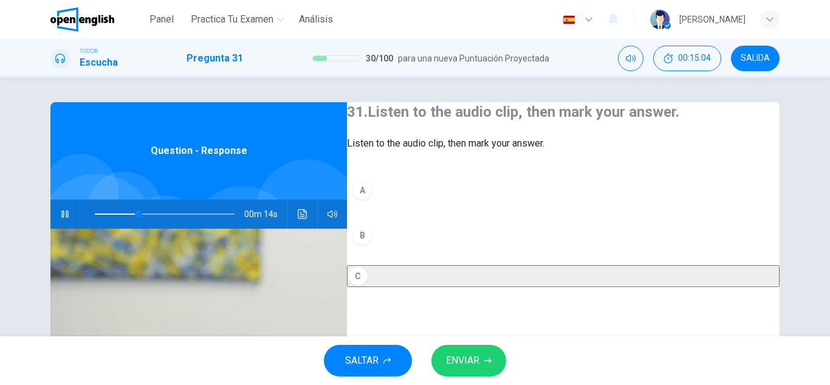
click at [495, 287] on button "C" at bounding box center [563, 276] width 433 height 22
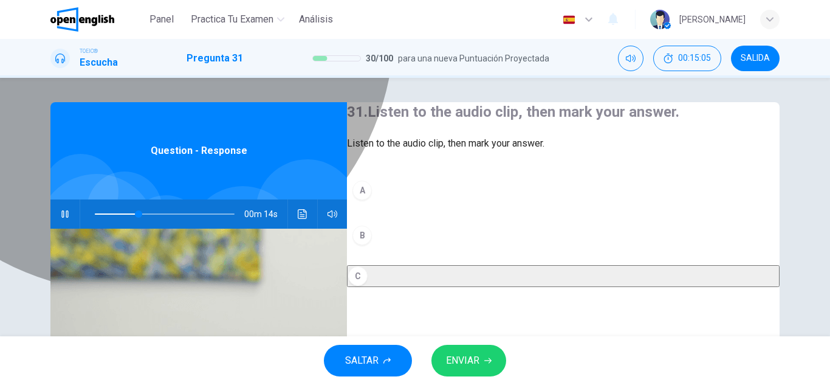
drag, startPoint x: 492, startPoint y: 315, endPoint x: 489, endPoint y: 340, distance: 24.4
click at [492, 287] on button "C" at bounding box center [563, 276] width 433 height 22
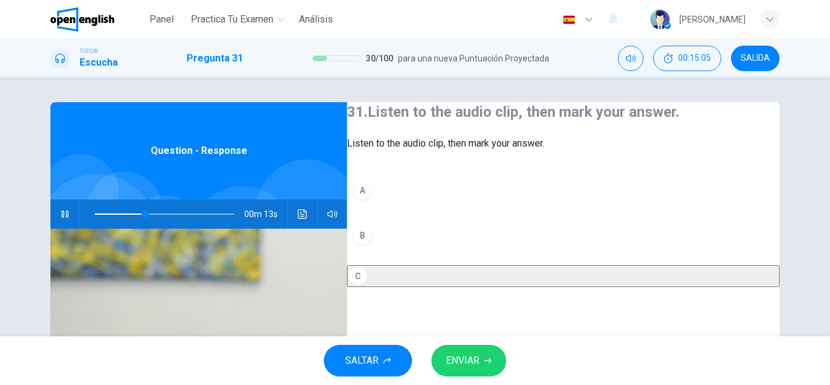
click at [489, 349] on button "ENVIAR" at bounding box center [468, 361] width 75 height 32
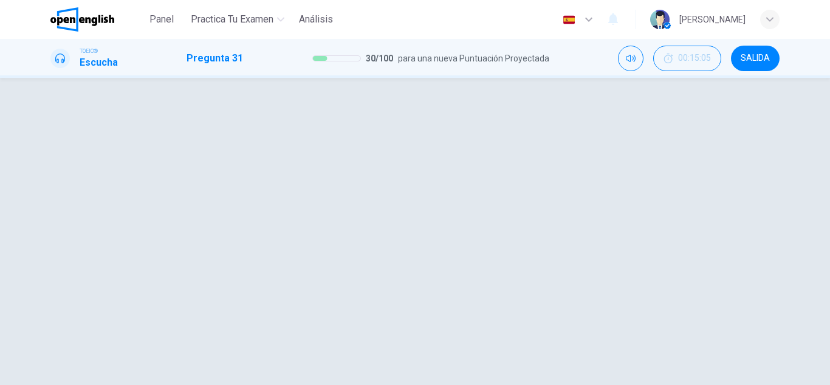
type input "**"
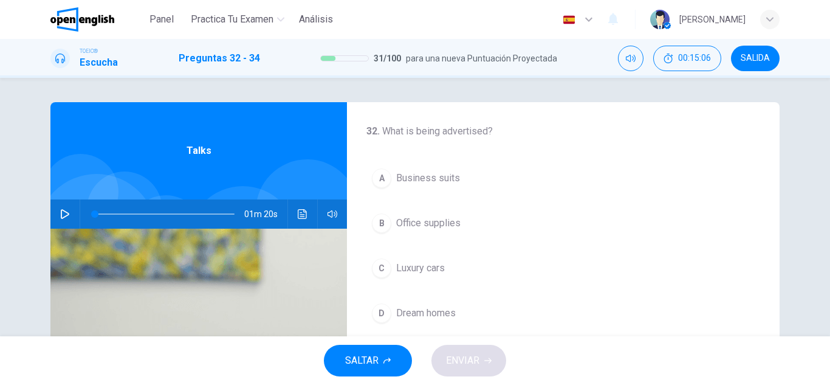
click at [57, 208] on button "button" at bounding box center [64, 213] width 19 height 29
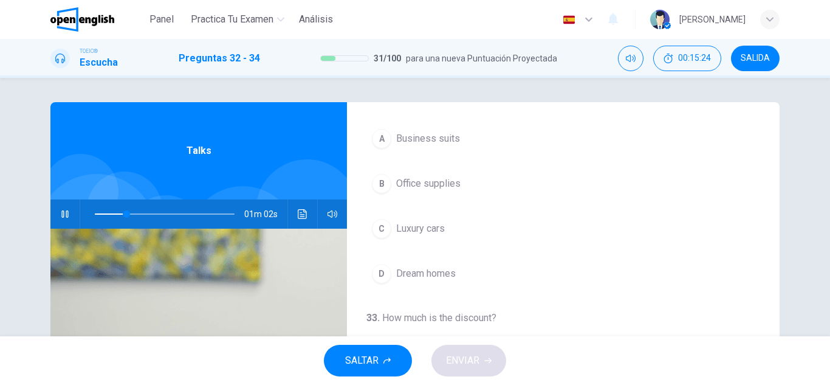
scroll to position [61, 0]
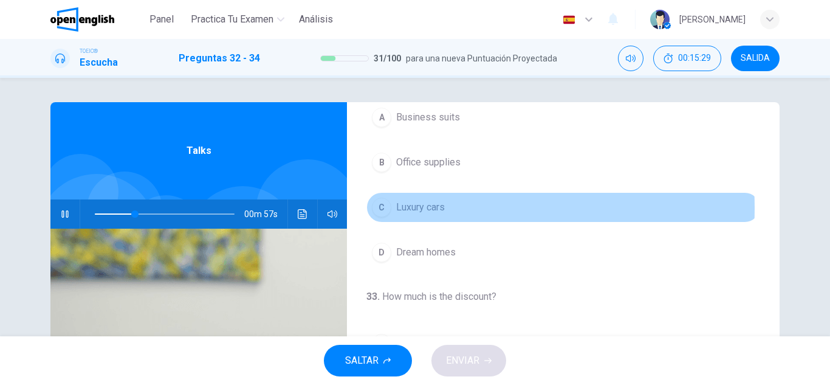
click at [405, 208] on span "Luxury cars" at bounding box center [420, 207] width 49 height 15
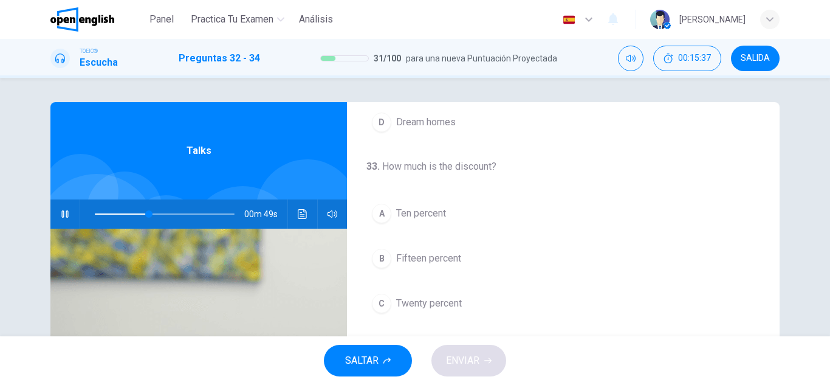
scroll to position [243, 0]
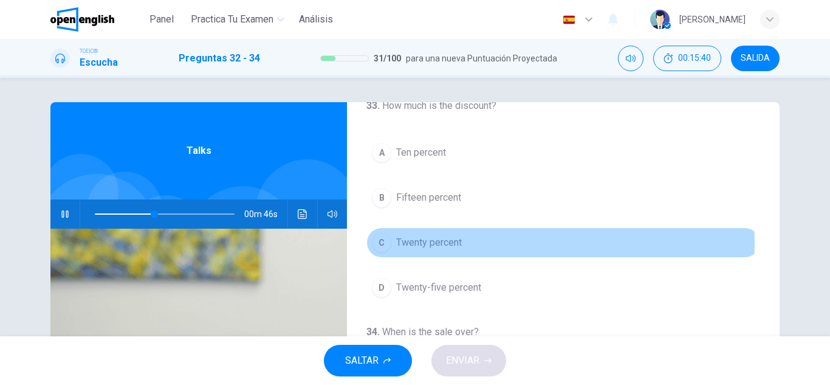
click at [445, 250] on span "Twenty percent" at bounding box center [429, 242] width 66 height 15
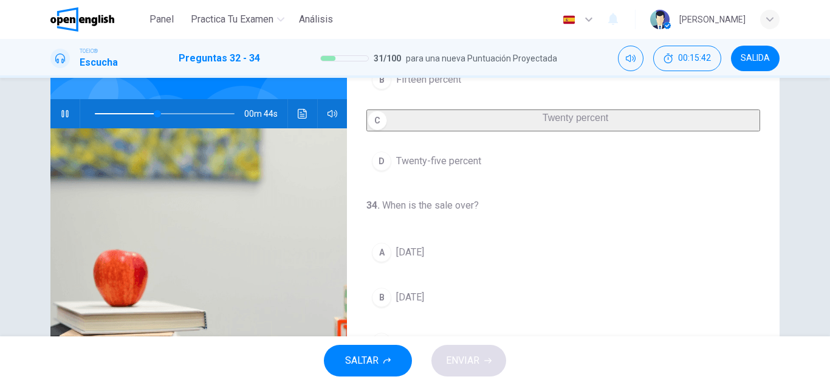
scroll to position [122, 0]
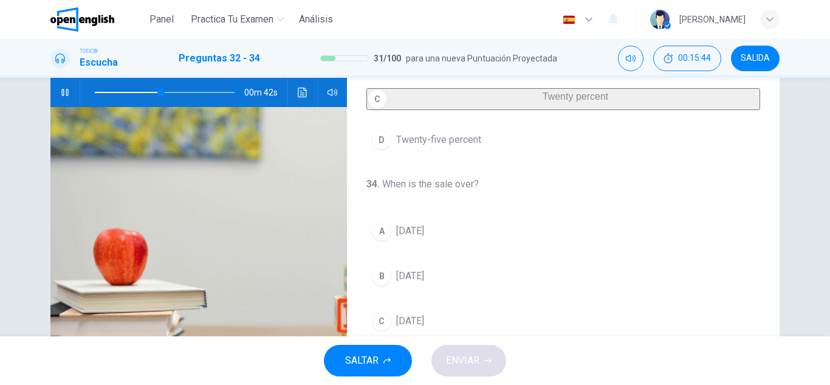
click at [483, 141] on button "D Twenty-five percent" at bounding box center [563, 140] width 394 height 30
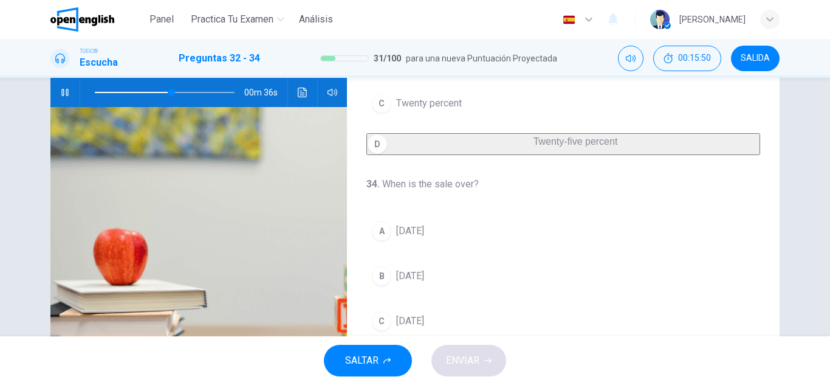
scroll to position [182, 0]
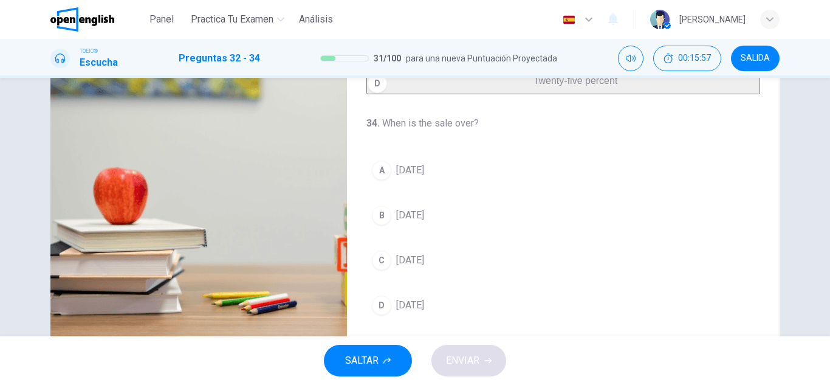
click at [443, 168] on button "A Sunday" at bounding box center [563, 170] width 394 height 30
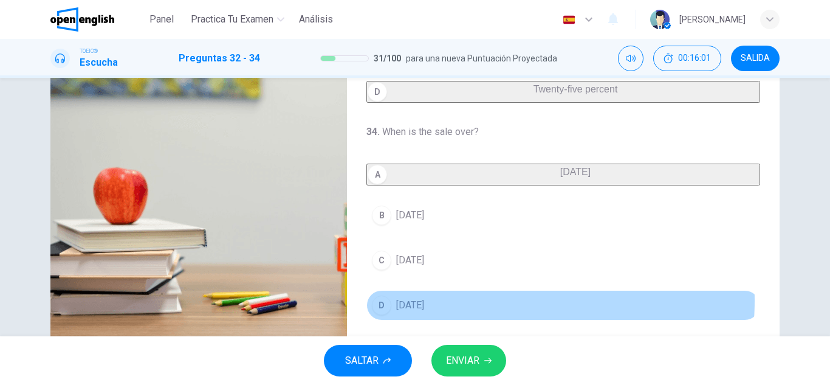
click at [461, 300] on button "D Today" at bounding box center [563, 305] width 394 height 30
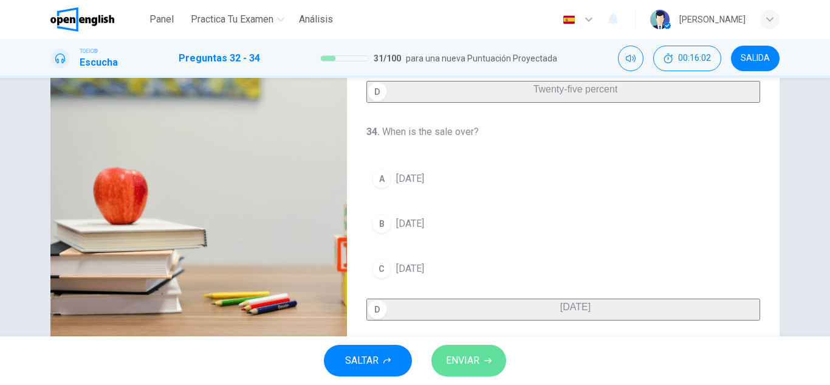
click at [489, 354] on button "ENVIAR" at bounding box center [468, 361] width 75 height 32
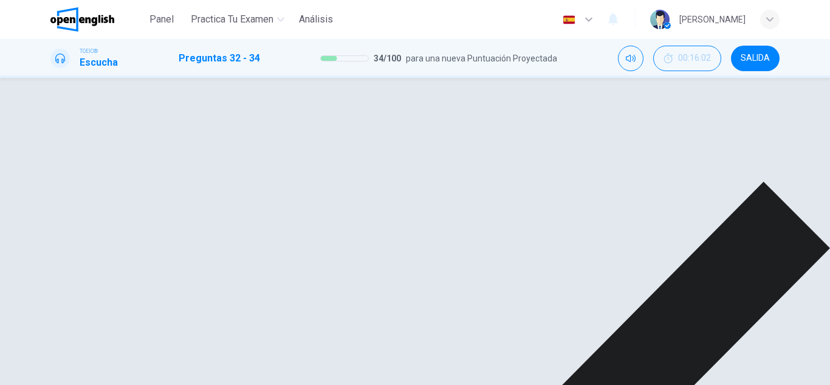
scroll to position [0, 0]
type input "**"
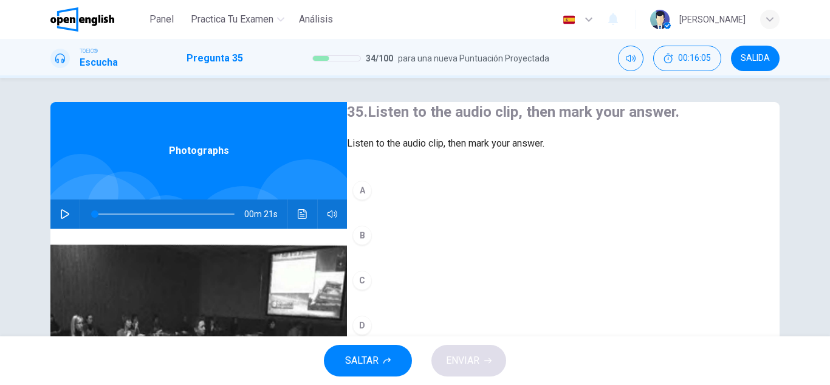
click at [55, 222] on button "button" at bounding box center [64, 213] width 19 height 29
click at [60, 215] on icon "button" at bounding box center [65, 214] width 10 height 10
click at [61, 214] on icon "button" at bounding box center [65, 214] width 9 height 10
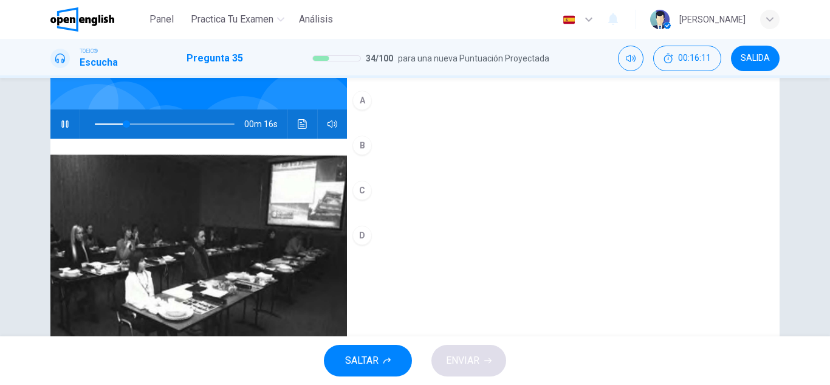
scroll to position [61, 0]
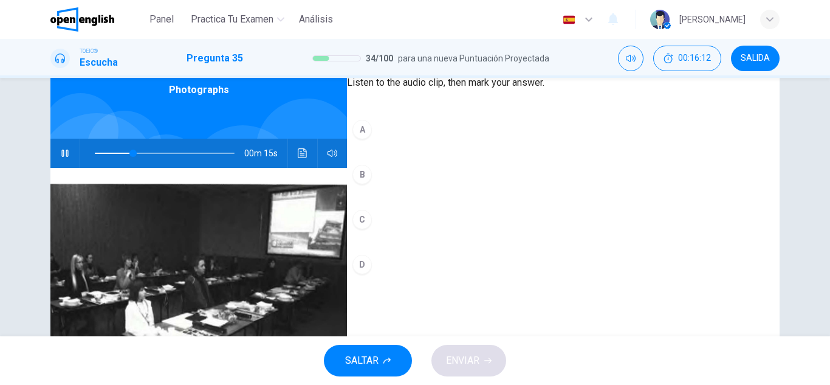
click at [287, 159] on div "00m 15s" at bounding box center [198, 153] width 297 height 29
click at [293, 160] on button "Haz clic para ver la transcripción del audio" at bounding box center [302, 153] width 19 height 29
click at [288, 154] on div "00m 03s" at bounding box center [198, 153] width 297 height 29
click at [288, 154] on div "00m 02s" at bounding box center [198, 153] width 297 height 29
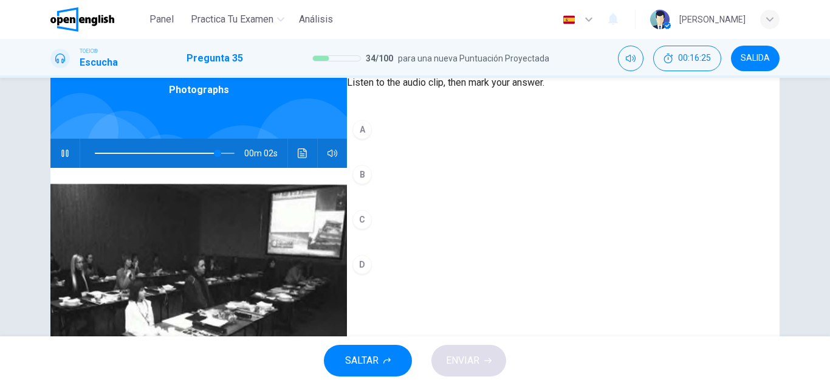
click at [295, 159] on button "Haz clic para ver la transcripción del audio" at bounding box center [302, 153] width 19 height 29
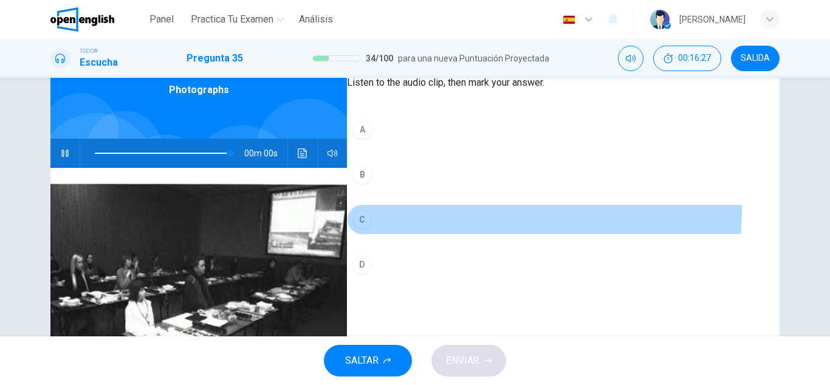
click at [502, 235] on button "C" at bounding box center [563, 219] width 433 height 30
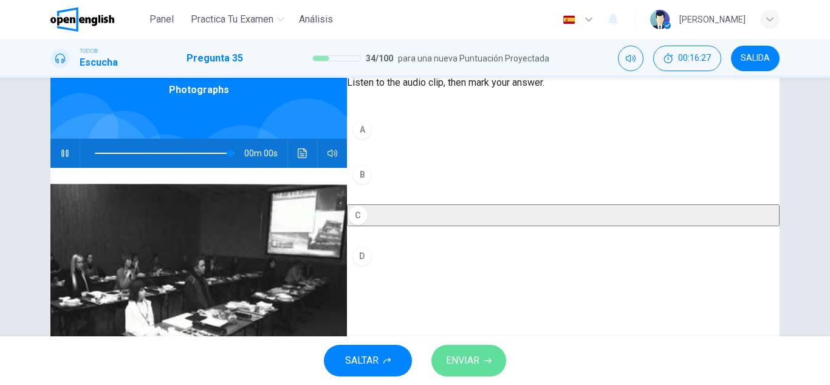
type input "*"
click at [480, 349] on button "ENVIAR" at bounding box center [468, 361] width 75 height 32
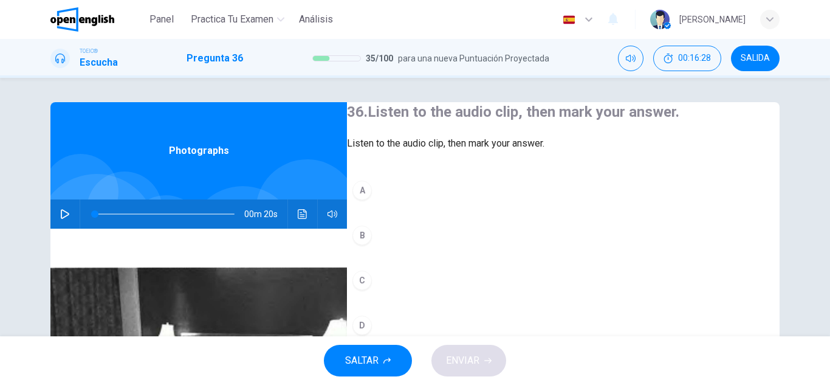
click at [55, 210] on button "button" at bounding box center [64, 213] width 19 height 29
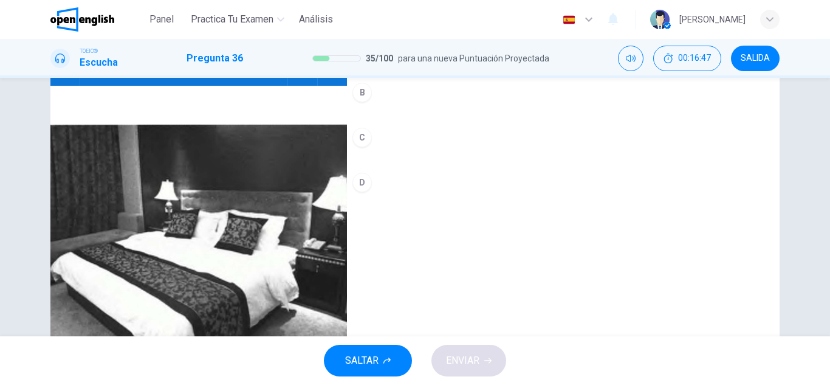
scroll to position [122, 0]
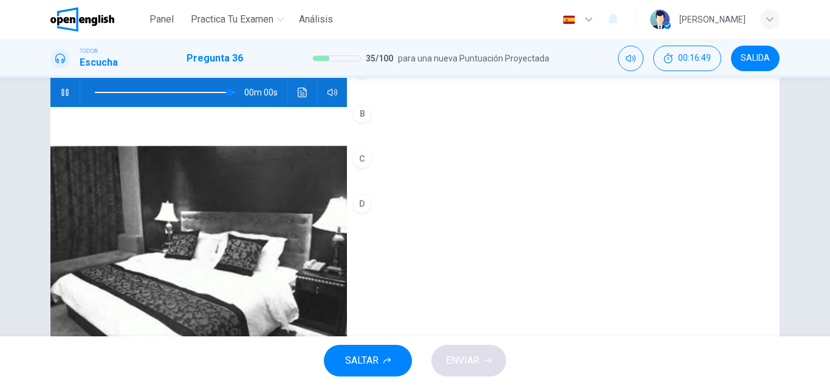
click at [303, 95] on icon "Haz clic para ver la transcripción del audio" at bounding box center [302, 93] width 9 height 10
type input "*"
click at [297, 102] on button "Haz clic para ver la transcripción del audio" at bounding box center [302, 92] width 19 height 29
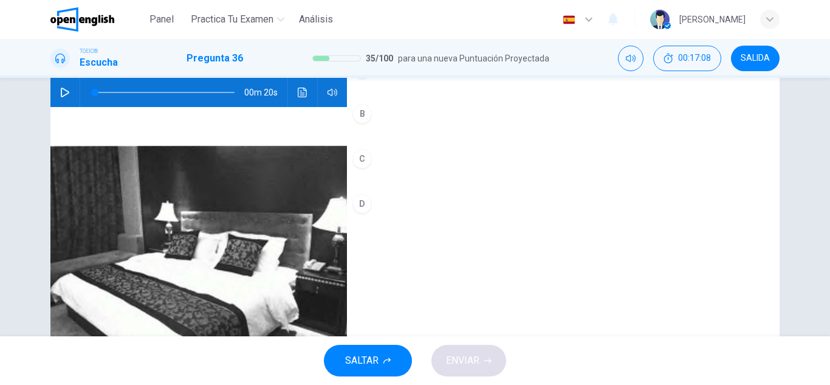
drag, startPoint x: 521, startPoint y: 226, endPoint x: 513, endPoint y: 214, distance: 14.8
click at [519, 219] on button "D" at bounding box center [563, 203] width 433 height 30
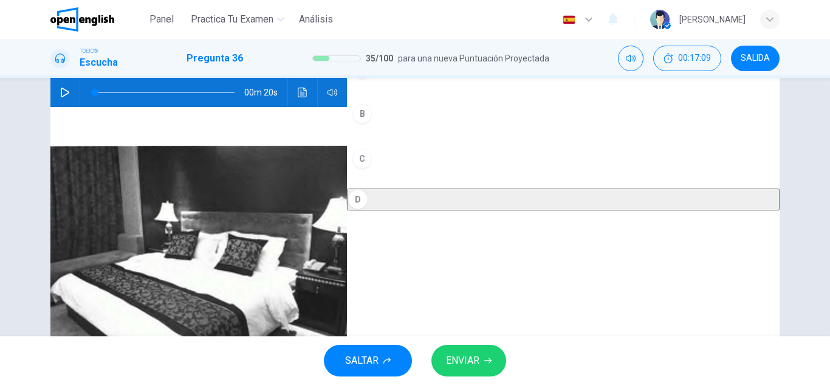
click at [507, 204] on div "A B C D" at bounding box center [563, 143] width 433 height 181
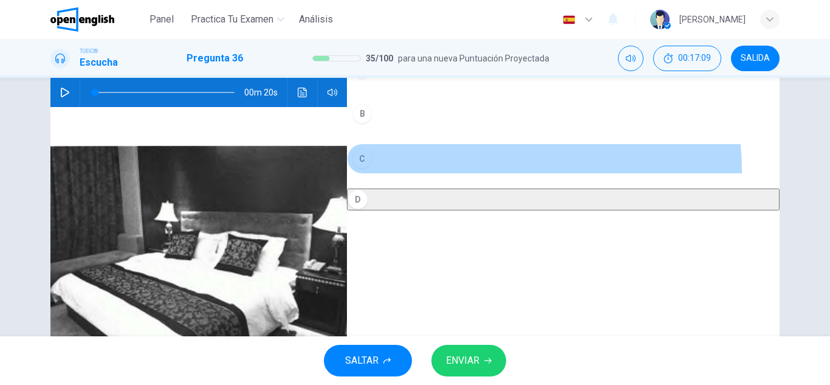
click at [503, 174] on button "C" at bounding box center [563, 158] width 433 height 30
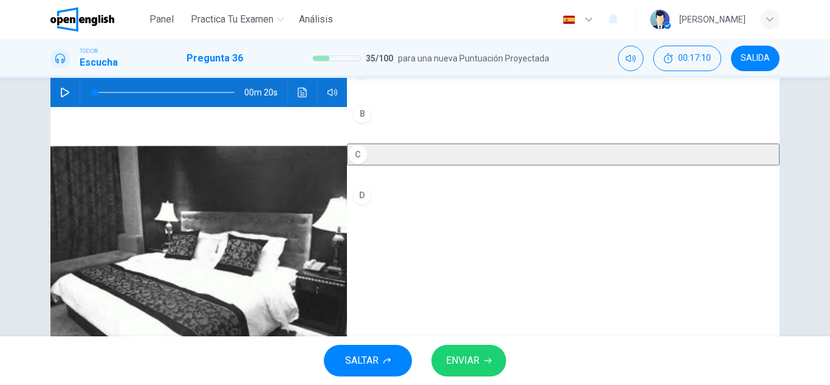
click at [489, 342] on div "SALTAR ENVIAR" at bounding box center [415, 360] width 830 height 49
click at [487, 349] on button "ENVIAR" at bounding box center [468, 361] width 75 height 32
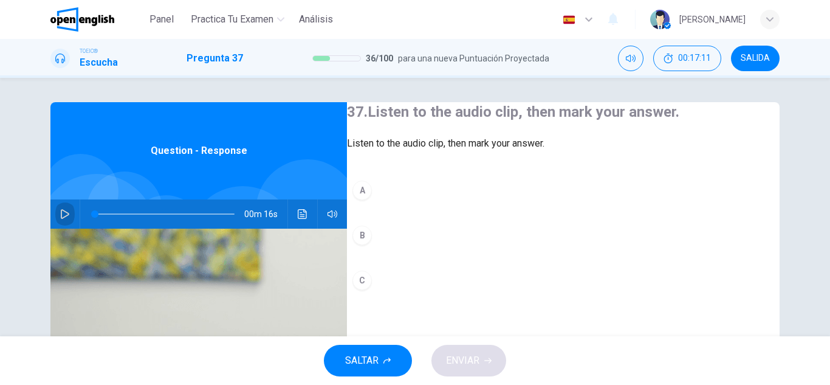
click at [70, 206] on button "button" at bounding box center [64, 213] width 19 height 29
click at [303, 218] on icon "Haz clic para ver la transcripción del audio" at bounding box center [303, 214] width 10 height 10
click at [531, 188] on div "37. Listen to the audio clip, then mark your answer. Listen to the audio clip, …" at bounding box center [563, 211] width 433 height 218
click at [517, 205] on button "A" at bounding box center [563, 190] width 433 height 30
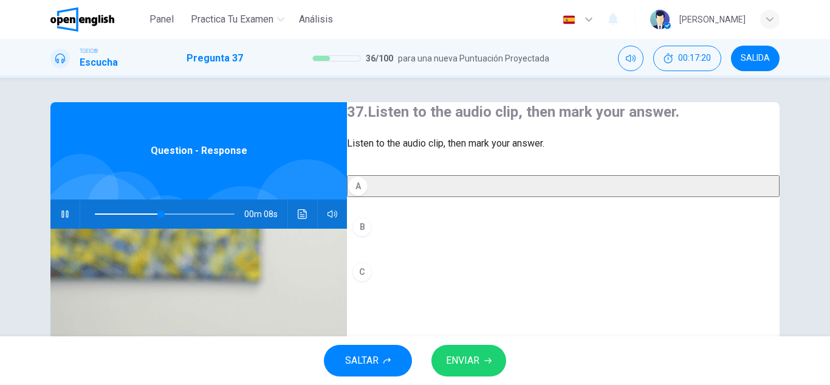
drag, startPoint x: 464, startPoint y: 337, endPoint x: 467, endPoint y: 346, distance: 9.6
click at [465, 339] on div "SALTAR ENVIAR" at bounding box center [415, 360] width 830 height 49
click at [467, 346] on button "ENVIAR" at bounding box center [468, 361] width 75 height 32
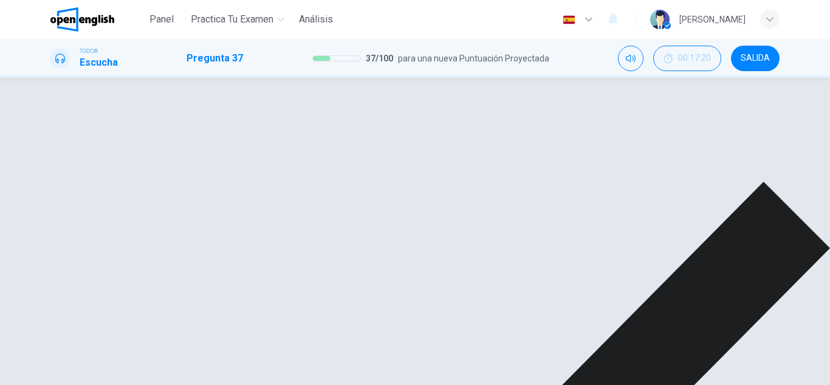
type input "**"
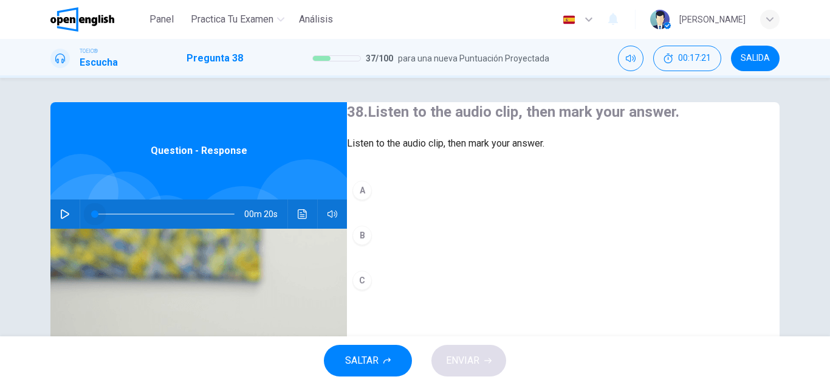
click at [80, 214] on div at bounding box center [162, 213] width 164 height 29
click at [70, 209] on div "00m 20s" at bounding box center [198, 213] width 297 height 29
click at [55, 204] on button "button" at bounding box center [64, 213] width 19 height 29
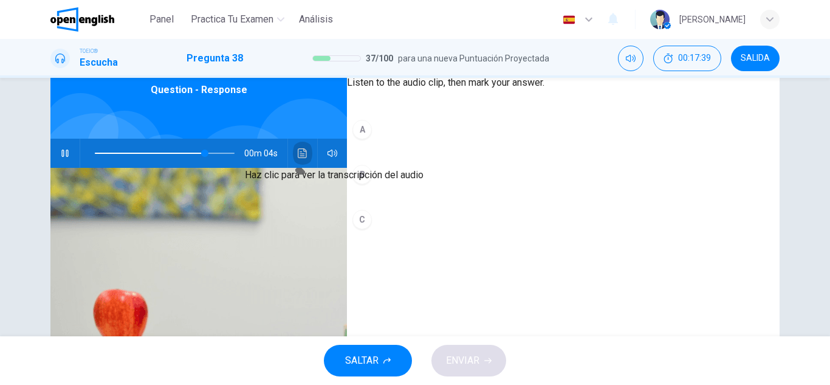
click at [293, 153] on button "Haz clic para ver la transcripción del audio" at bounding box center [302, 153] width 19 height 29
drag, startPoint x: 582, startPoint y: 148, endPoint x: 574, endPoint y: 157, distance: 12.5
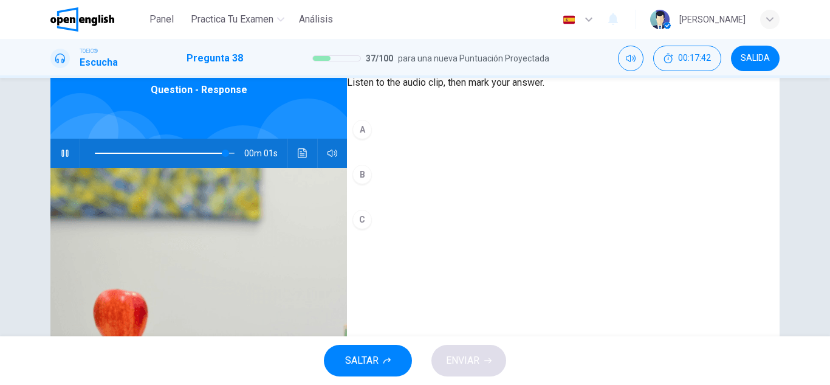
type input "*"
click at [512, 223] on div "A B C" at bounding box center [563, 186] width 433 height 145
click at [502, 235] on button "C" at bounding box center [563, 219] width 433 height 30
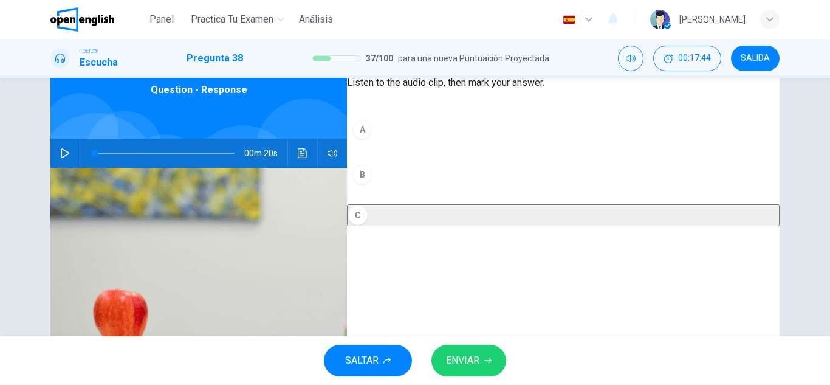
click at [473, 343] on div "SALTAR ENVIAR" at bounding box center [415, 360] width 830 height 49
click at [474, 348] on button "ENVIAR" at bounding box center [468, 361] width 75 height 32
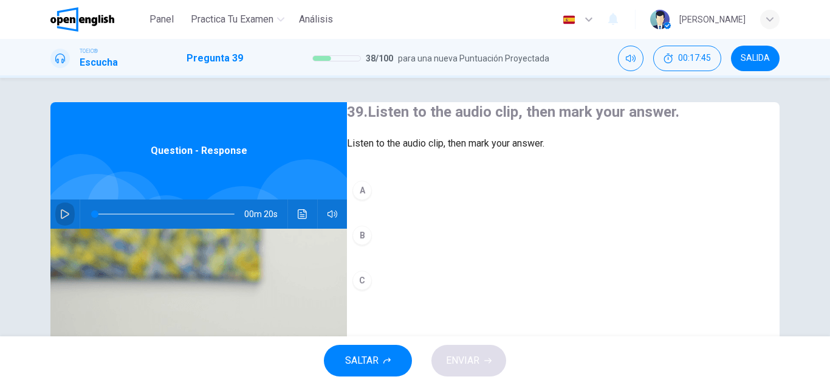
click at [57, 224] on button "button" at bounding box center [64, 213] width 19 height 29
drag, startPoint x: 111, startPoint y: 212, endPoint x: 0, endPoint y: 271, distance: 125.9
click at [0, 271] on div "39. Listen to the audio clip, then mark your answer. Listen to the audio clip, …" at bounding box center [415, 207] width 830 height 258
click at [296, 208] on button "Haz clic para ver la transcripción del audio" at bounding box center [302, 213] width 19 height 29
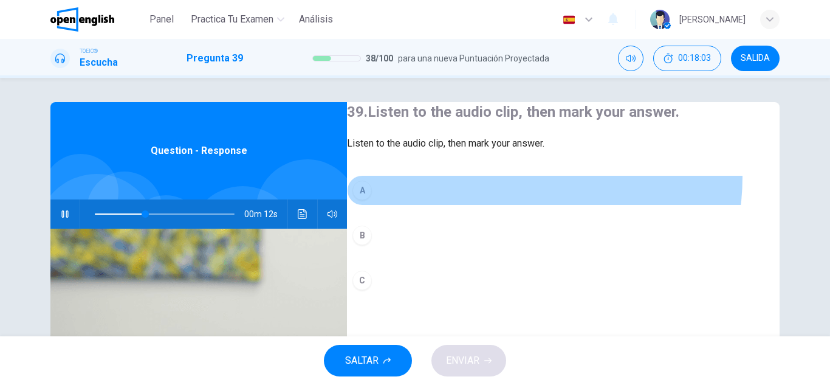
click at [522, 201] on button "A" at bounding box center [563, 190] width 433 height 30
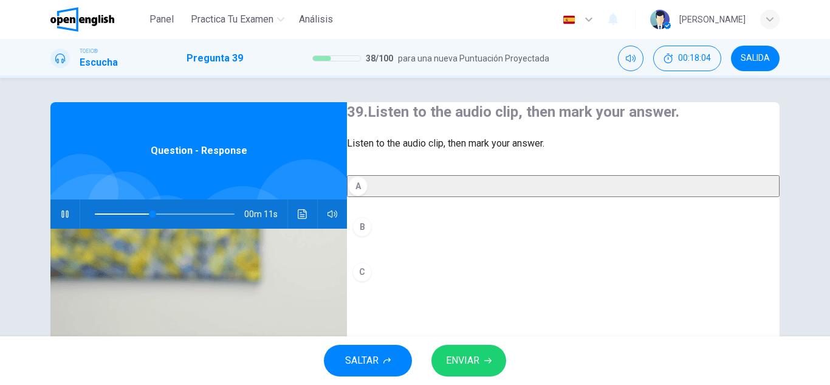
click at [464, 379] on div "SALTAR ENVIAR" at bounding box center [415, 360] width 830 height 49
click at [462, 376] on button "ENVIAR" at bounding box center [468, 361] width 75 height 32
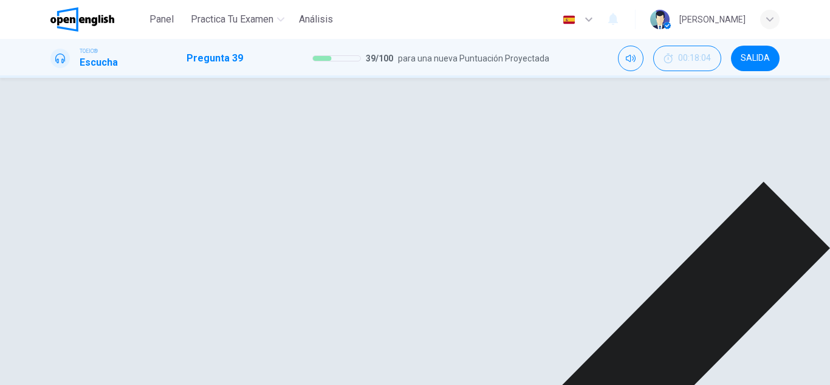
drag, startPoint x: 459, startPoint y: 366, endPoint x: 541, endPoint y: 344, distance: 84.9
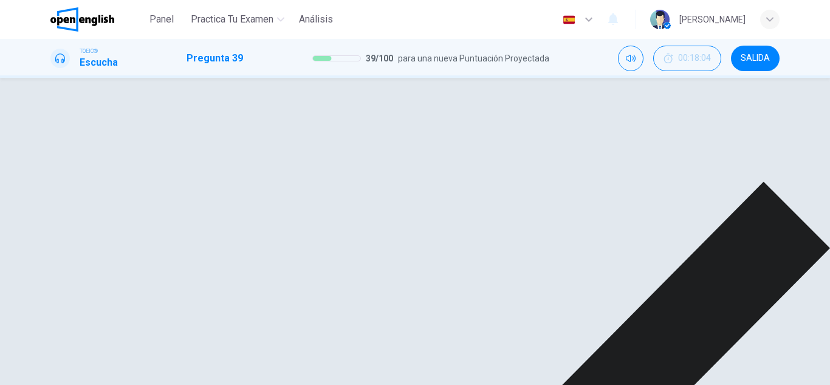
type input "**"
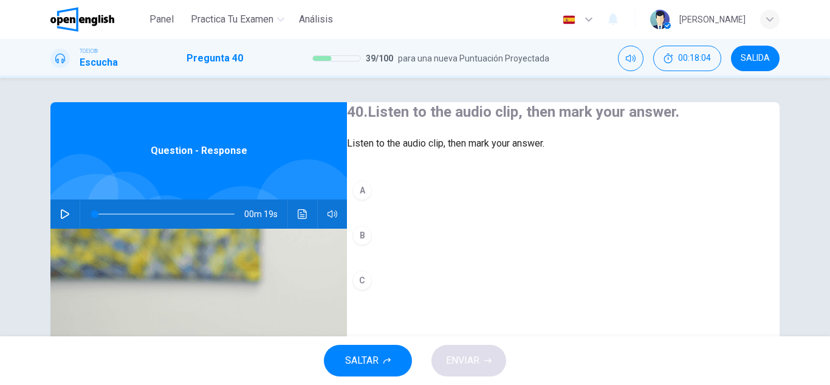
click at [57, 207] on button "button" at bounding box center [64, 213] width 19 height 29
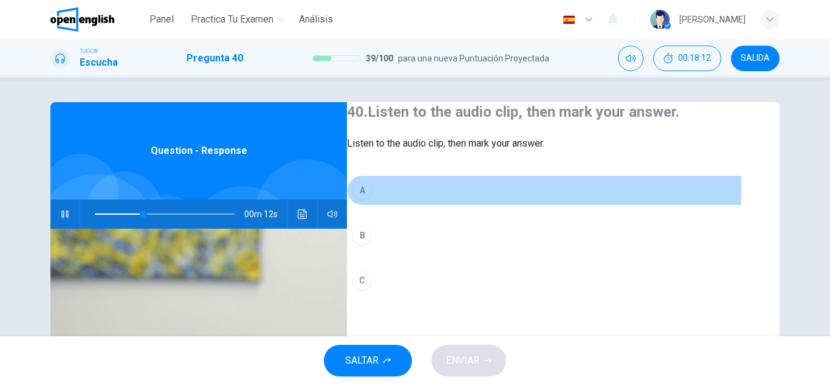
click at [394, 205] on button "A" at bounding box center [563, 190] width 433 height 30
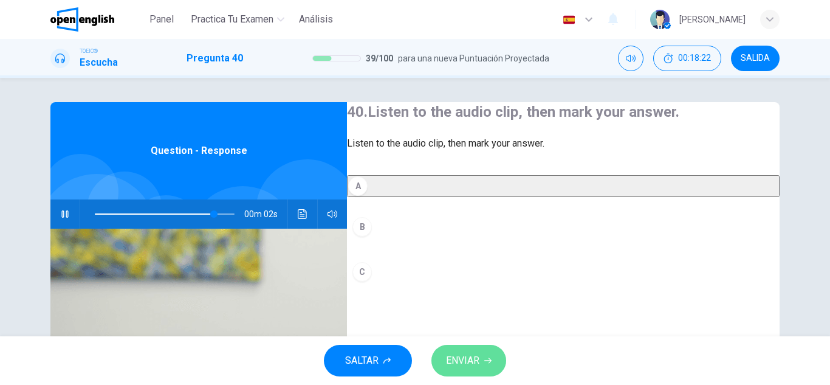
click at [491, 360] on icon "button" at bounding box center [487, 360] width 7 height 5
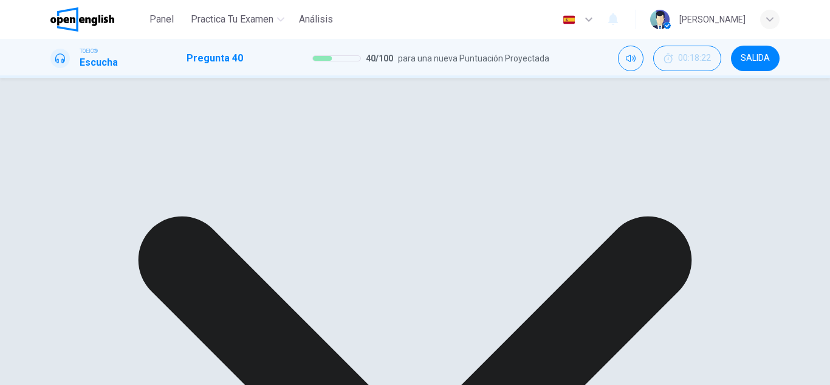
type input "**"
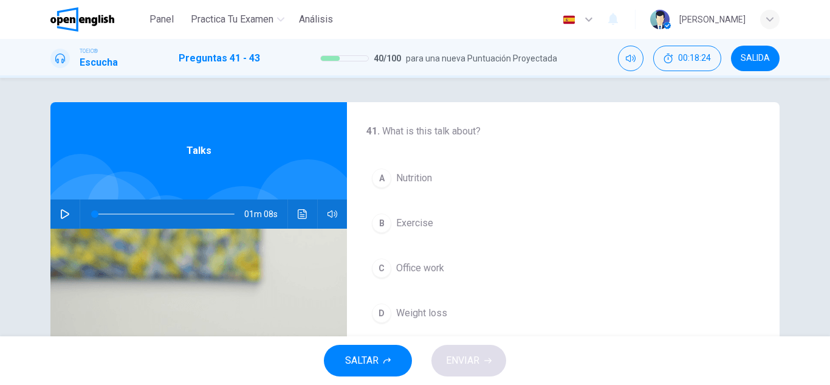
click at [66, 208] on button "button" at bounding box center [64, 213] width 19 height 29
click at [396, 221] on span "Exercise" at bounding box center [414, 223] width 37 height 15
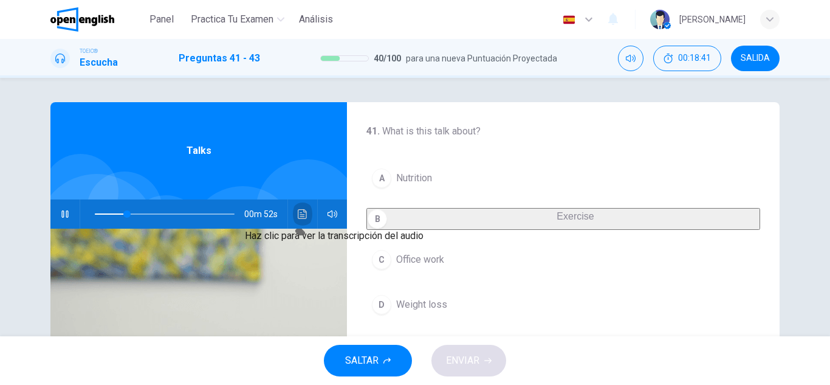
click at [307, 208] on button "Haz clic para ver la transcripción del audio" at bounding box center [302, 213] width 19 height 29
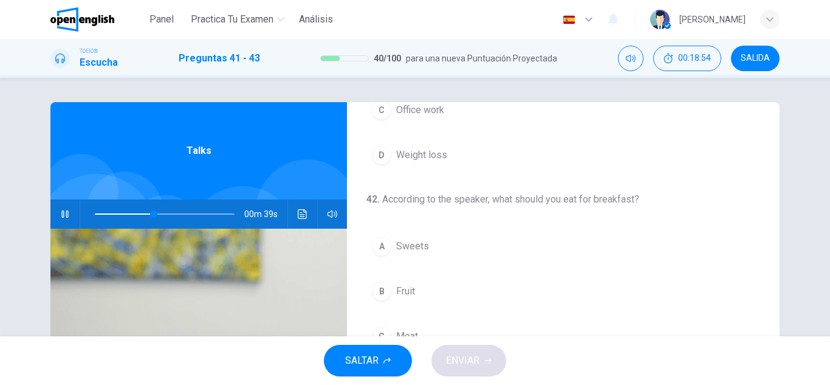
scroll to position [122, 0]
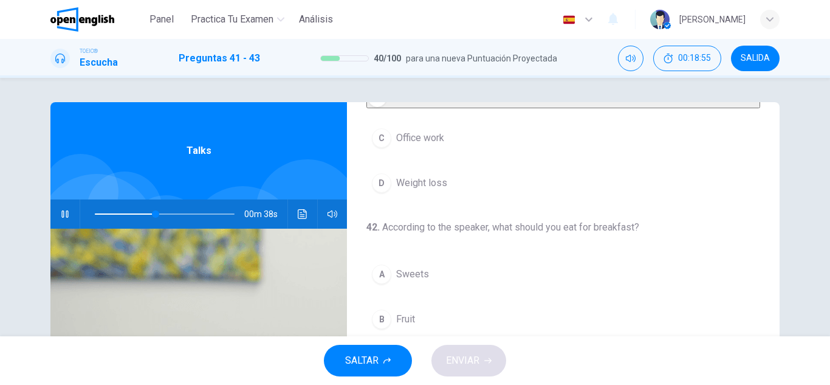
click at [422, 190] on span "Weight loss" at bounding box center [421, 183] width 51 height 15
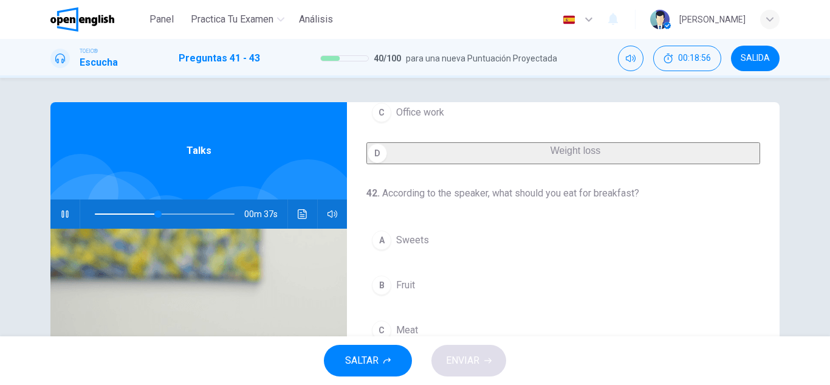
scroll to position [182, 0]
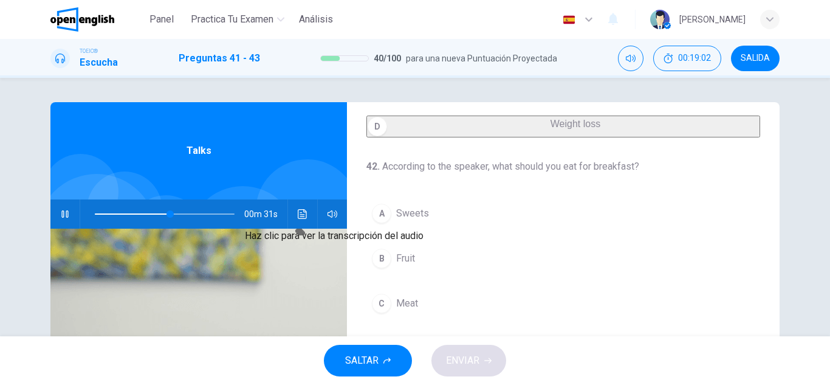
drag, startPoint x: 293, startPoint y: 217, endPoint x: 328, endPoint y: 272, distance: 65.1
click at [328, 272] on body "Este sitio utiliza cookies, como se explica en nuestra Política de Privacidad .…" at bounding box center [415, 192] width 830 height 385
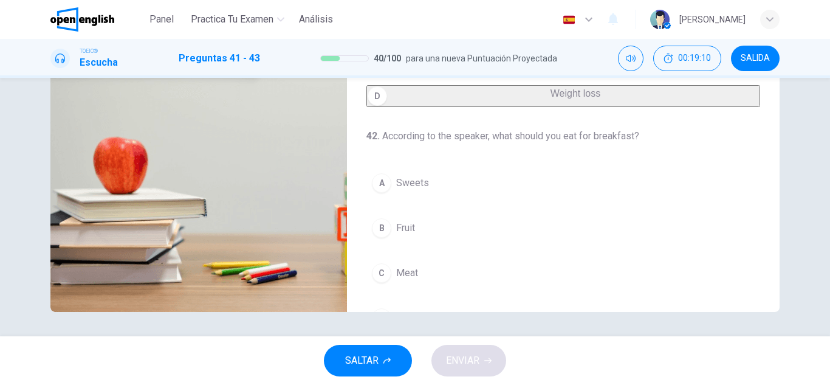
scroll to position [0, 0]
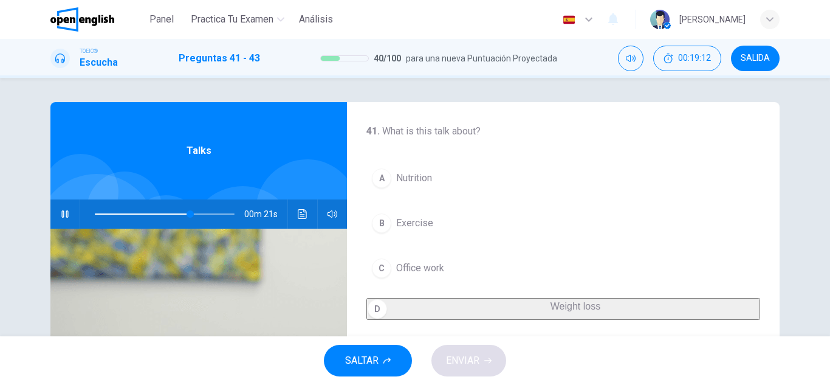
click at [89, 213] on div at bounding box center [162, 213] width 164 height 29
click at [95, 215] on span at bounding box center [165, 213] width 140 height 17
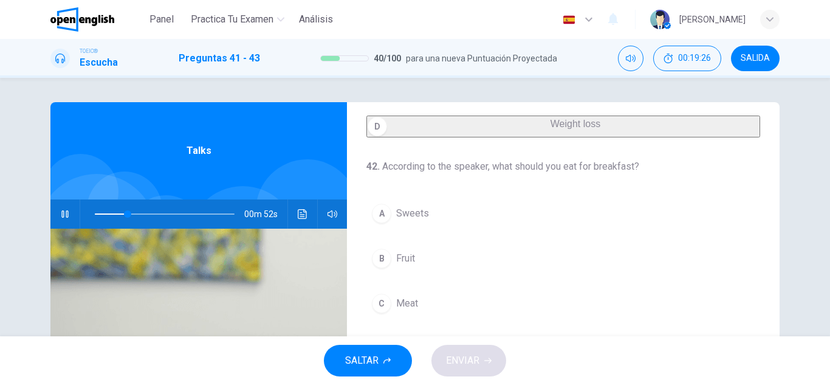
scroll to position [243, 0]
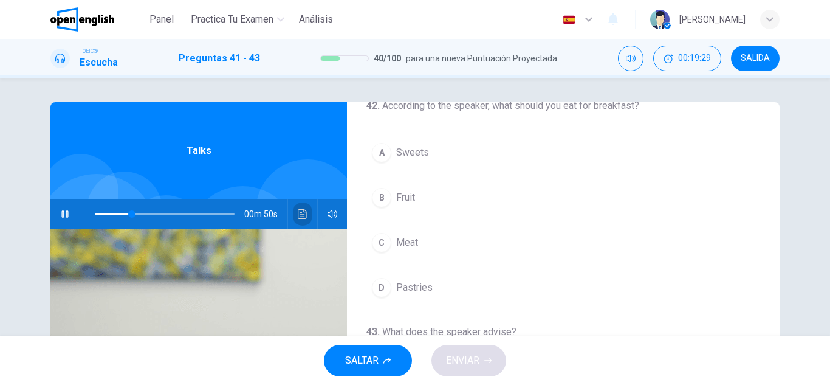
click at [303, 218] on icon "Haz clic para ver la transcripción del audio" at bounding box center [302, 214] width 9 height 10
drag, startPoint x: 475, startPoint y: 179, endPoint x: 451, endPoint y: 199, distance: 31.9
click at [473, 180] on div "A Sweets B Fruit C Meat D Pastries" at bounding box center [563, 219] width 394 height 165
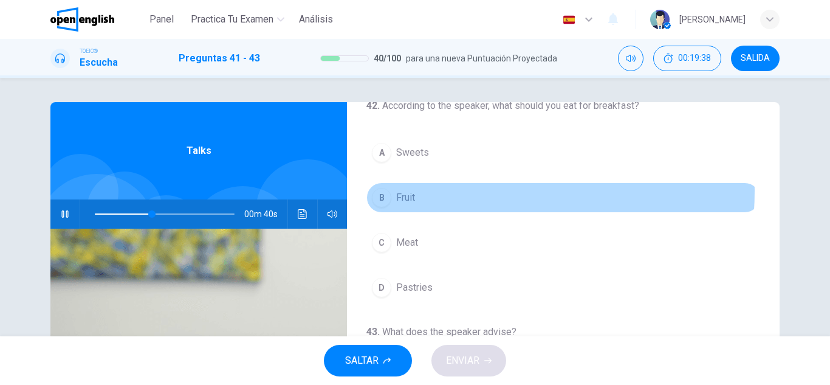
click at [451, 199] on button "B Fruit" at bounding box center [563, 197] width 394 height 30
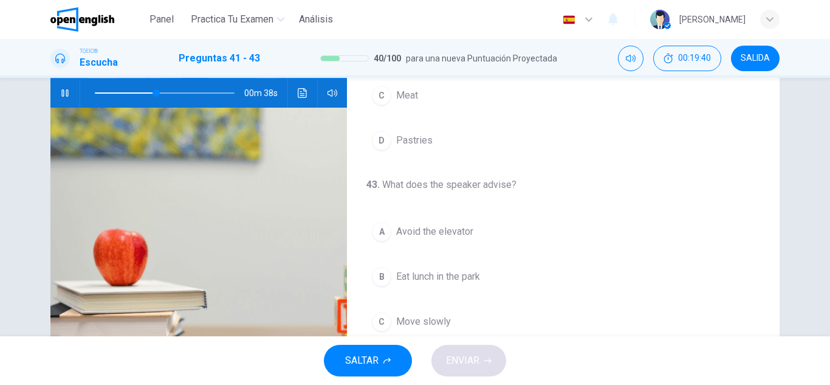
scroll to position [122, 0]
click at [439, 230] on span "Avoid the elevator" at bounding box center [434, 231] width 77 height 15
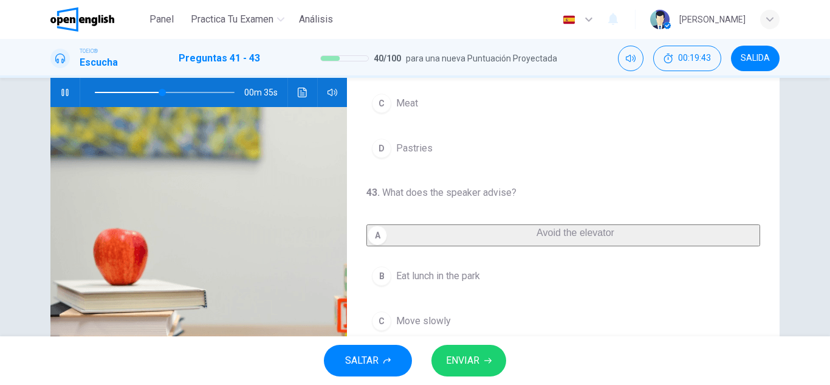
click at [467, 347] on button "ENVIAR" at bounding box center [468, 361] width 75 height 32
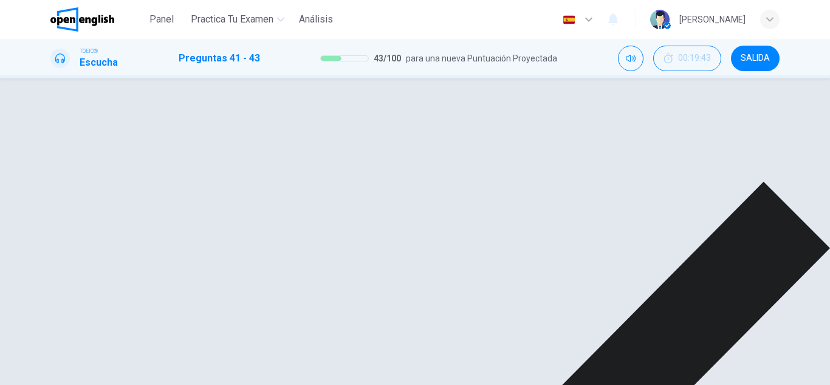
scroll to position [0, 0]
type input "**"
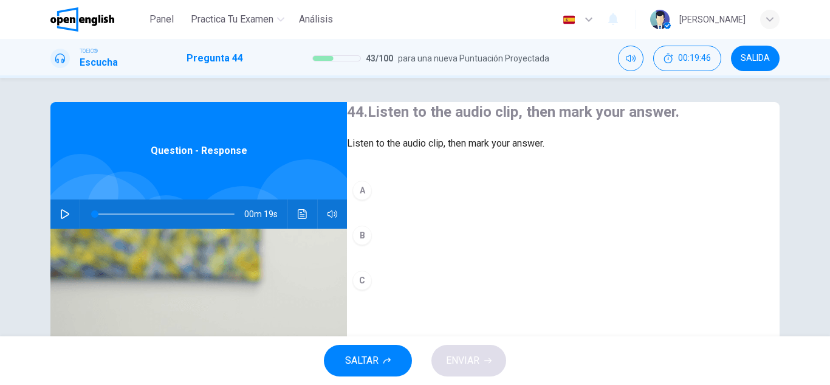
click at [56, 212] on button "button" at bounding box center [64, 213] width 19 height 29
click at [295, 222] on button "Haz clic para ver la transcripción del audio" at bounding box center [302, 213] width 19 height 29
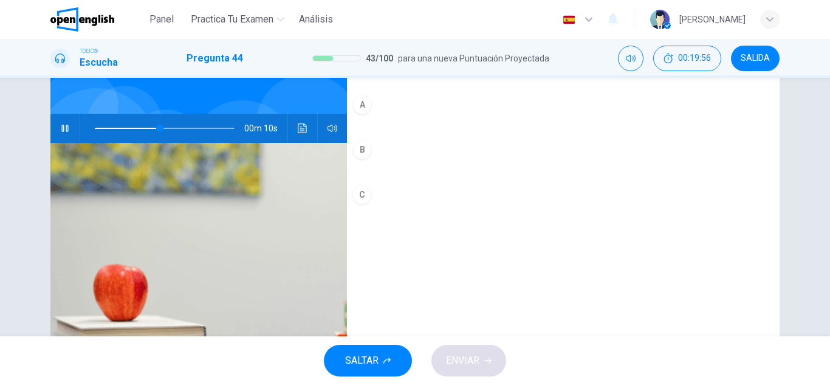
scroll to position [182, 0]
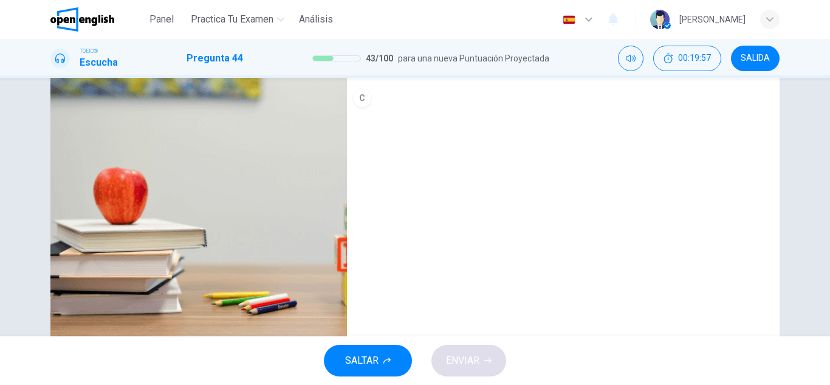
click at [524, 137] on div "A B C" at bounding box center [563, 65] width 433 height 145
click at [534, 113] on button "C" at bounding box center [563, 98] width 433 height 30
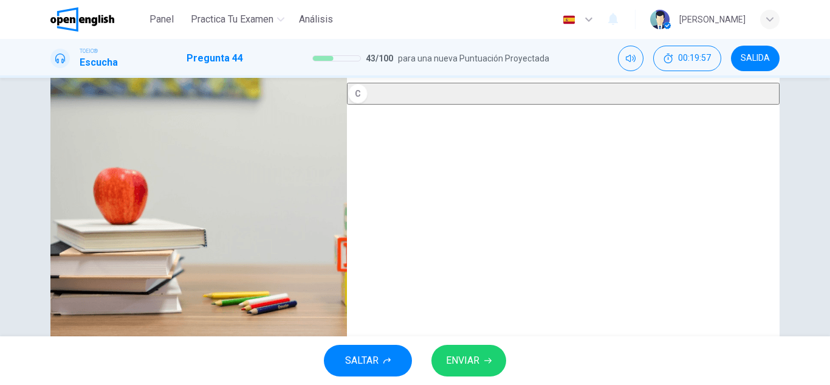
click at [542, 105] on button "C" at bounding box center [563, 94] width 433 height 22
click at [548, 105] on button "C" at bounding box center [563, 94] width 433 height 22
click at [480, 361] on button "ENVIAR" at bounding box center [468, 361] width 75 height 32
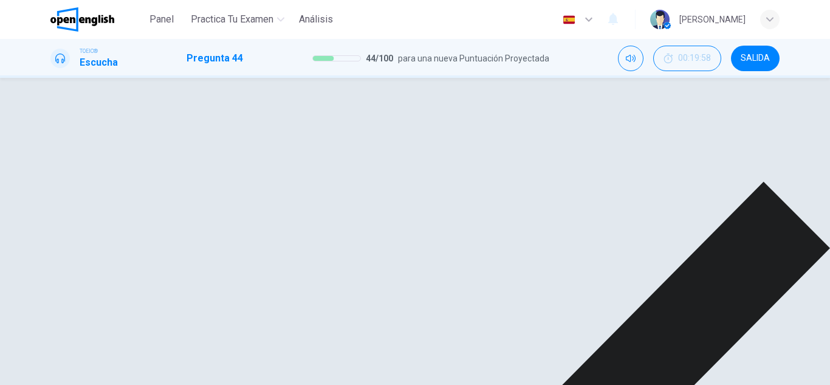
type input "**"
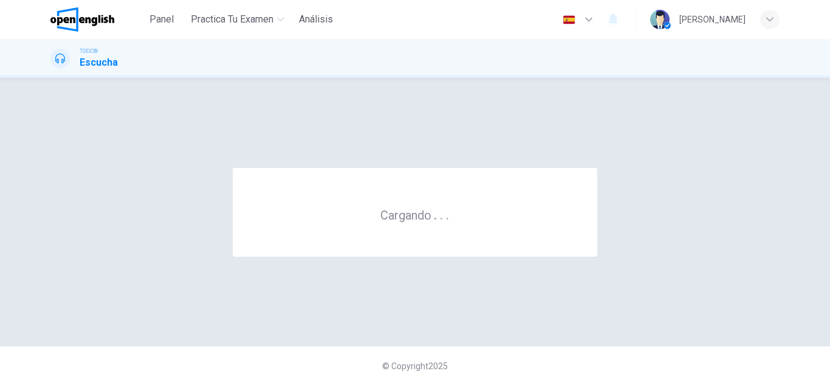
scroll to position [0, 0]
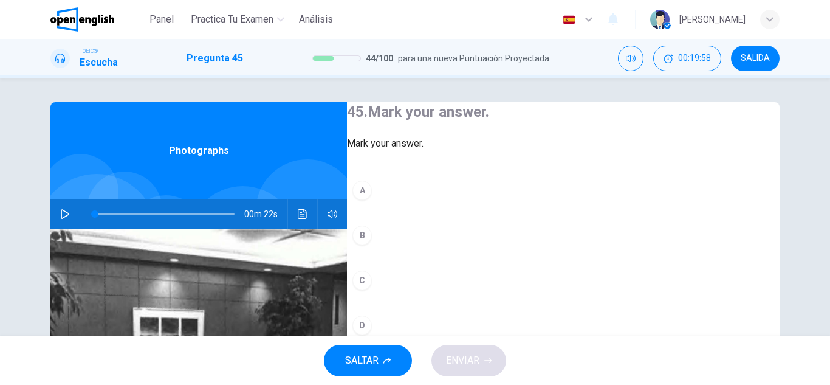
click at [115, 212] on span at bounding box center [165, 213] width 140 height 17
click at [61, 210] on icon "button" at bounding box center [65, 214] width 10 height 10
drag, startPoint x: 105, startPoint y: 218, endPoint x: 19, endPoint y: 238, distance: 87.4
click at [19, 238] on div "45. Mark your answer. Mark your answer. A B C D Photographs 00m 22s" at bounding box center [415, 207] width 830 height 258
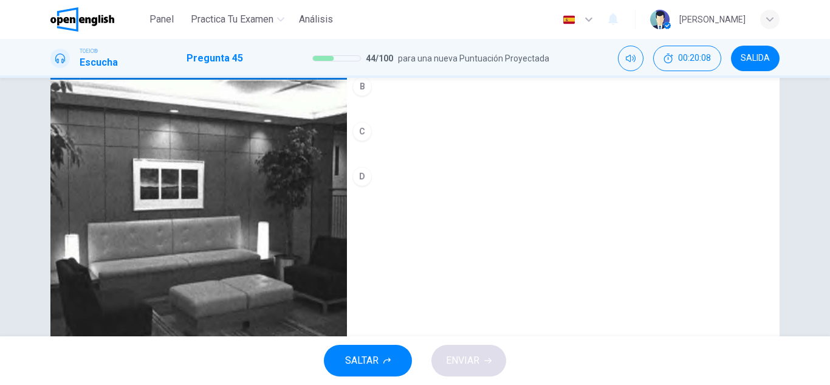
scroll to position [122, 0]
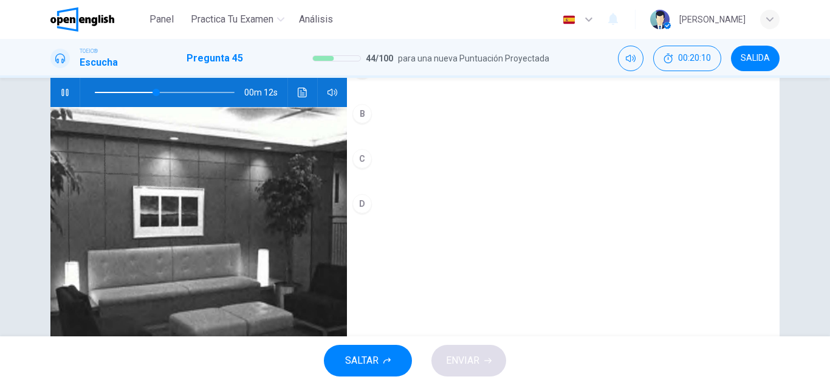
click at [294, 92] on button "Haz clic para ver la transcripción del audio" at bounding box center [302, 92] width 19 height 29
click at [309, 103] on div "00m 01s" at bounding box center [198, 92] width 297 height 29
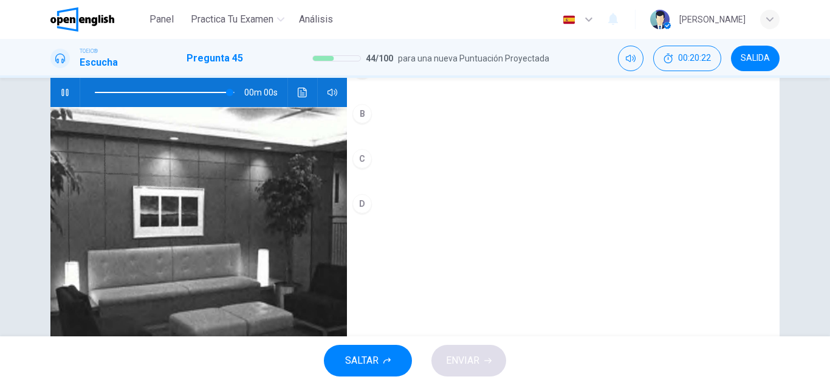
click at [308, 95] on button "Haz clic para ver la transcripción del audio" at bounding box center [302, 92] width 19 height 29
click at [302, 384] on div at bounding box center [415, 385] width 830 height 0
type input "*"
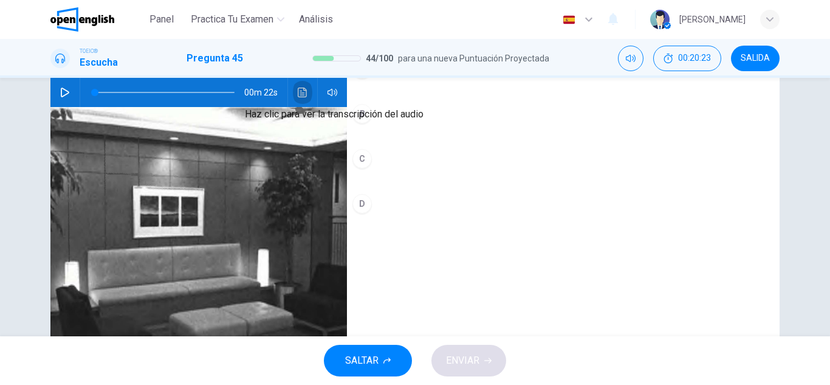
click at [302, 92] on icon "Haz clic para ver la transcripción del audio" at bounding box center [303, 93] width 10 height 10
click at [307, 103] on div "00m 22s" at bounding box center [198, 92] width 297 height 29
click at [304, 98] on button "Haz clic para ver la transcripción del audio" at bounding box center [302, 92] width 19 height 29
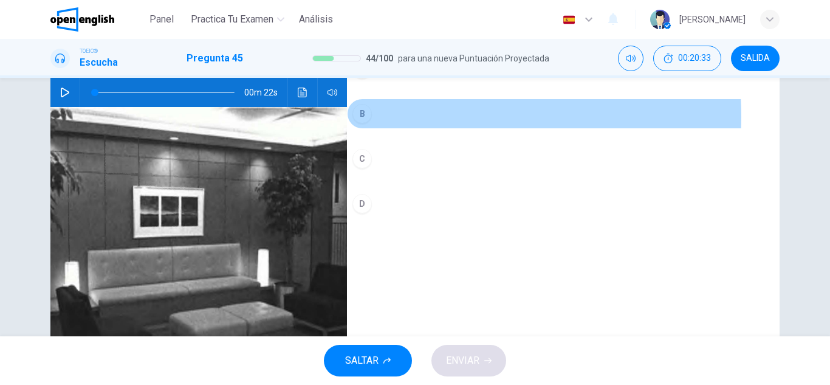
click at [445, 129] on button "B" at bounding box center [563, 113] width 433 height 30
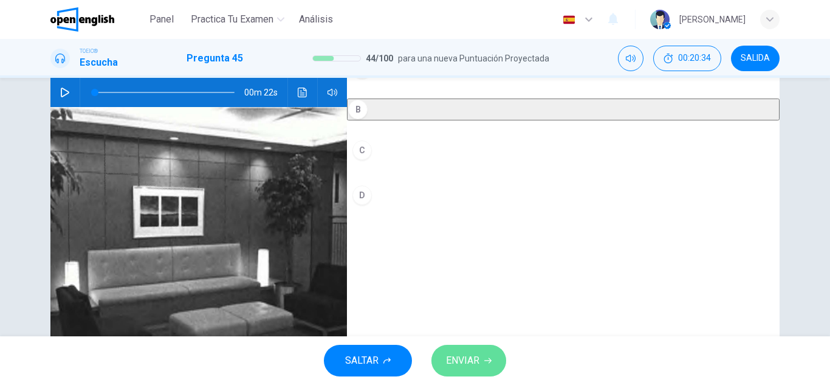
drag, startPoint x: 481, startPoint y: 355, endPoint x: 488, endPoint y: 370, distance: 16.9
click at [488, 370] on button "ENVIAR" at bounding box center [468, 361] width 75 height 32
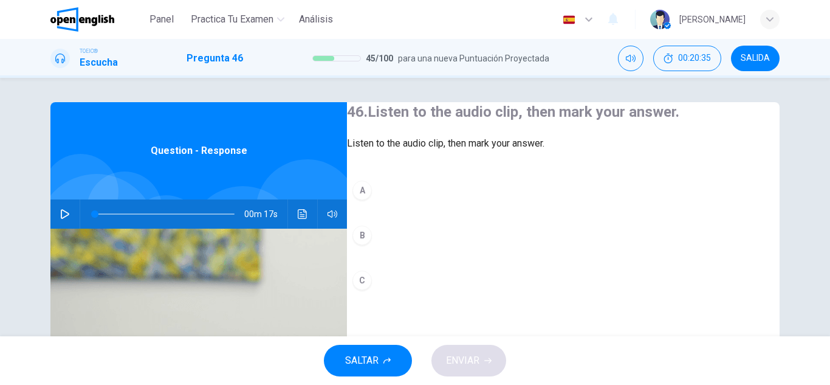
click at [61, 213] on icon "button" at bounding box center [65, 214] width 10 height 10
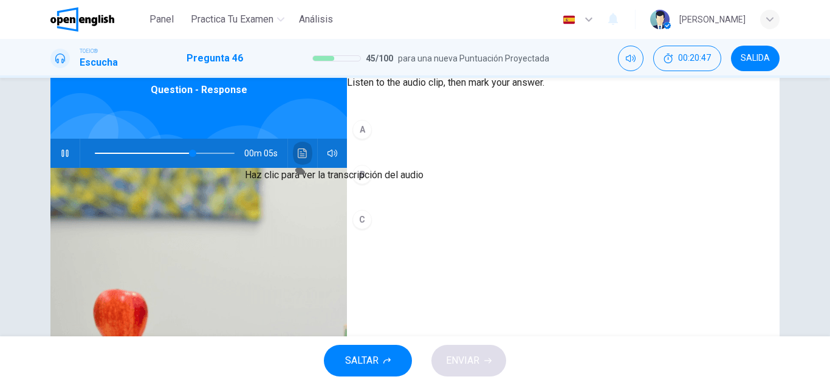
click at [304, 159] on button "Haz clic para ver la transcripción del audio" at bounding box center [302, 153] width 19 height 29
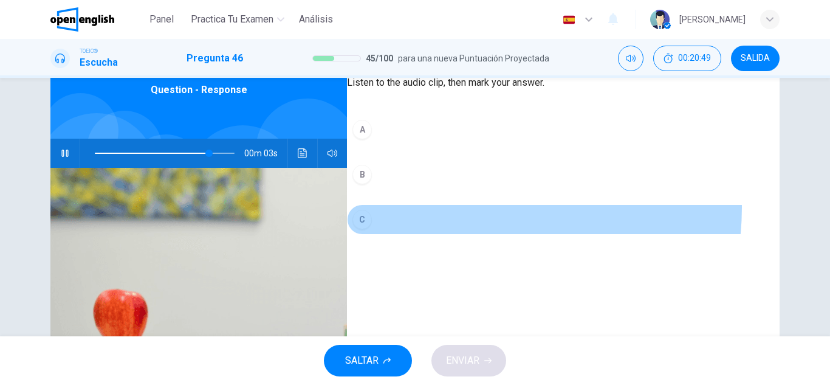
click at [482, 232] on button "C" at bounding box center [563, 219] width 433 height 30
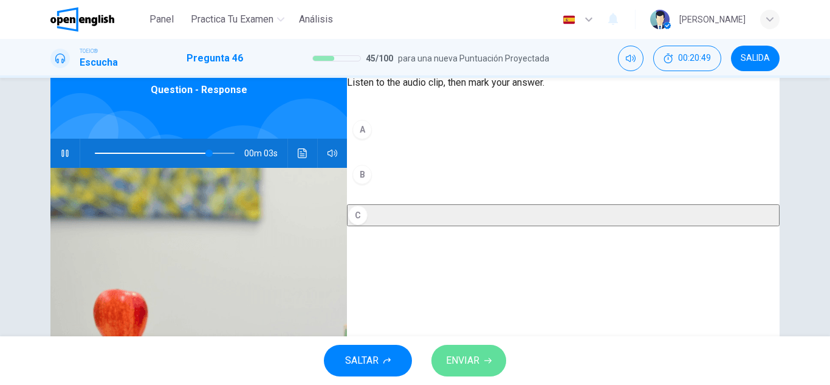
click at [487, 345] on button "ENVIAR" at bounding box center [468, 361] width 75 height 32
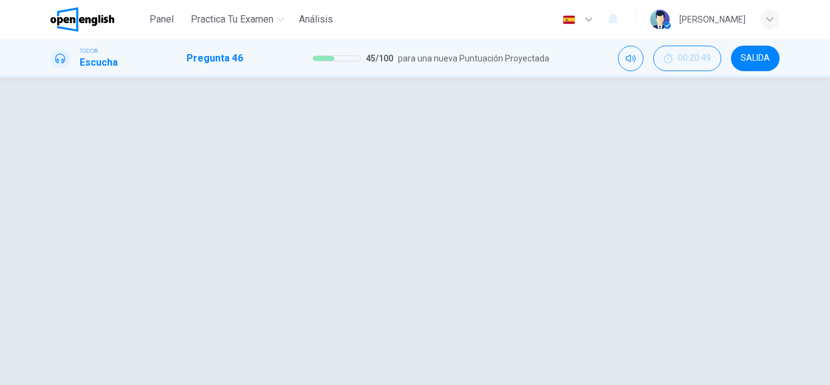
type input "**"
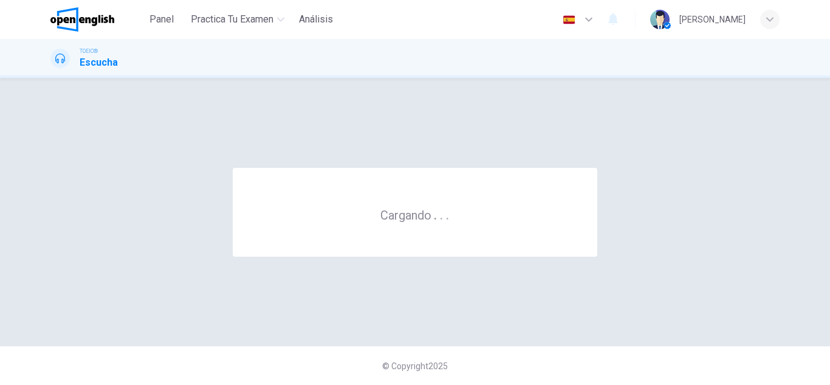
scroll to position [0, 0]
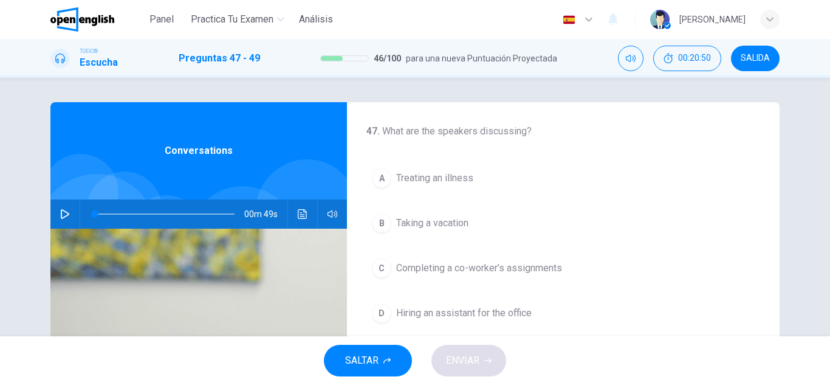
drag, startPoint x: 52, startPoint y: 201, endPoint x: 62, endPoint y: 208, distance: 13.0
click at [52, 202] on div "00m 49s" at bounding box center [198, 213] width 297 height 29
click at [62, 208] on button "button" at bounding box center [64, 213] width 19 height 29
click at [65, 217] on icon "button" at bounding box center [64, 213] width 7 height 7
click at [65, 217] on icon "button" at bounding box center [65, 214] width 10 height 10
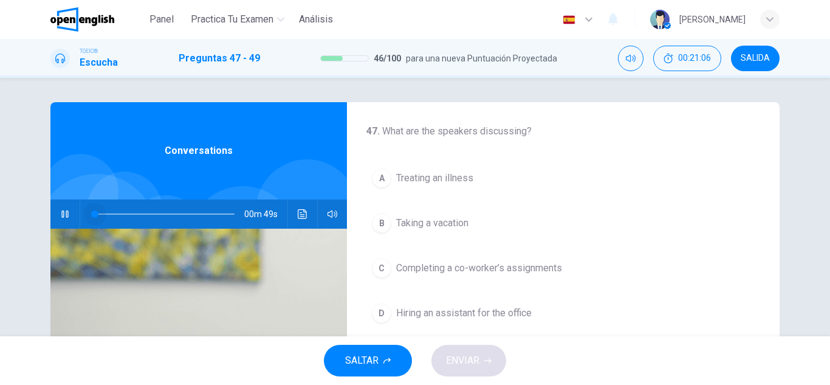
drag, startPoint x: 97, startPoint y: 225, endPoint x: 7, endPoint y: 224, distance: 89.3
click at [7, 224] on div "47 . What are the speakers discussing? A Treating an illness B Taking a vacatio…" at bounding box center [415, 207] width 830 height 258
click at [298, 215] on icon "Haz clic para ver la transcripción del audio" at bounding box center [302, 214] width 9 height 10
drag, startPoint x: 561, startPoint y: 157, endPoint x: 572, endPoint y: 146, distance: 15.5
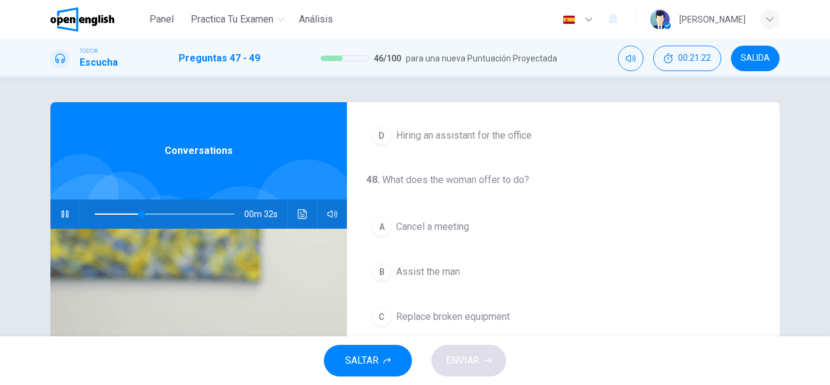
scroll to position [182, 0]
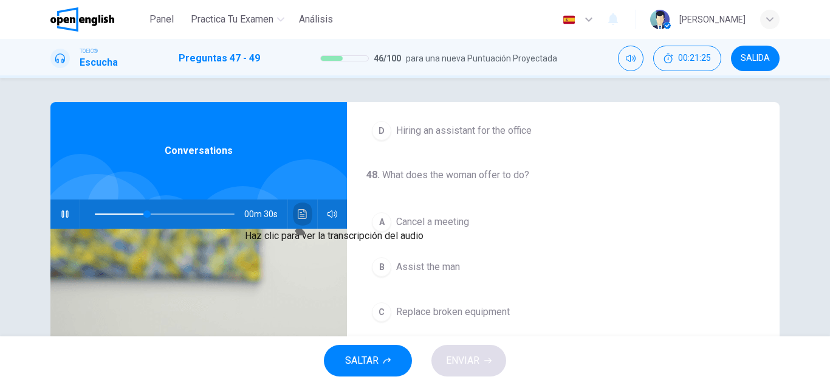
click at [296, 221] on button "Haz clic para ver la transcripción del audio" at bounding box center [302, 213] width 19 height 29
click at [154, 384] on div at bounding box center [415, 385] width 830 height 0
click at [109, 215] on span at bounding box center [165, 213] width 140 height 17
drag, startPoint x: 112, startPoint y: 209, endPoint x: 401, endPoint y: 179, distance: 290.3
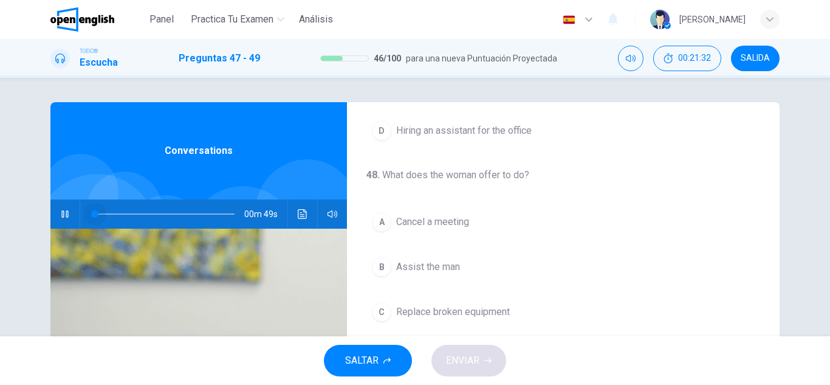
click at [7, 216] on div "47 . What are the speakers discussing? A Treating an illness B Taking a vacatio…" at bounding box center [415, 207] width 830 height 258
click at [302, 210] on icon "Haz clic para ver la transcripción del audio" at bounding box center [302, 214] width 9 height 10
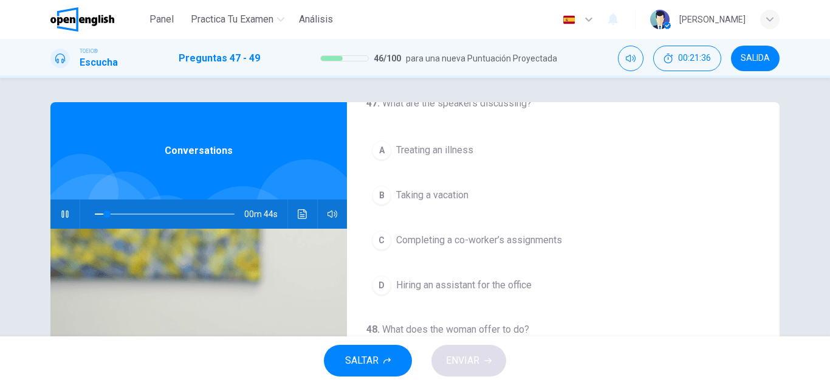
scroll to position [0, 0]
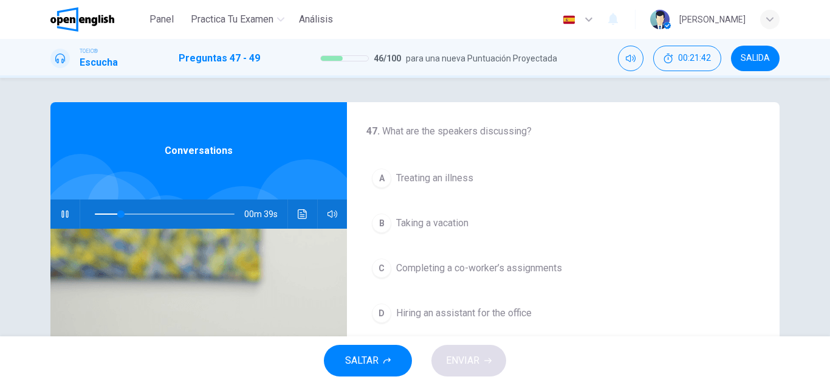
click at [434, 263] on span "Completing a co-worker’s assignments" at bounding box center [479, 268] width 166 height 15
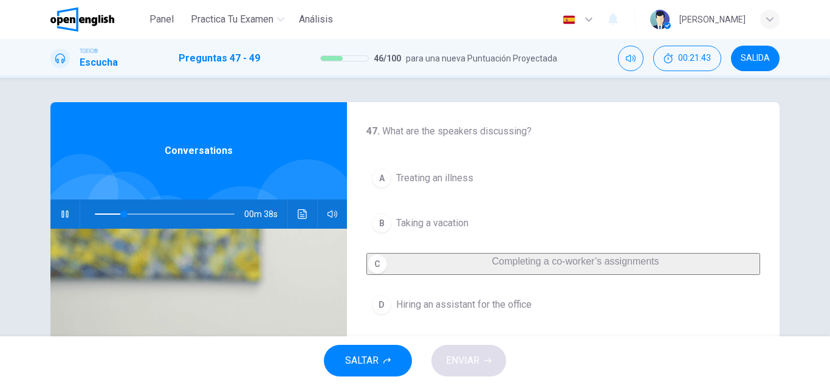
click at [288, 213] on div "00m 38s" at bounding box center [198, 213] width 297 height 29
click at [293, 213] on button "Haz clic para ver la transcripción del audio" at bounding box center [302, 213] width 19 height 29
click at [299, 213] on icon "Haz clic para ver la transcripción del audio" at bounding box center [303, 214] width 10 height 10
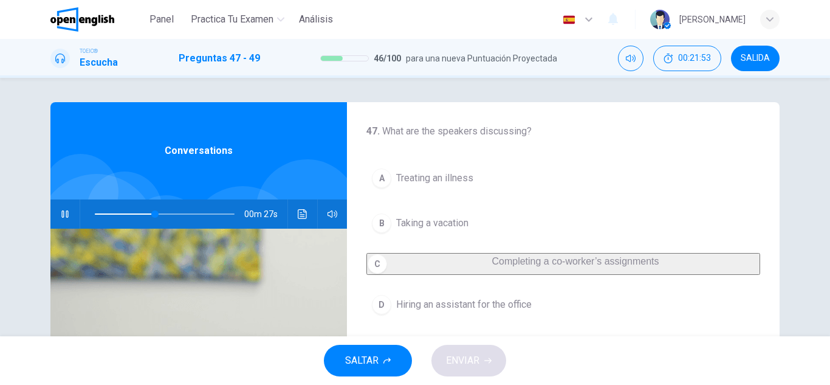
click at [613, 384] on div at bounding box center [415, 385] width 830 height 0
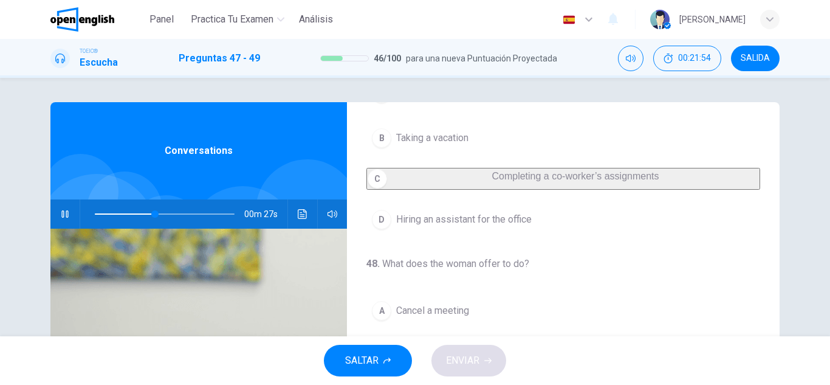
scroll to position [243, 0]
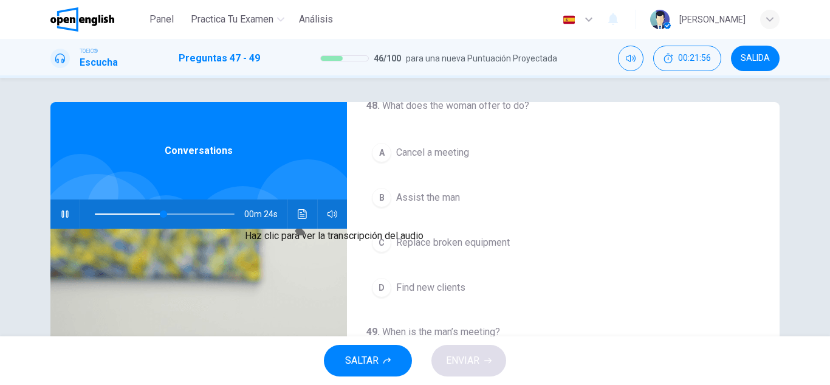
click at [294, 208] on button "Haz clic para ver la transcripción del audio" at bounding box center [302, 213] width 19 height 29
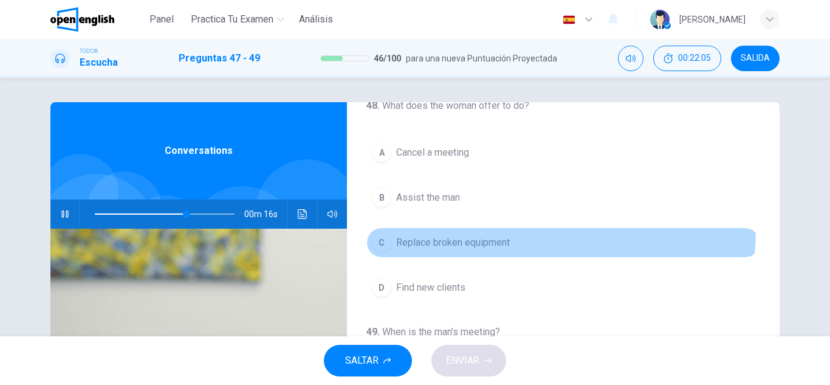
click at [501, 238] on button "C Replace broken equipment" at bounding box center [563, 242] width 394 height 30
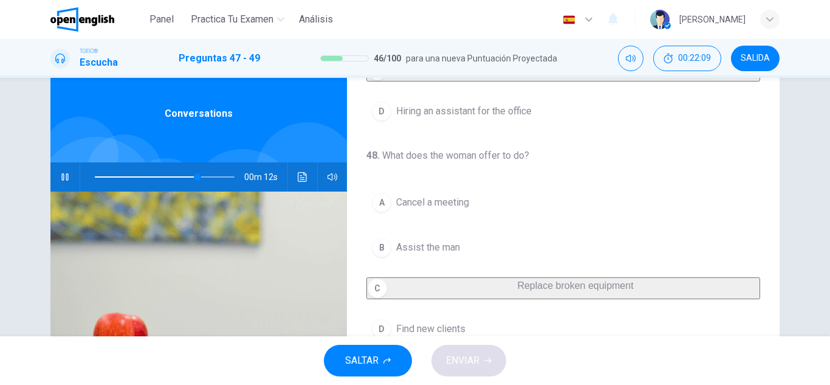
scroll to position [30, 0]
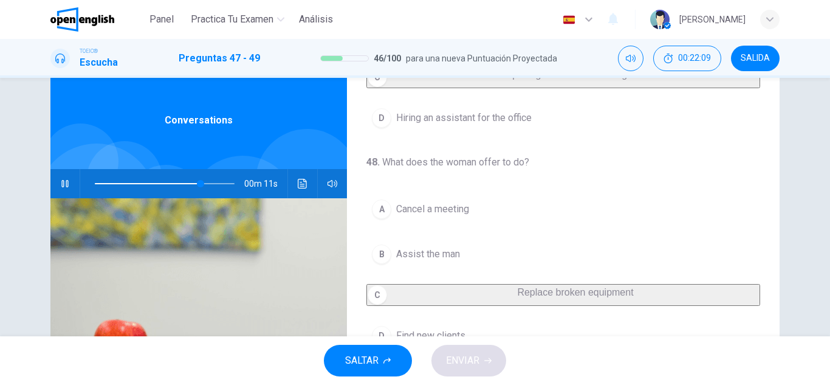
click at [285, 163] on div at bounding box center [307, 180] width 103 height 103
click at [300, 172] on button "Haz clic para ver la transcripción del audio" at bounding box center [302, 183] width 19 height 29
click at [201, 384] on div at bounding box center [415, 385] width 830 height 0
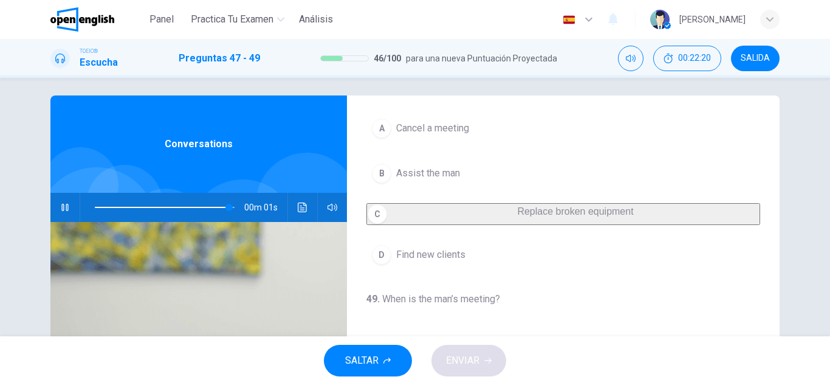
scroll to position [0, 0]
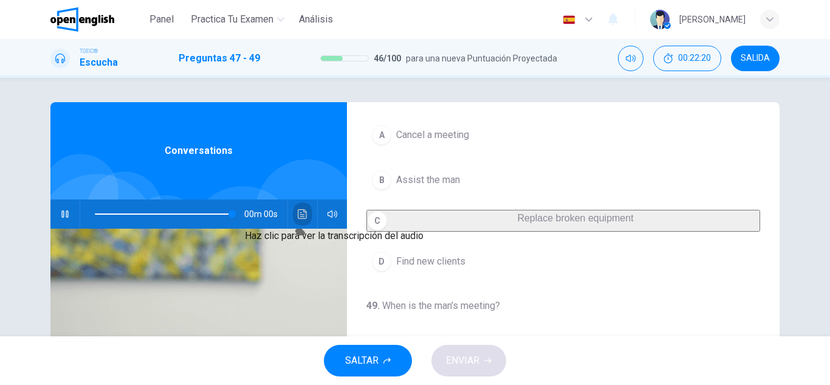
click at [306, 205] on button "Haz clic para ver la transcripción del audio" at bounding box center [302, 213] width 19 height 29
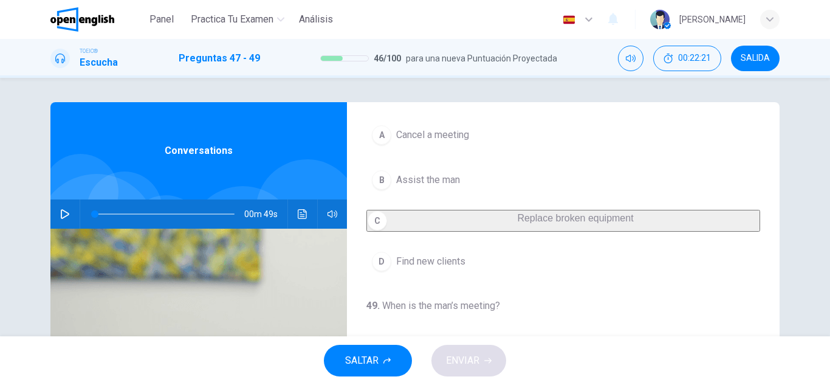
type input "*"
click at [261, 384] on div at bounding box center [415, 385] width 830 height 0
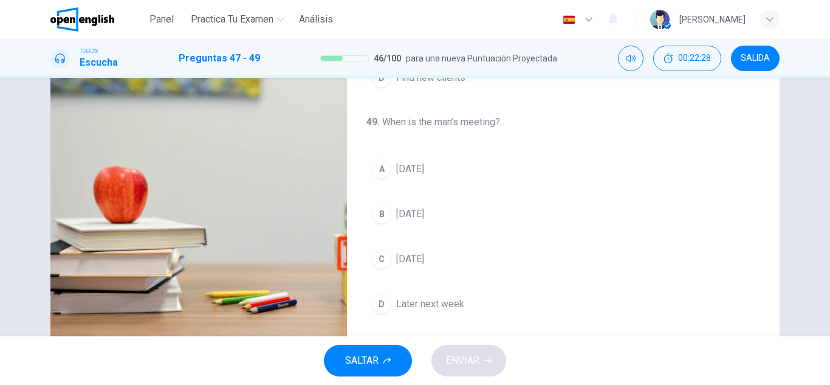
scroll to position [213, 0]
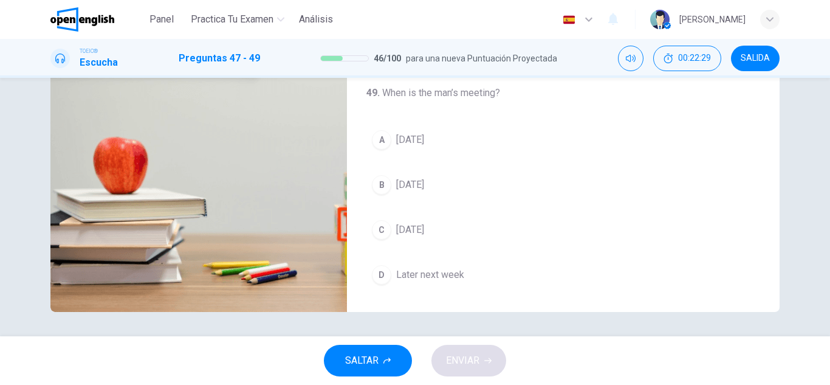
click at [447, 280] on span "Later next week" at bounding box center [430, 274] width 68 height 15
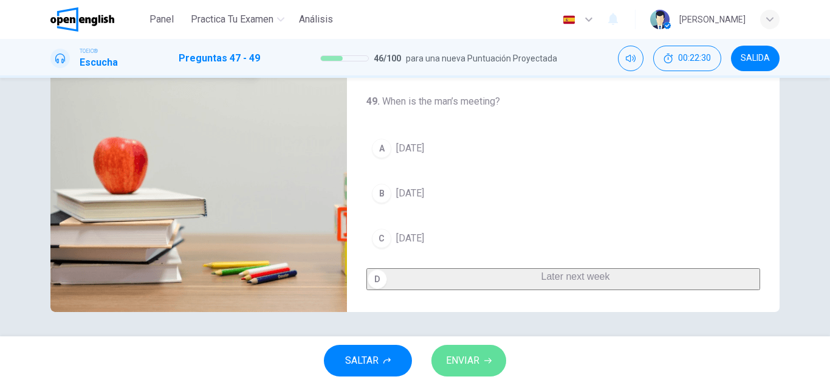
click at [460, 352] on span "ENVIAR" at bounding box center [462, 360] width 33 height 17
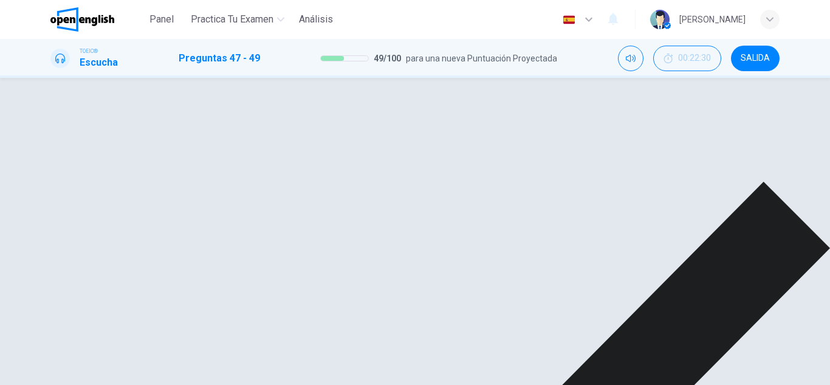
scroll to position [278, 0]
click at [546, 335] on div "A Tomorrow B Wednesday C Next Monday D Later next week" at bounding box center [563, 345] width 394 height 131
click at [533, 78] on div "47 . What are the speakers discussing? A Treating an illness B Taking a vacatio…" at bounding box center [415, 78] width 830 height 0
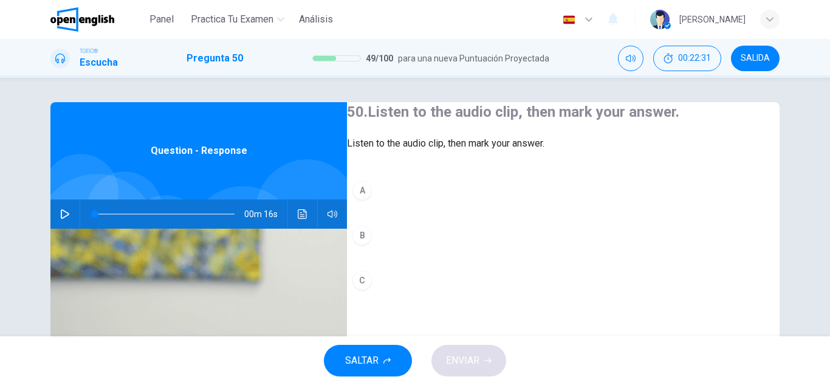
click at [63, 200] on button "button" at bounding box center [64, 213] width 19 height 29
drag, startPoint x: 121, startPoint y: 217, endPoint x: 60, endPoint y: 223, distance: 61.1
click at [60, 223] on div "00m 14s" at bounding box center [198, 213] width 297 height 29
click at [298, 216] on icon "Haz clic para ver la transcripción del audio" at bounding box center [302, 214] width 9 height 10
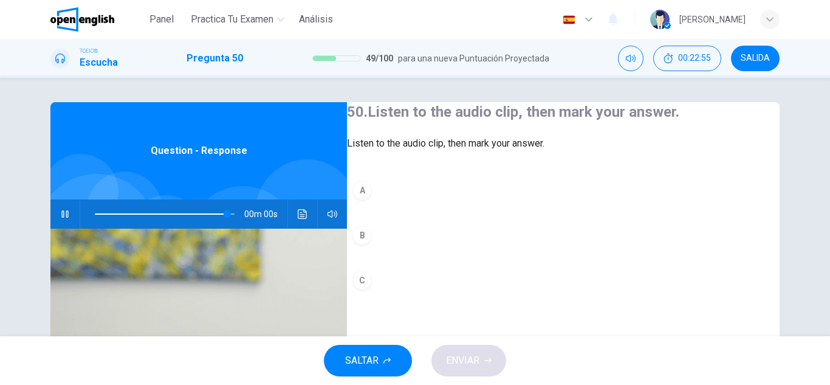
type input "*"
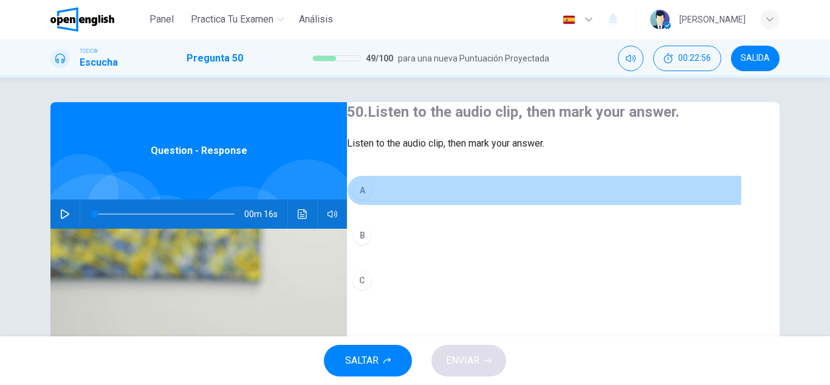
click at [444, 205] on button "A" at bounding box center [563, 190] width 433 height 30
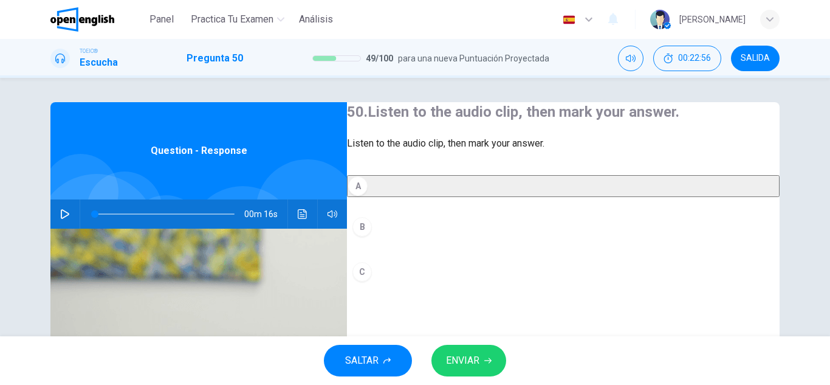
click at [455, 344] on div "SALTAR ENVIAR" at bounding box center [415, 360] width 830 height 49
click at [459, 346] on button "ENVIAR" at bounding box center [468, 361] width 75 height 32
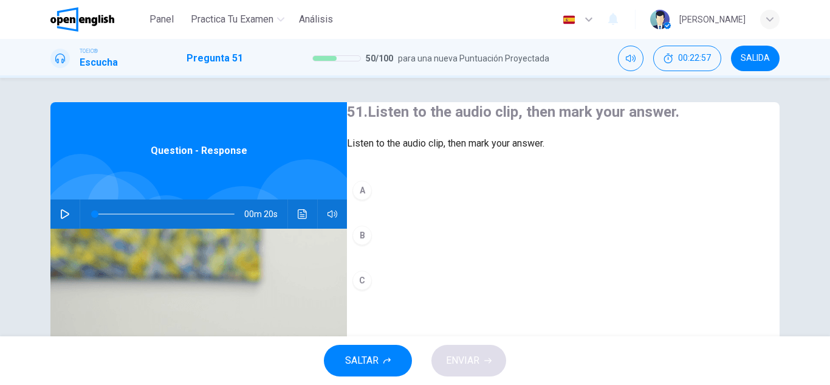
click at [57, 199] on div at bounding box center [96, 234] width 120 height 120
click at [66, 204] on button "button" at bounding box center [64, 213] width 19 height 29
click at [294, 216] on button "Haz clic para ver la transcripción del audio" at bounding box center [302, 213] width 19 height 29
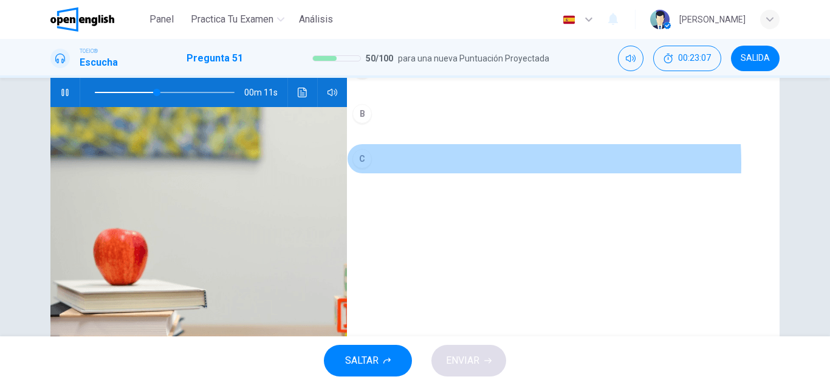
click at [399, 174] on button "C" at bounding box center [563, 158] width 433 height 30
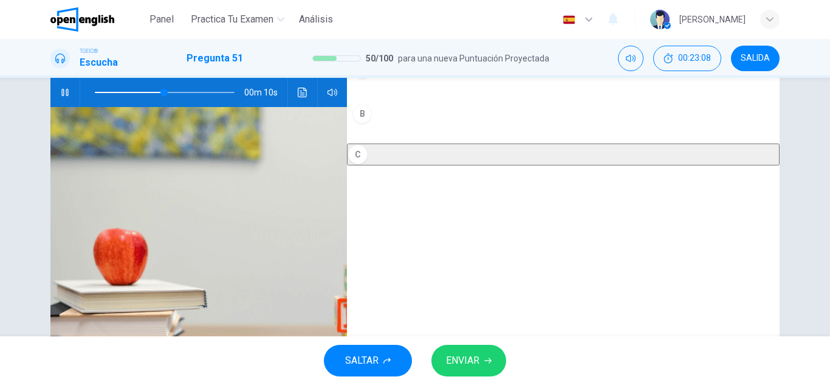
click at [453, 349] on button "ENVIAR" at bounding box center [468, 361] width 75 height 32
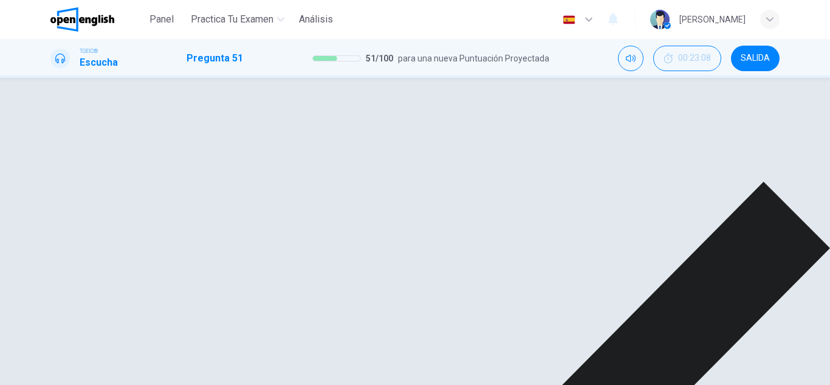
type input "**"
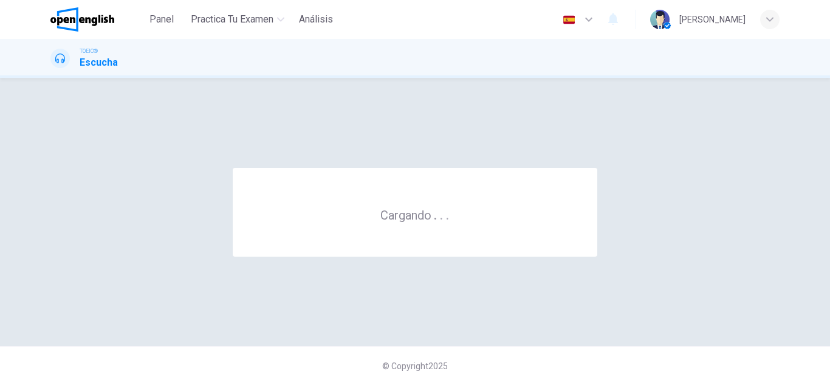
scroll to position [0, 0]
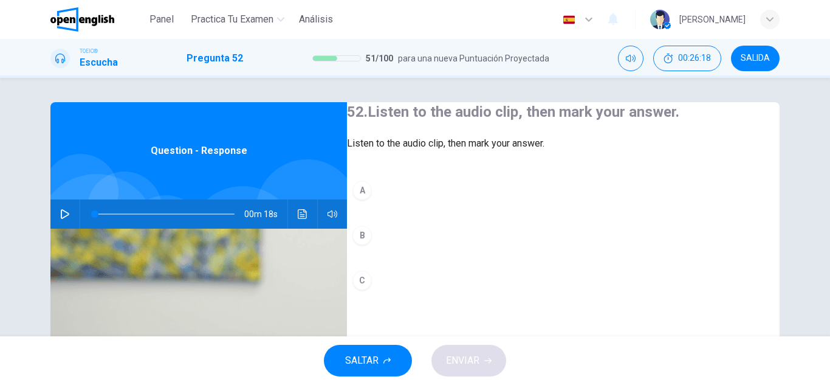
click at [55, 204] on button "button" at bounding box center [64, 213] width 19 height 29
click at [293, 208] on button "Haz clic para ver la transcripción del audio" at bounding box center [302, 213] width 19 height 29
click at [760, 384] on div at bounding box center [415, 385] width 830 height 0
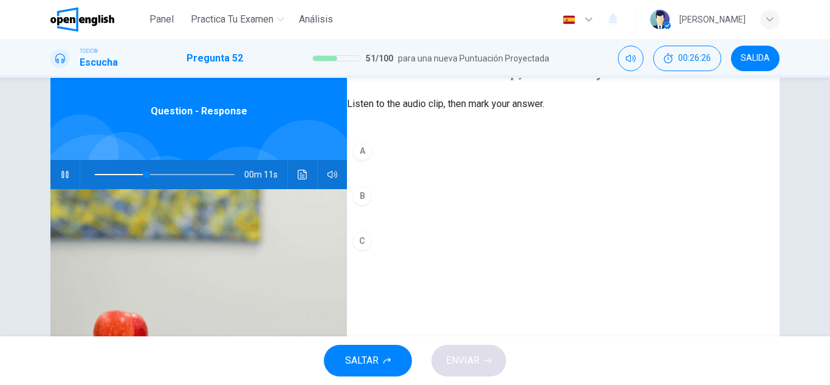
scroll to position [61, 0]
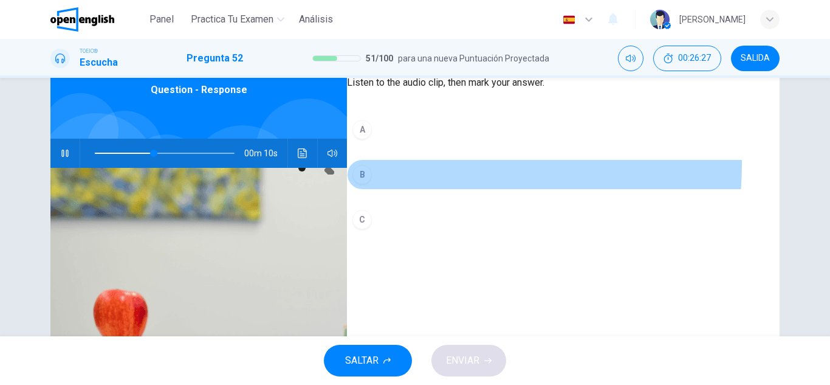
drag, startPoint x: 411, startPoint y: 188, endPoint x: 425, endPoint y: 283, distance: 96.4
click at [411, 188] on button "B" at bounding box center [563, 174] width 433 height 30
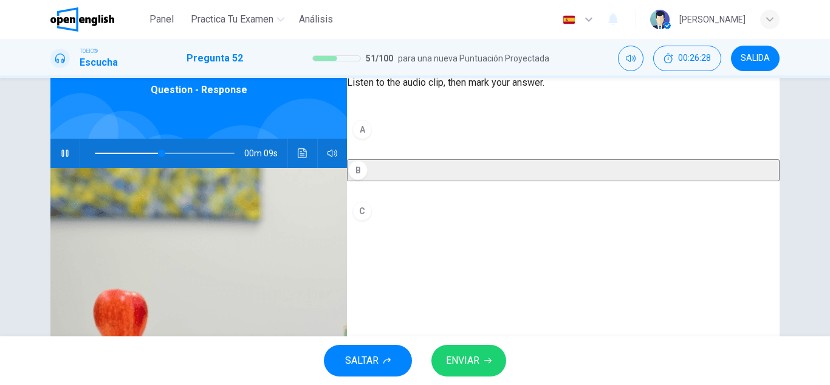
click at [461, 342] on div "SALTAR ENVIAR" at bounding box center [415, 360] width 830 height 49
click at [449, 370] on button "ENVIAR" at bounding box center [468, 361] width 75 height 32
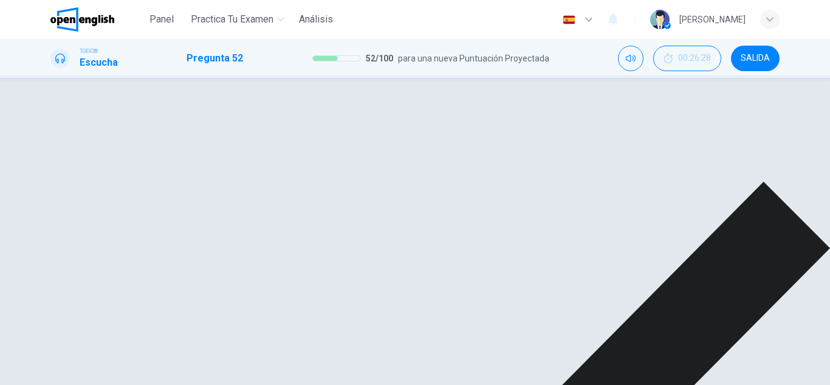
type input "**"
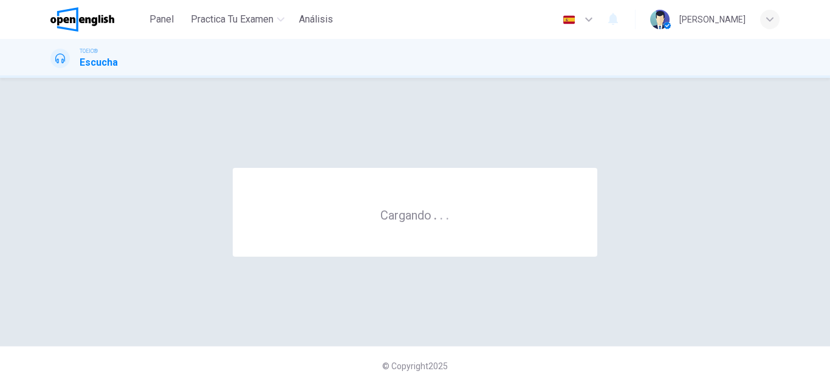
scroll to position [0, 0]
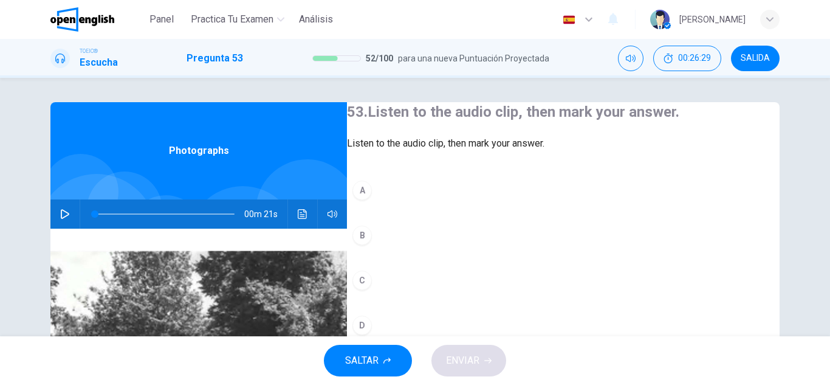
click at [59, 207] on button "button" at bounding box center [64, 213] width 19 height 29
click at [301, 212] on icon "Haz clic para ver la transcripción del audio" at bounding box center [303, 214] width 10 height 10
drag, startPoint x: 552, startPoint y: 177, endPoint x: 567, endPoint y: 170, distance: 16.0
drag, startPoint x: 567, startPoint y: 170, endPoint x: 583, endPoint y: 163, distance: 17.4
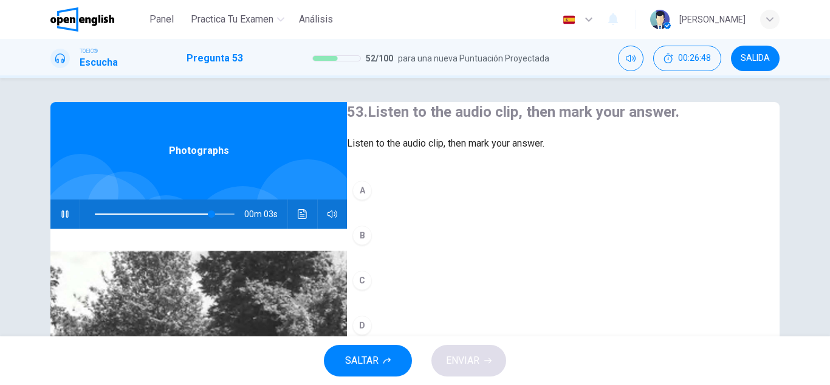
drag, startPoint x: 583, startPoint y: 163, endPoint x: 519, endPoint y: 193, distance: 70.7
click at [579, 151] on span "Listen to the audio clip, then mark your answer." at bounding box center [563, 143] width 433 height 15
click at [501, 204] on button "A" at bounding box center [563, 190] width 433 height 30
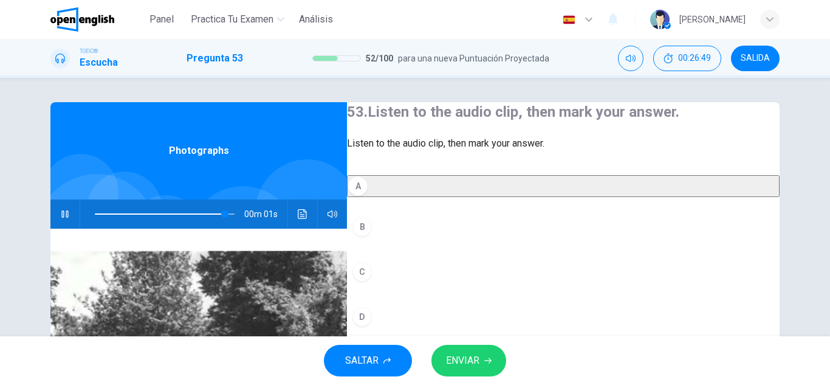
drag, startPoint x: 498, startPoint y: 301, endPoint x: 484, endPoint y: 334, distance: 35.7
click at [484, 334] on div "A B C D" at bounding box center [563, 265] width 433 height 181
click at [484, 332] on button "D" at bounding box center [563, 316] width 433 height 30
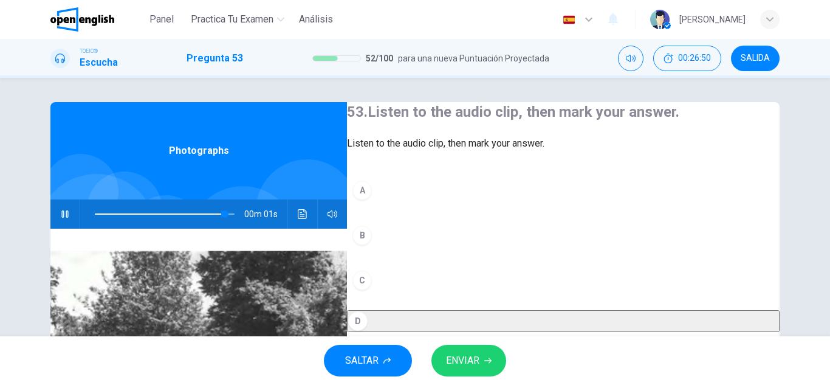
drag, startPoint x: 492, startPoint y: 223, endPoint x: 480, endPoint y: 286, distance: 64.3
click at [492, 205] on button "A" at bounding box center [563, 190] width 433 height 30
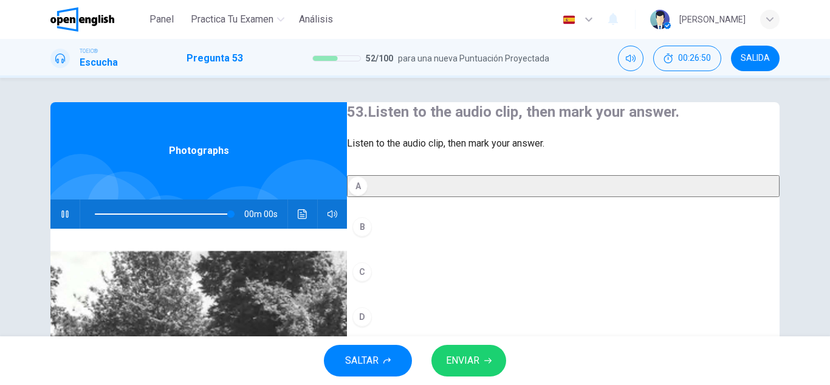
type input "*"
click at [490, 355] on button "ENVIAR" at bounding box center [468, 361] width 75 height 32
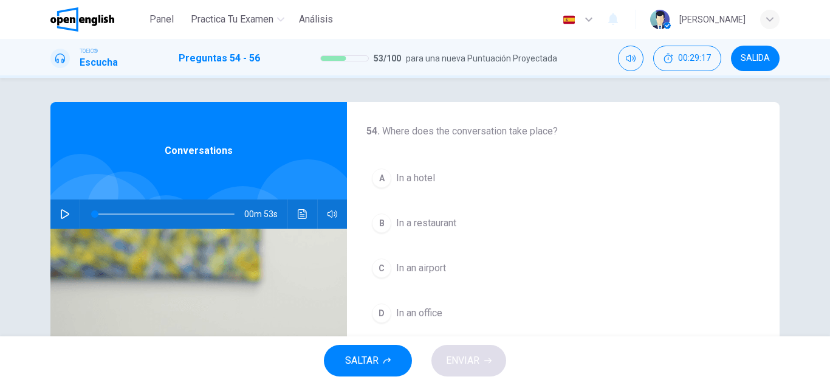
click at [298, 217] on icon "Haz clic para ver la transcripción del audio" at bounding box center [303, 214] width 10 height 10
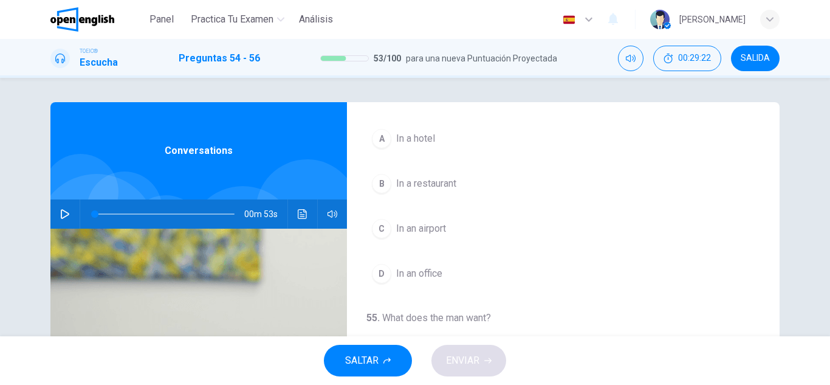
scroll to position [61, 0]
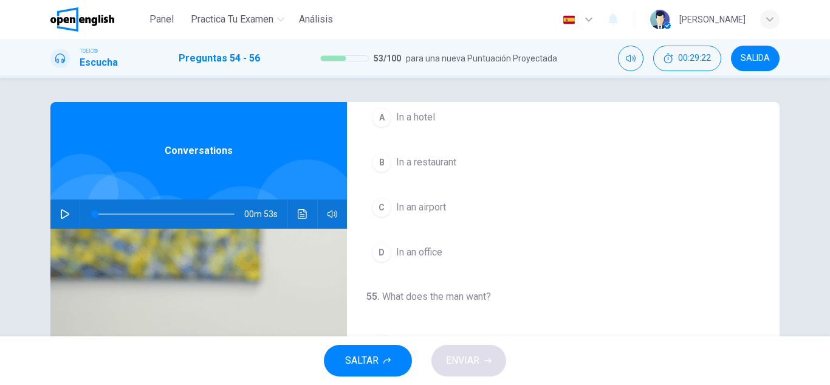
click at [481, 165] on button "B In a restaurant" at bounding box center [563, 162] width 394 height 30
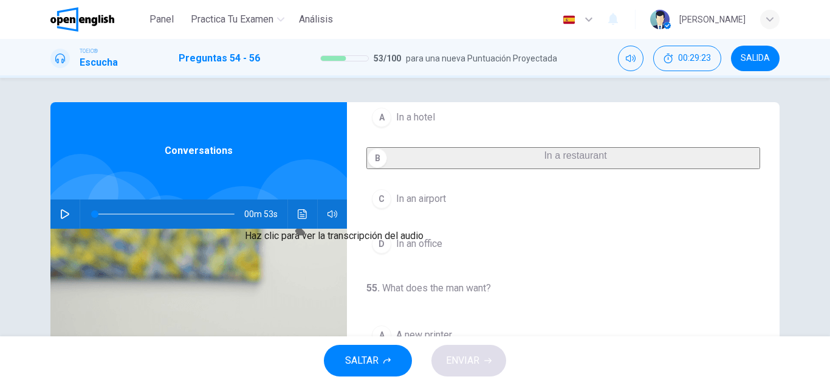
click at [299, 204] on button "Haz clic para ver la transcripción del audio" at bounding box center [302, 213] width 19 height 29
click at [669, 56] on icon "Ocultar" at bounding box center [669, 58] width 10 height 10
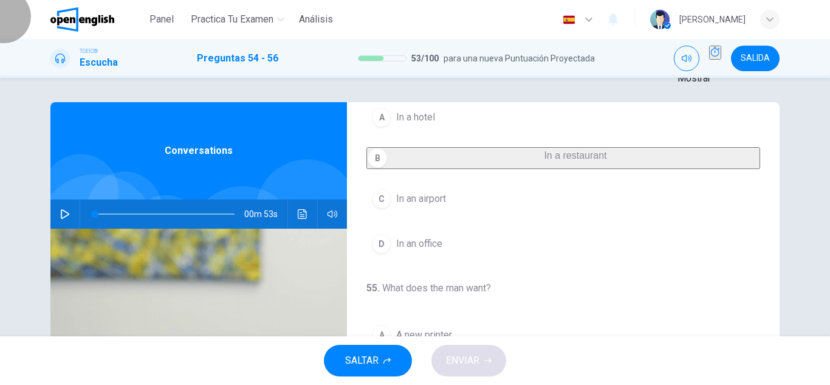
click at [709, 60] on button "Mostrar" at bounding box center [715, 53] width 12 height 14
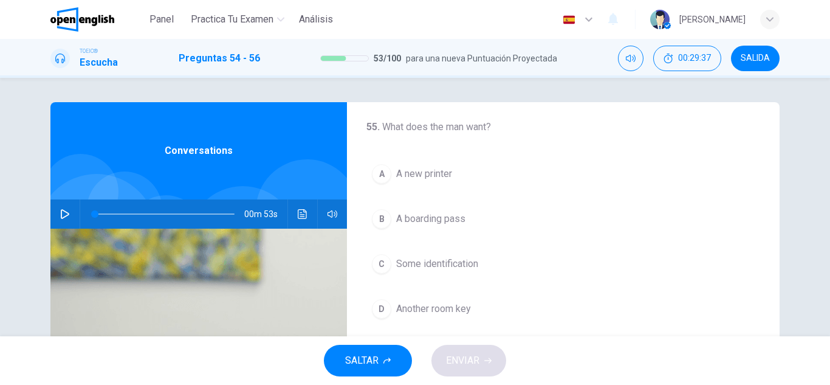
scroll to position [243, 0]
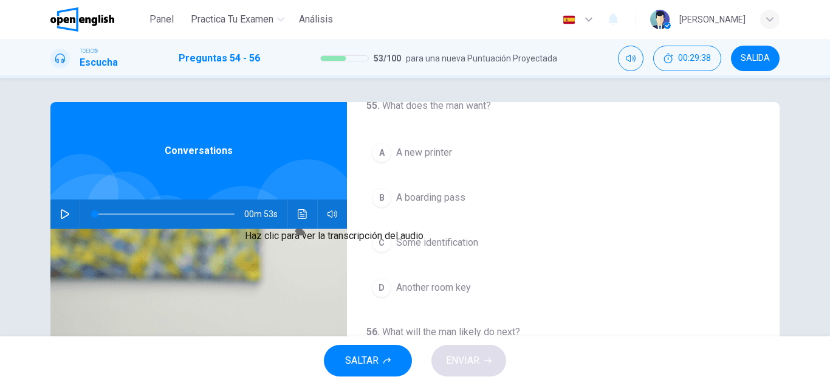
click at [300, 203] on button "Haz clic para ver la transcripción del audio" at bounding box center [302, 213] width 19 height 29
click at [495, 204] on button "B A boarding pass" at bounding box center [563, 197] width 394 height 30
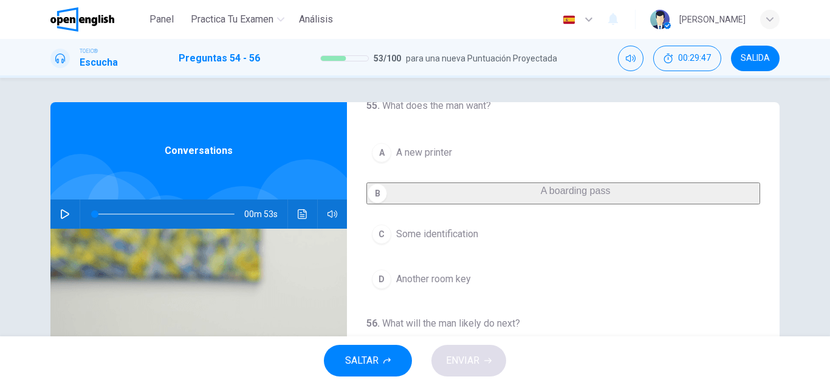
click at [509, 164] on button "A A new printer" at bounding box center [563, 152] width 394 height 30
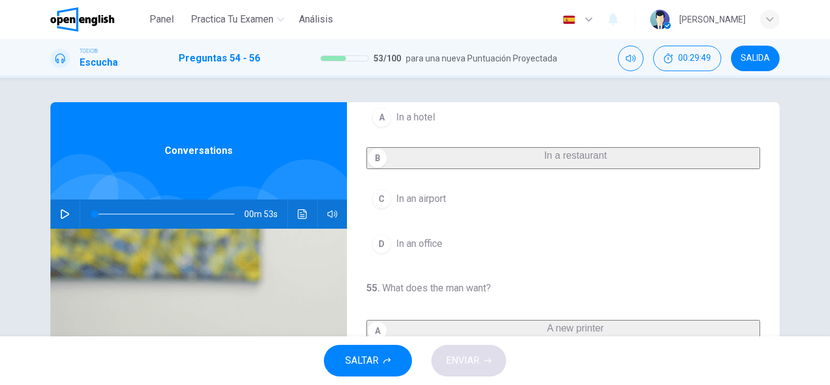
scroll to position [0, 0]
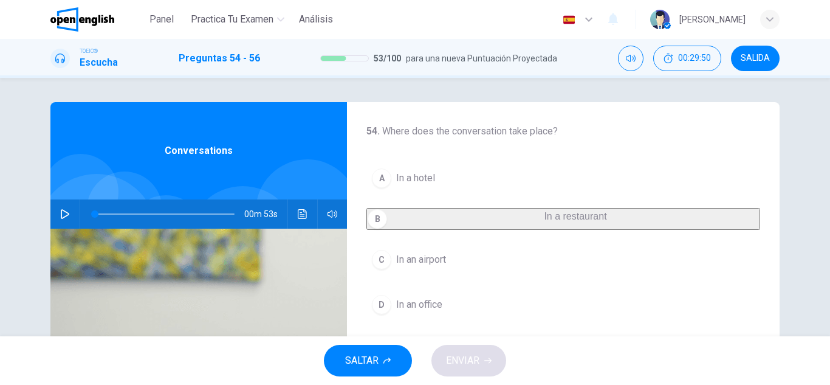
click at [470, 309] on button "D In an office" at bounding box center [563, 304] width 394 height 30
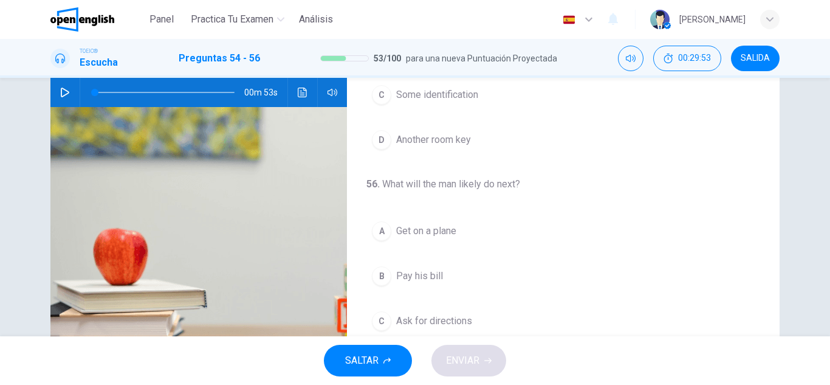
scroll to position [182, 0]
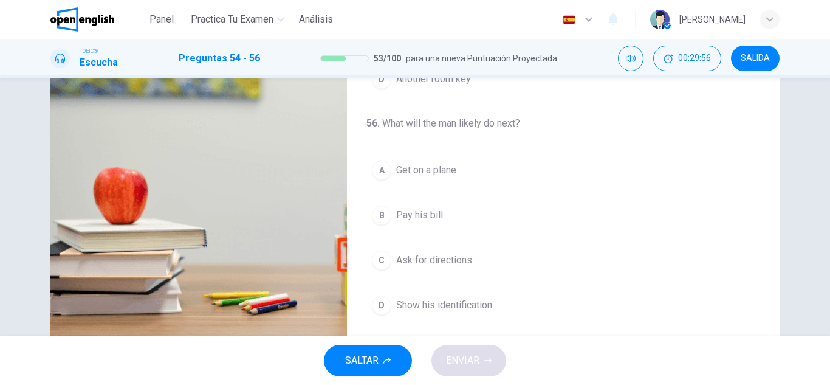
click at [465, 295] on button "D Show his identification" at bounding box center [563, 305] width 394 height 30
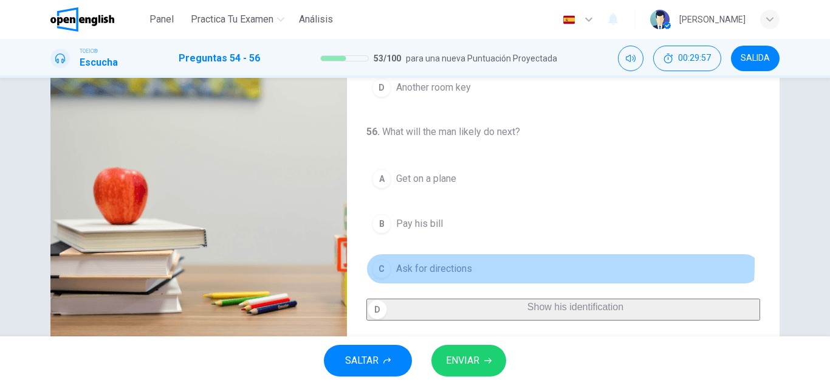
click at [481, 255] on button "C Ask for directions" at bounding box center [563, 268] width 394 height 30
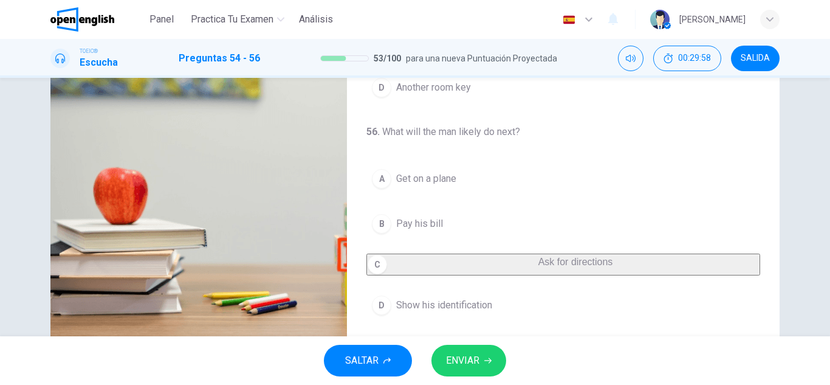
click at [458, 190] on div "A Get on a plane B Pay his bill C Ask for directions D Show his identification" at bounding box center [563, 241] width 394 height 157
click at [454, 208] on button "B Pay his bill" at bounding box center [563, 223] width 394 height 30
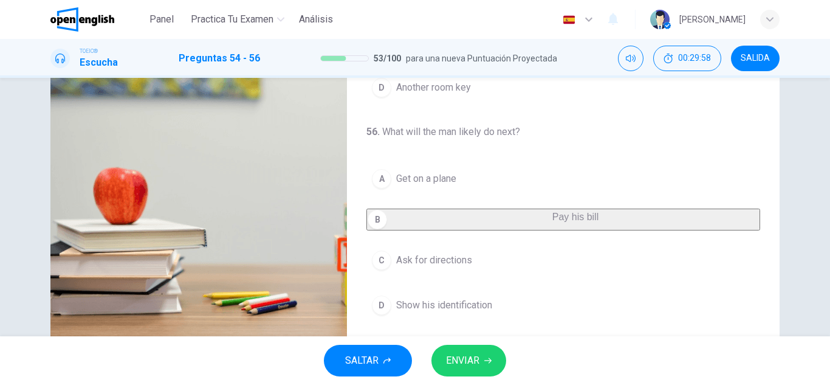
click at [473, 364] on span "ENVIAR" at bounding box center [462, 360] width 33 height 17
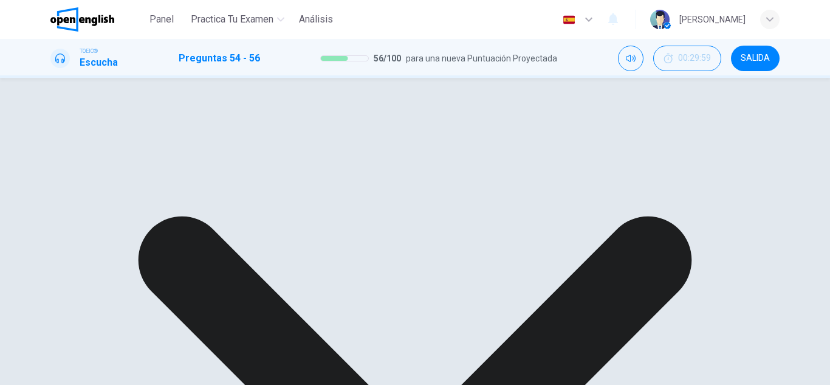
scroll to position [213, 0]
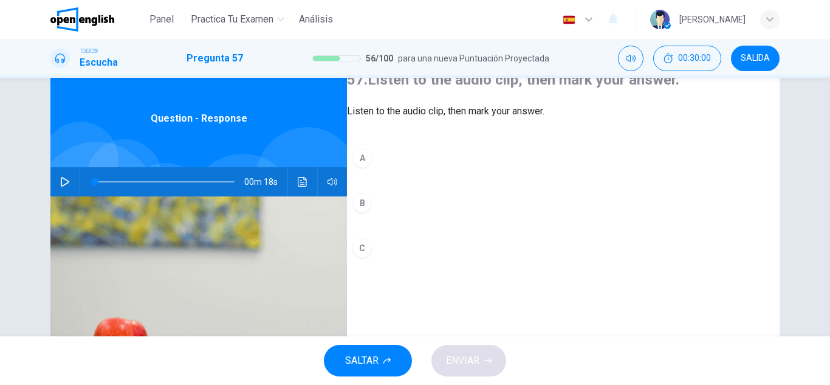
scroll to position [61, 0]
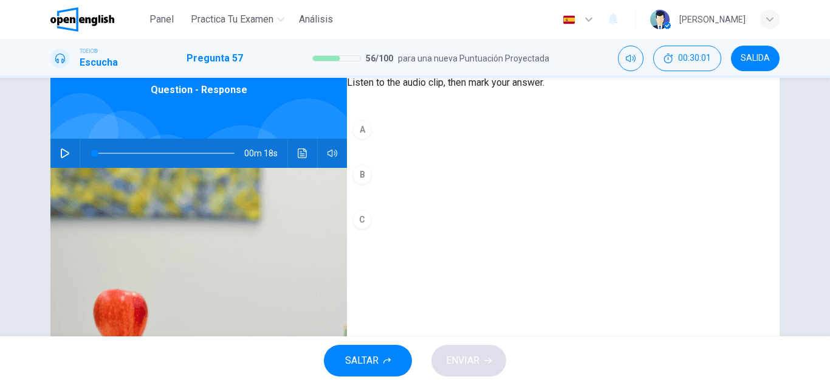
click at [407, 145] on button "A" at bounding box center [563, 129] width 433 height 30
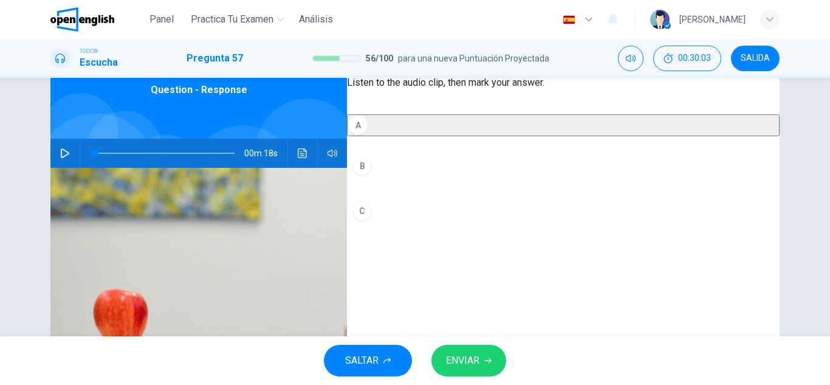
click at [300, 142] on button "Haz clic para ver la transcripción del audio" at bounding box center [302, 153] width 19 height 29
click at [424, 384] on div at bounding box center [415, 385] width 830 height 0
click at [436, 181] on button "B" at bounding box center [563, 166] width 433 height 30
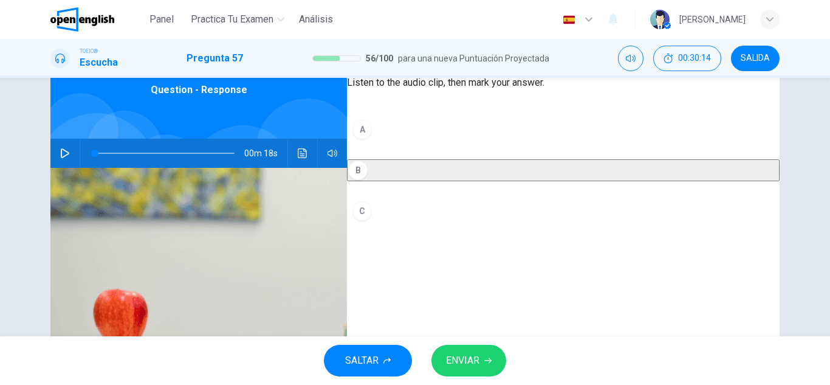
click at [467, 350] on button "ENVIAR" at bounding box center [468, 361] width 75 height 32
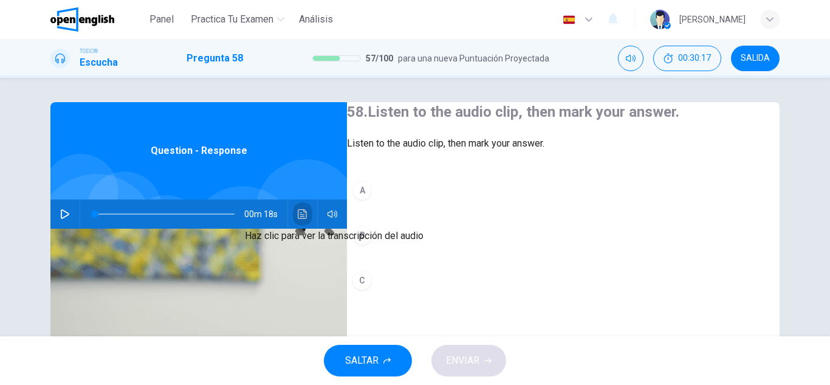
click at [304, 212] on icon "Haz clic para ver la transcripción del audio" at bounding box center [303, 214] width 10 height 10
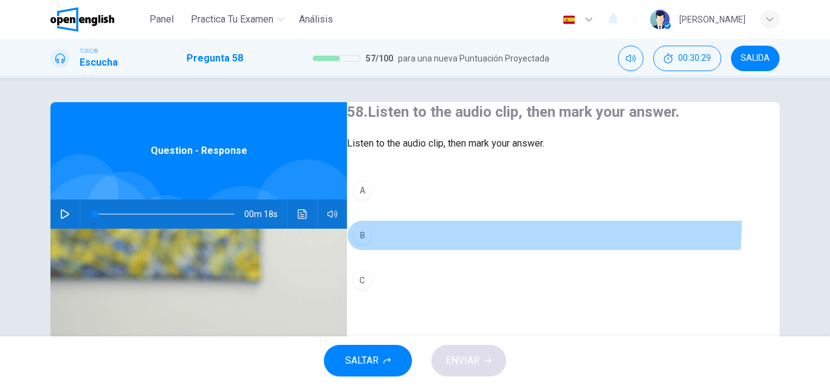
click at [438, 246] on button "B" at bounding box center [563, 235] width 433 height 30
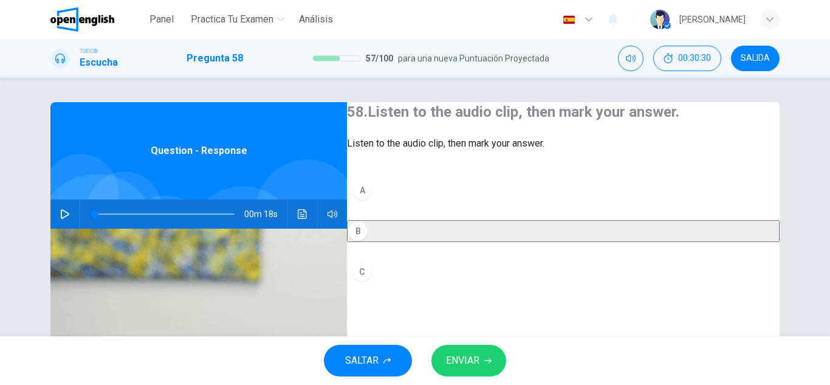
click at [463, 359] on span "ENVIAR" at bounding box center [462, 360] width 33 height 17
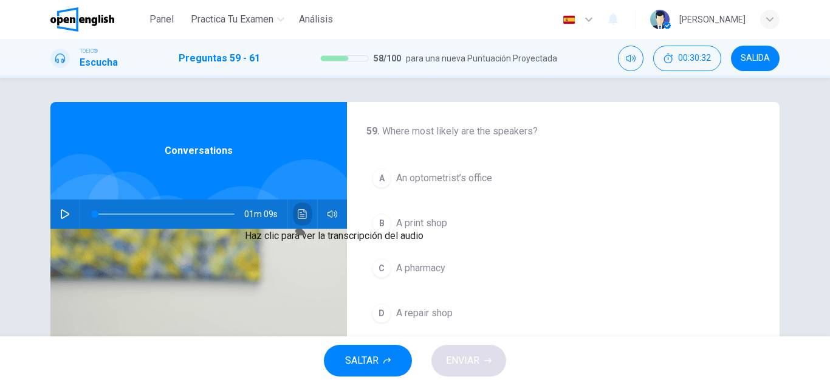
click at [298, 216] on icon "Haz clic para ver la transcripción del audio" at bounding box center [302, 214] width 9 height 10
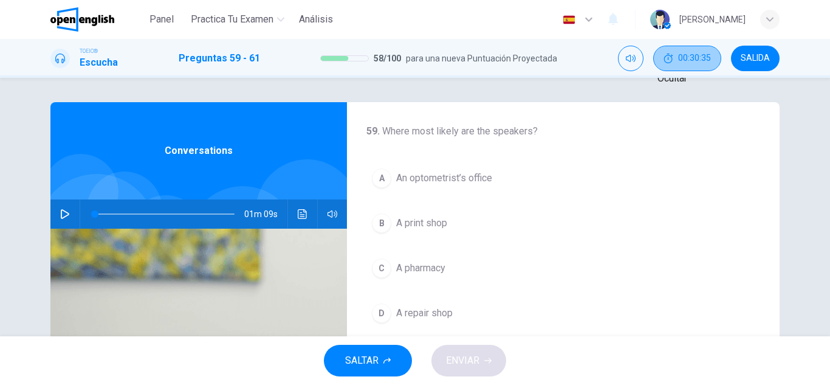
drag, startPoint x: 698, startPoint y: 58, endPoint x: 716, endPoint y: 56, distance: 17.7
click at [714, 56] on button "00:30:35" at bounding box center [687, 59] width 68 height 26
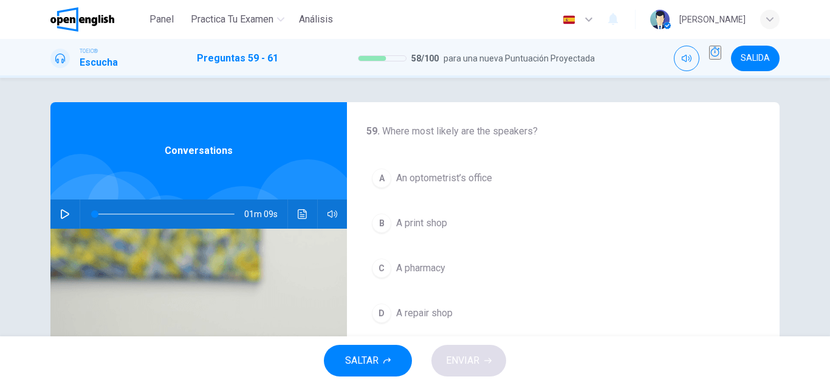
click at [728, 56] on div "SALIDA" at bounding box center [727, 59] width 106 height 26
click at [750, 55] on span "SALIDA" at bounding box center [755, 58] width 29 height 10
